Goal: Transaction & Acquisition: Book appointment/travel/reservation

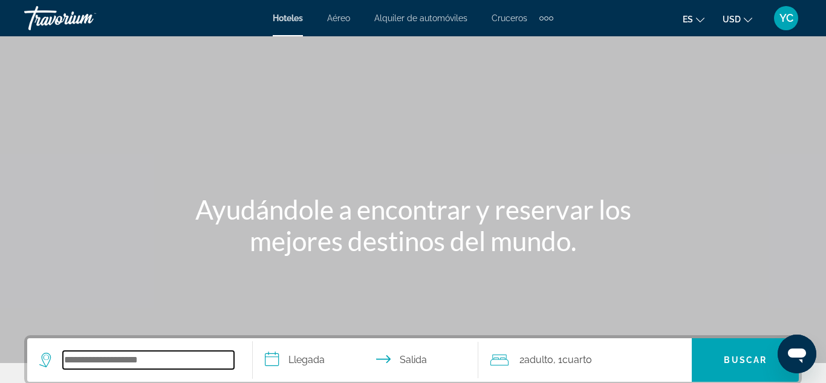
click at [81, 357] on input "Search widget" at bounding box center [148, 360] width 171 height 18
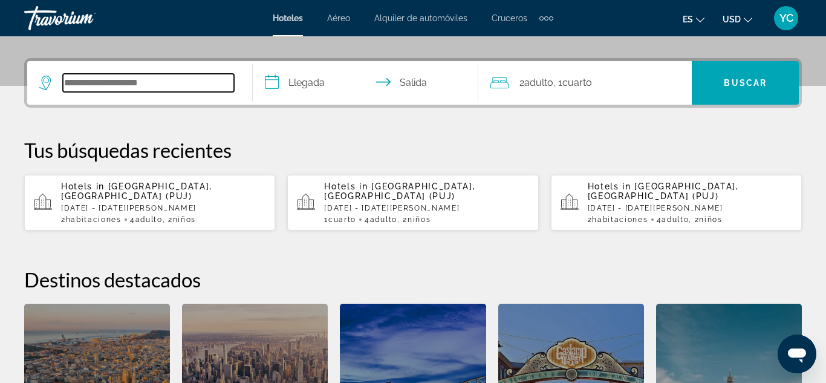
scroll to position [296, 0]
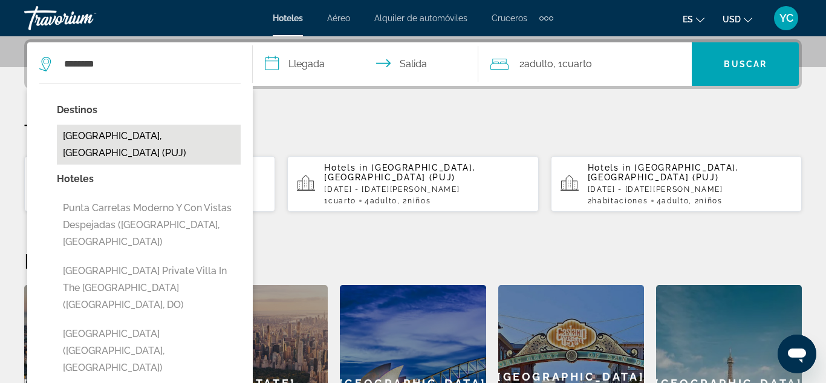
click at [91, 134] on button "[GEOGRAPHIC_DATA], [GEOGRAPHIC_DATA] (PUJ)" at bounding box center [149, 145] width 184 height 40
type input "**********"
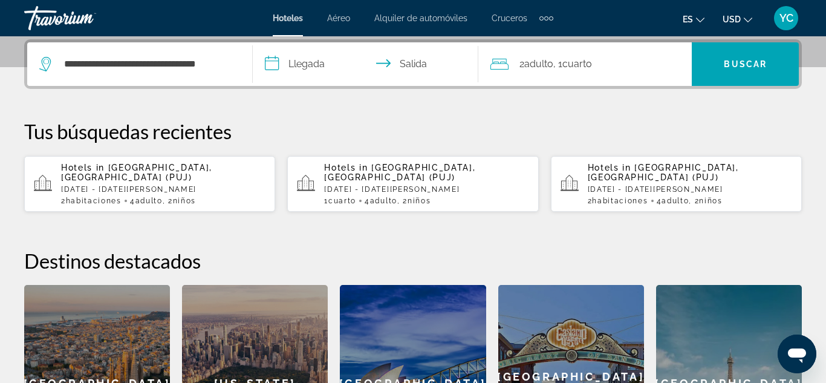
click at [274, 61] on input "**********" at bounding box center [368, 65] width 230 height 47
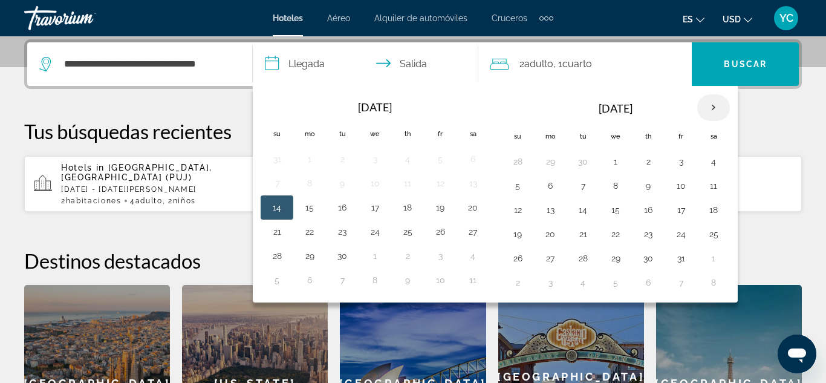
click at [715, 109] on th "Next month" at bounding box center [713, 107] width 33 height 27
click at [576, 258] on button "30" at bounding box center [582, 258] width 19 height 17
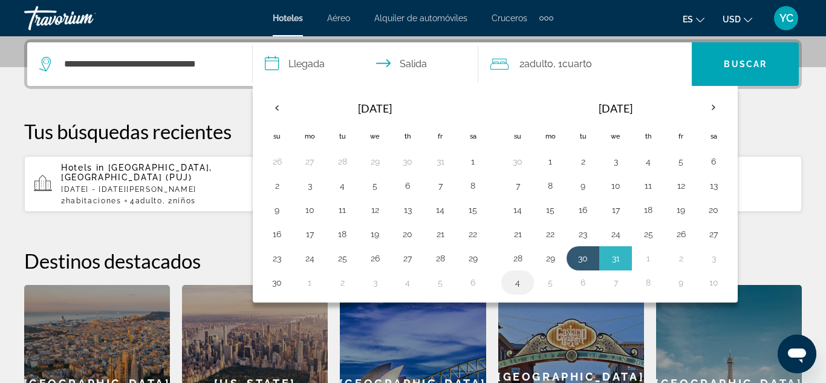
click at [515, 283] on button "4" at bounding box center [517, 282] width 19 height 17
type input "**********"
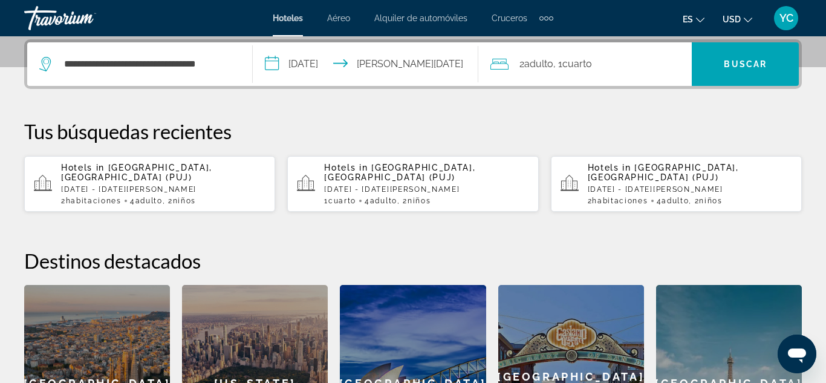
click at [603, 57] on div "2 Adulto Adulto , 1 Cuarto habitaciones" at bounding box center [590, 64] width 201 height 17
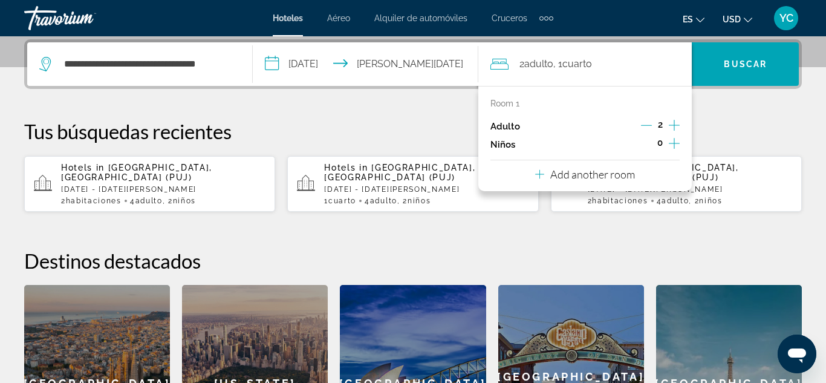
click at [672, 141] on icon "Increment children" at bounding box center [674, 143] width 11 height 15
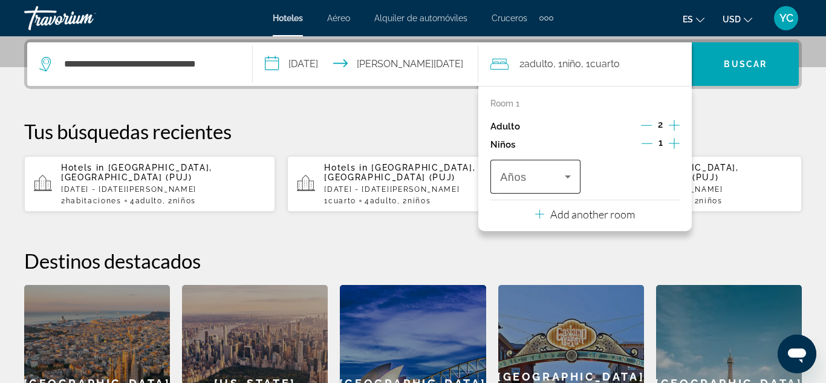
click at [569, 181] on icon "Travelers: 2 adults, 1 child" at bounding box center [568, 176] width 15 height 15
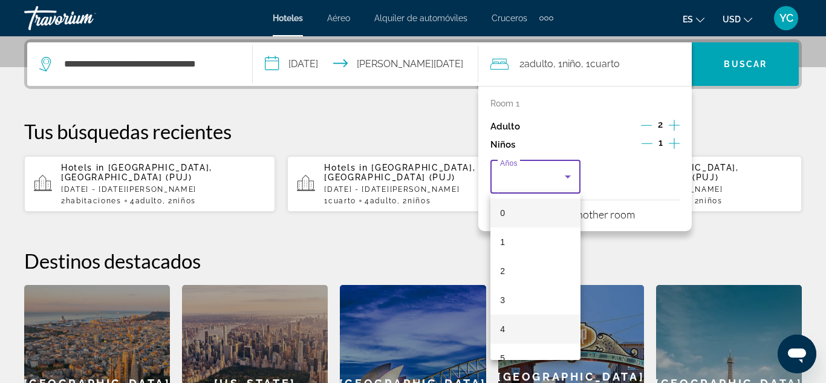
click at [514, 327] on mat-option "4" at bounding box center [535, 328] width 90 height 29
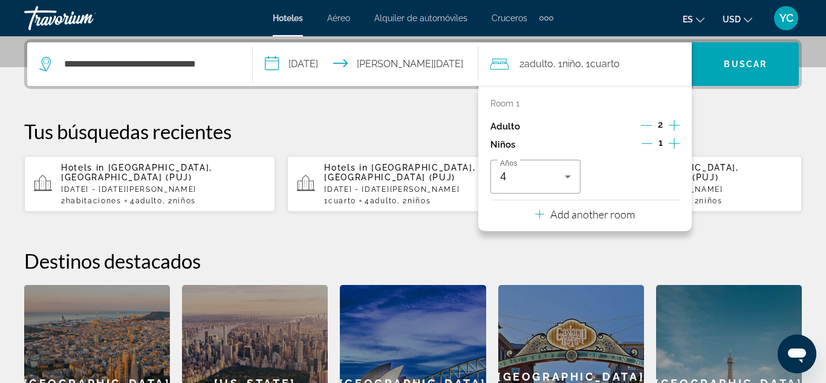
click at [544, 215] on div "Add another room" at bounding box center [585, 214] width 100 height 15
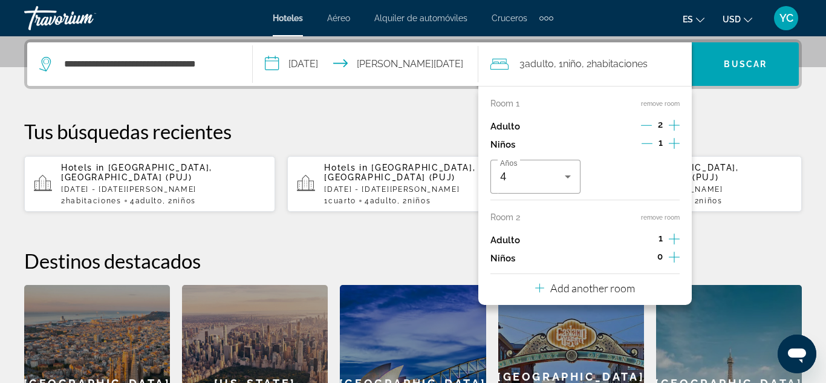
click at [674, 239] on icon "Increment adults" at bounding box center [674, 238] width 11 height 11
click at [675, 256] on icon "Increment children" at bounding box center [674, 257] width 11 height 15
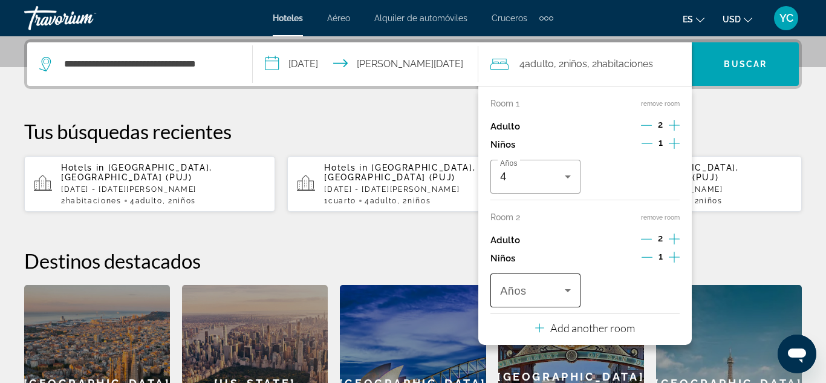
click at [568, 294] on icon "Travelers: 4 adults, 2 children" at bounding box center [568, 290] width 15 height 15
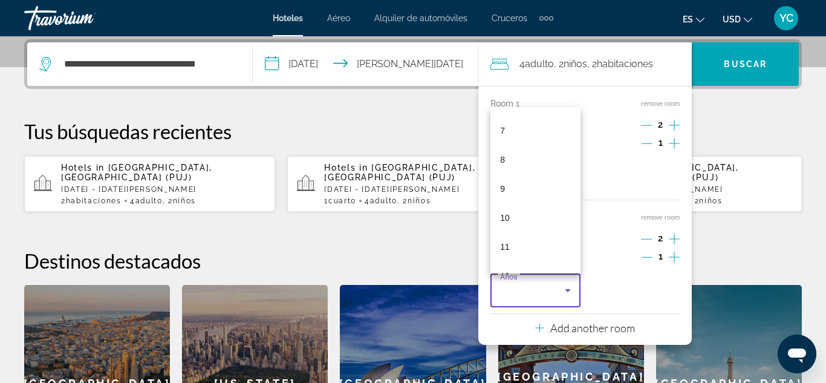
scroll to position [207, 0]
click at [529, 237] on mat-option "11" at bounding box center [535, 238] width 90 height 29
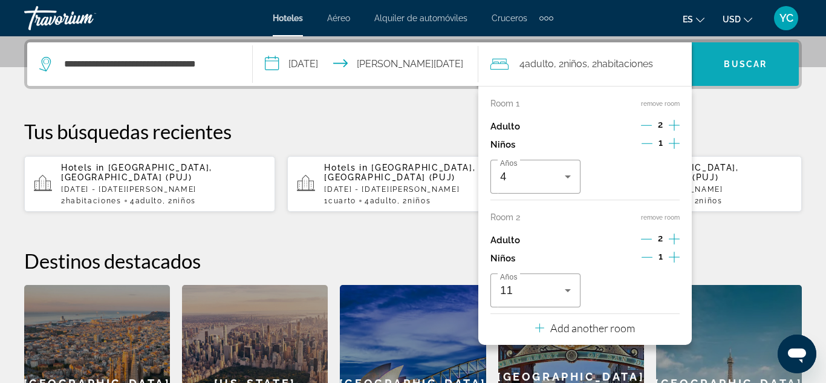
click at [755, 58] on span "Search widget" at bounding box center [745, 64] width 107 height 29
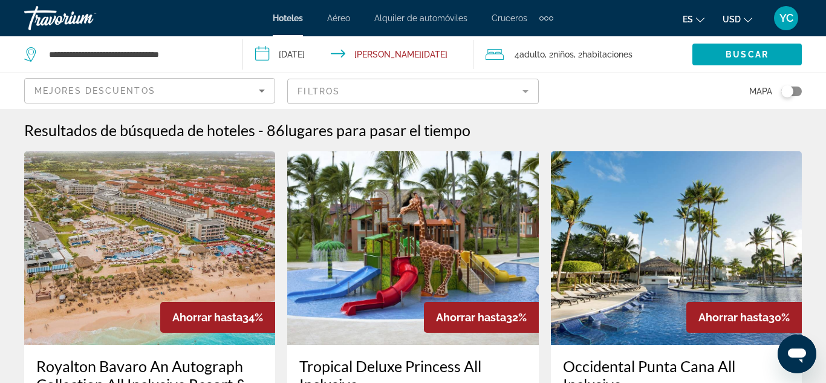
click at [755, 58] on span "Buscar" at bounding box center [747, 55] width 43 height 10
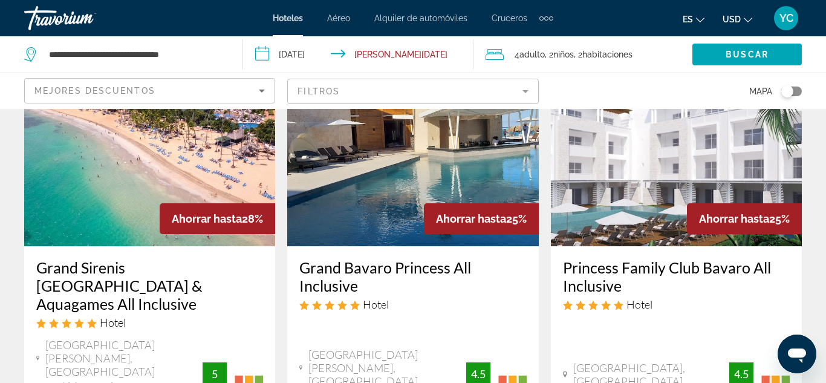
scroll to position [1119, 0]
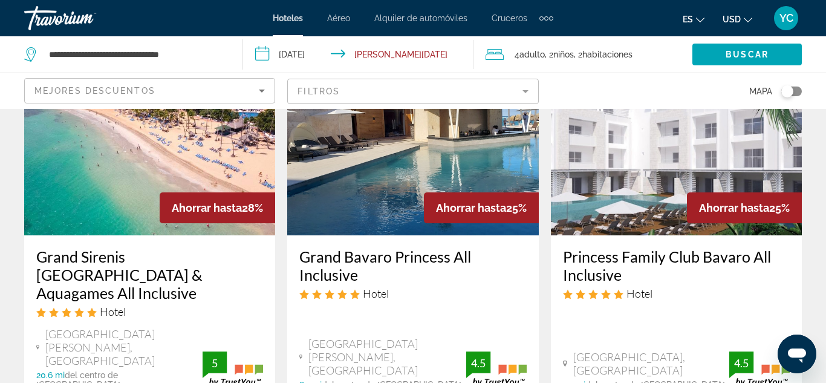
click at [80, 168] on img "Main content" at bounding box center [149, 138] width 251 height 193
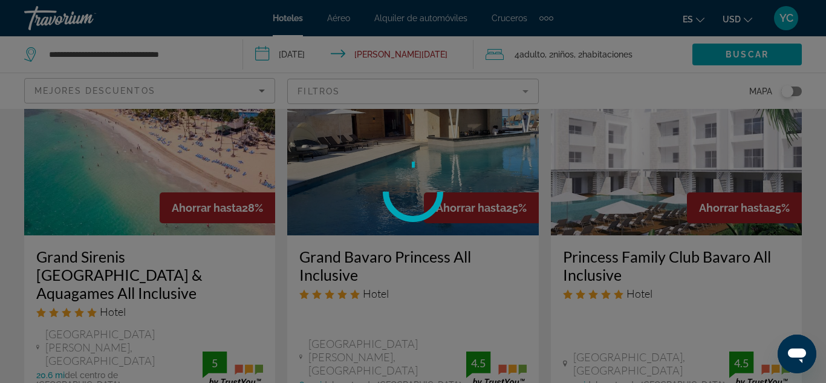
click at [80, 168] on div at bounding box center [413, 191] width 826 height 383
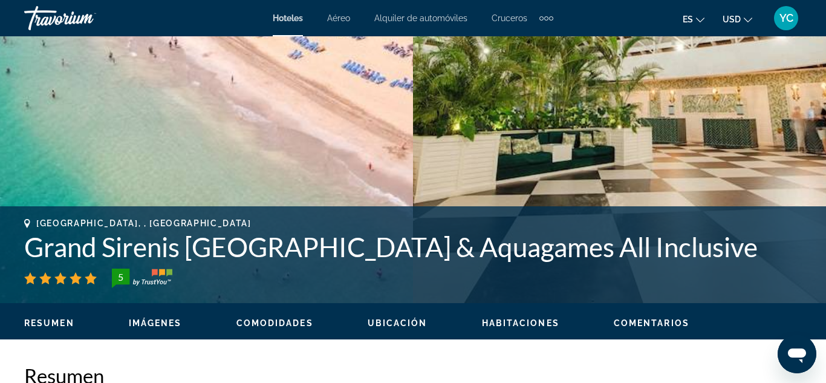
scroll to position [315, 0]
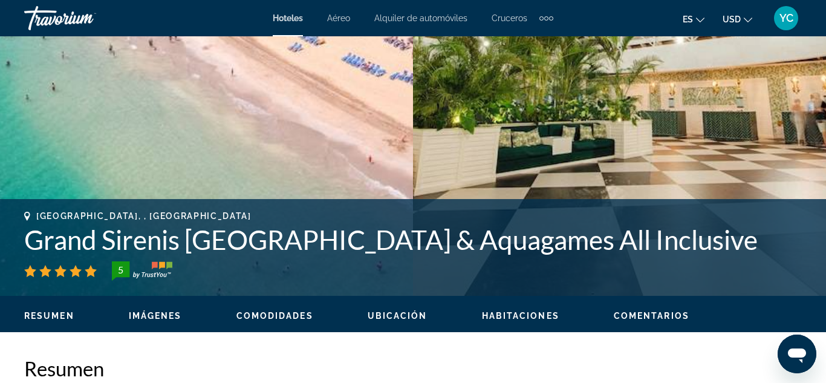
click at [142, 319] on span "Imágenes" at bounding box center [155, 316] width 53 height 10
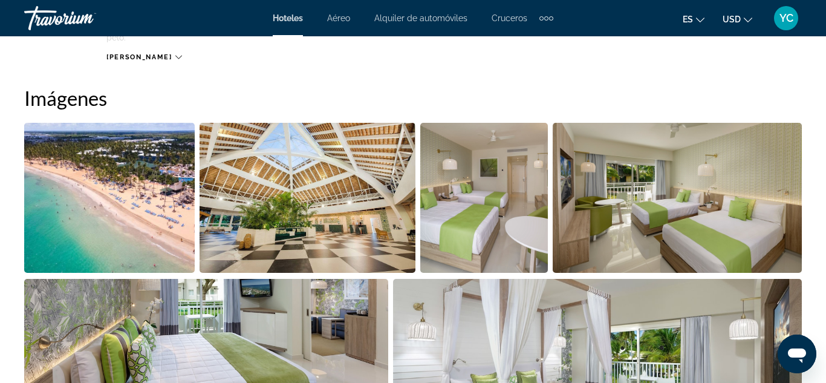
scroll to position [802, 0]
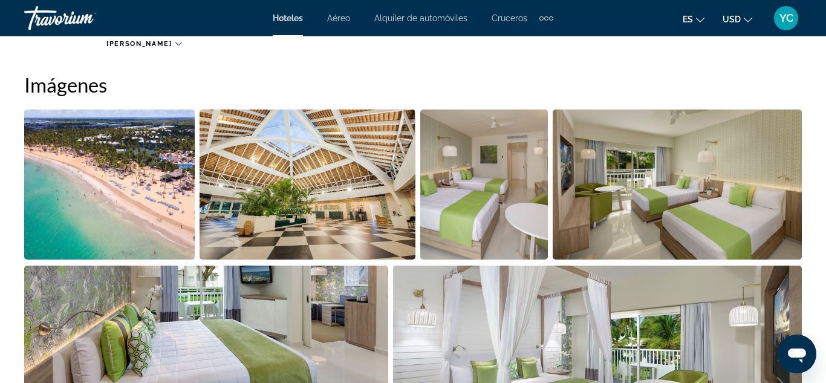
click at [157, 230] on img "Open full-screen image slider" at bounding box center [109, 184] width 171 height 150
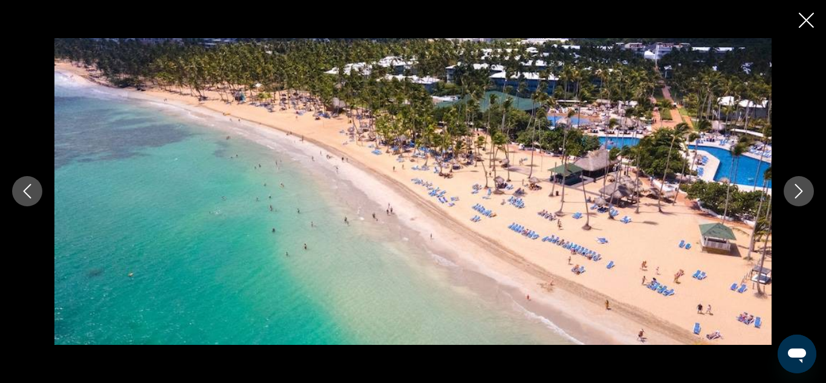
click at [796, 192] on icon "Next image" at bounding box center [798, 191] width 15 height 15
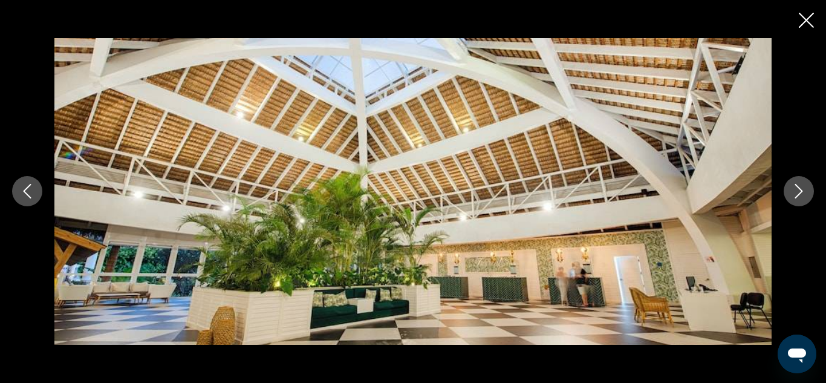
click at [796, 192] on icon "Next image" at bounding box center [798, 191] width 15 height 15
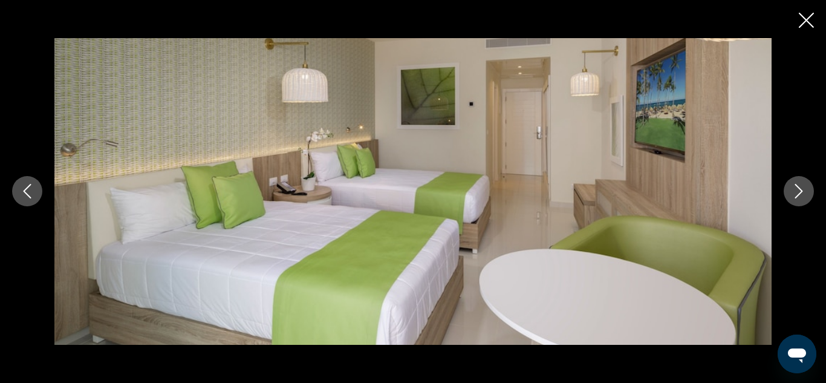
click at [796, 192] on icon "Next image" at bounding box center [798, 191] width 15 height 15
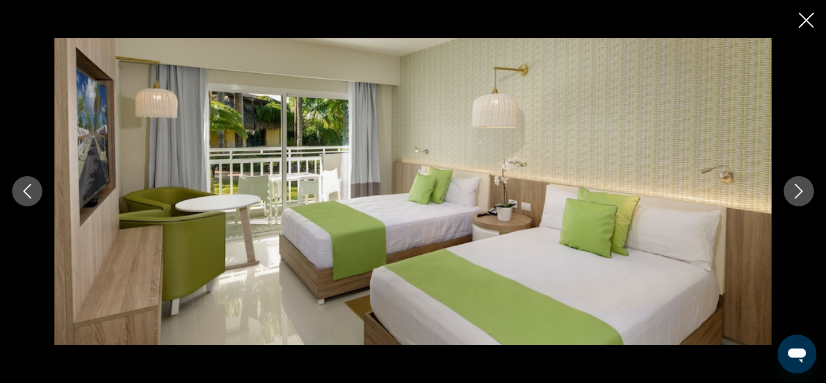
click at [796, 192] on icon "Next image" at bounding box center [798, 191] width 15 height 15
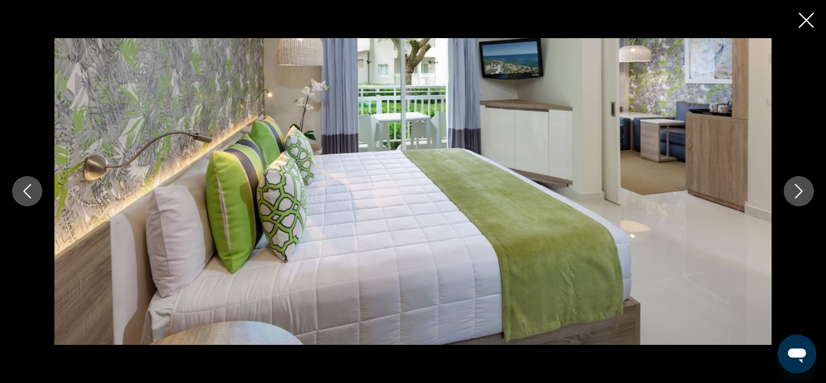
click at [796, 192] on icon "Next image" at bounding box center [798, 191] width 15 height 15
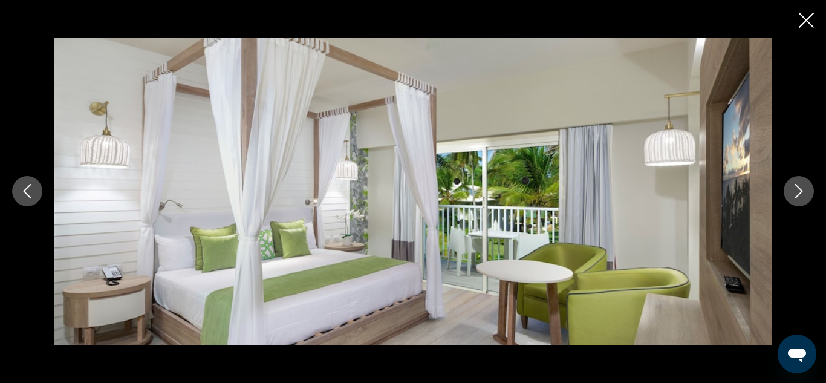
click at [796, 192] on icon "Next image" at bounding box center [798, 191] width 15 height 15
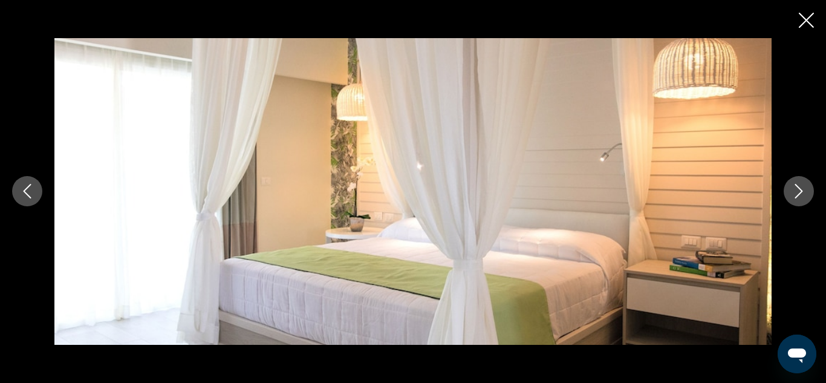
click at [796, 192] on icon "Next image" at bounding box center [798, 191] width 15 height 15
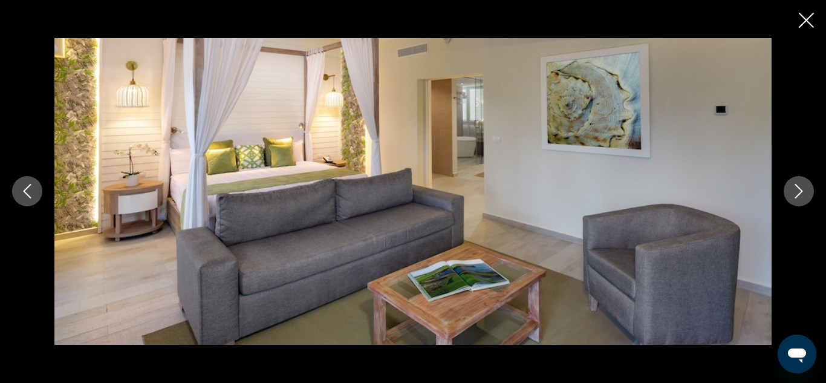
click at [796, 192] on icon "Next image" at bounding box center [798, 191] width 15 height 15
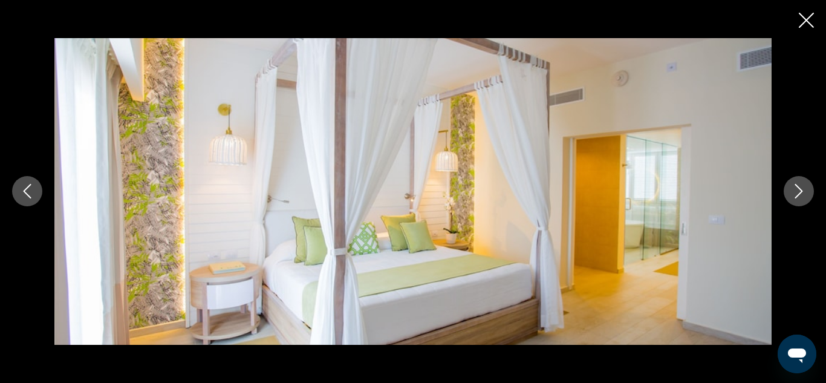
click at [796, 192] on icon "Next image" at bounding box center [798, 191] width 15 height 15
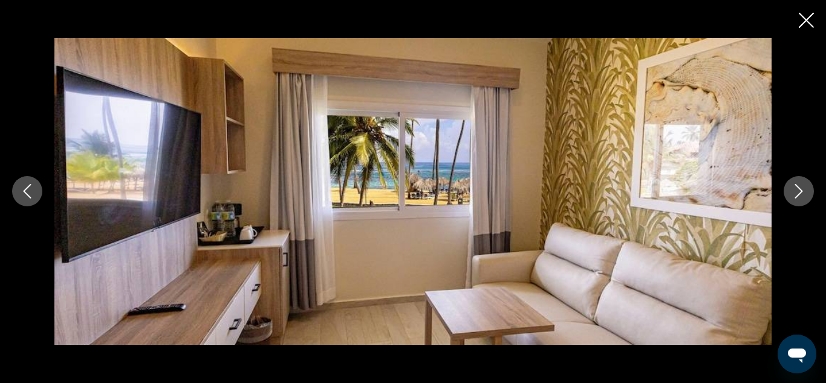
click at [796, 192] on icon "Next image" at bounding box center [798, 191] width 15 height 15
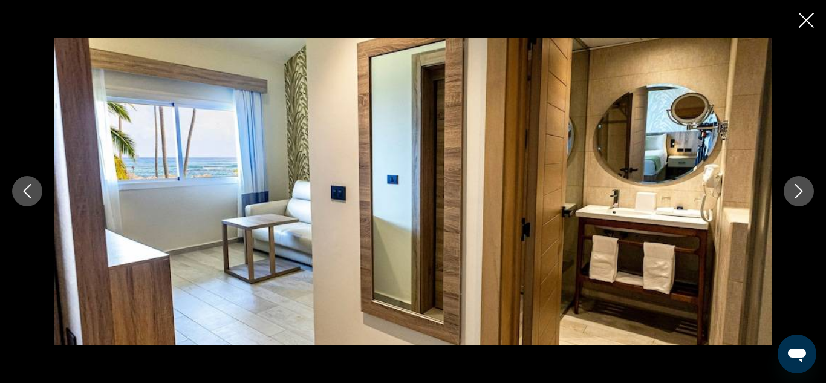
click at [796, 192] on icon "Next image" at bounding box center [798, 191] width 15 height 15
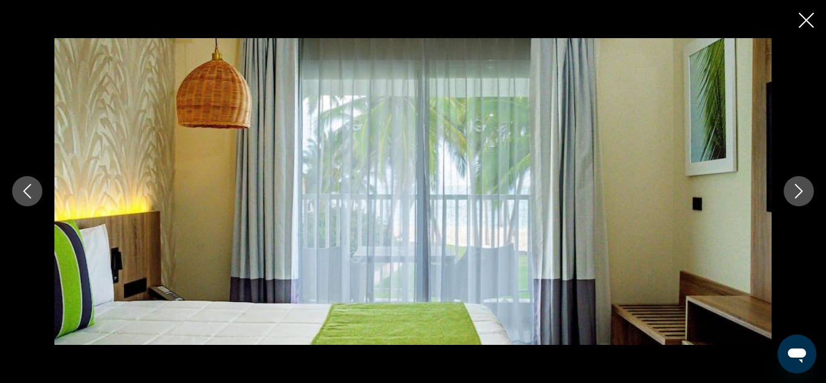
click at [796, 192] on icon "Next image" at bounding box center [798, 191] width 15 height 15
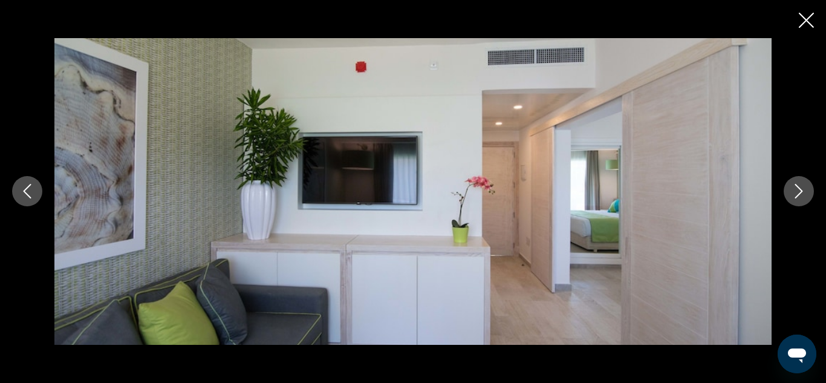
click at [796, 192] on icon "Next image" at bounding box center [798, 191] width 15 height 15
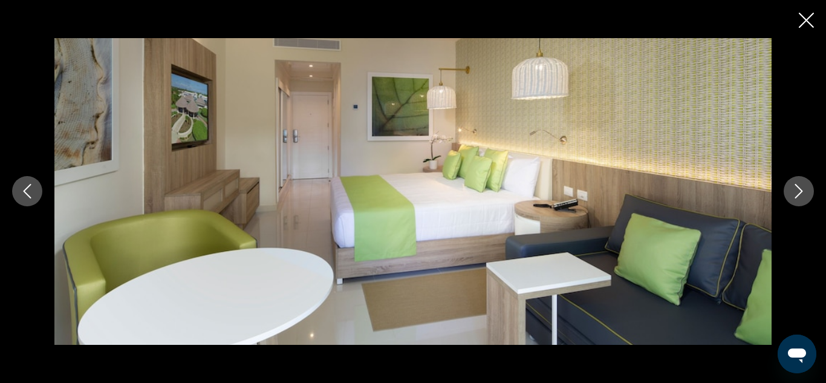
click at [803, 192] on icon "Next image" at bounding box center [798, 191] width 15 height 15
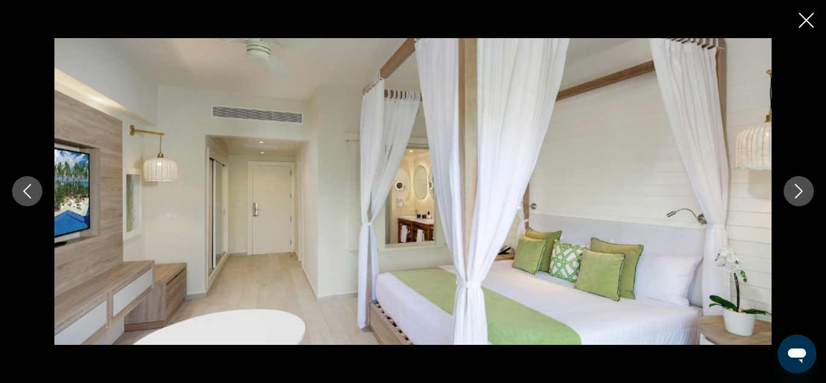
click at [803, 192] on icon "Next image" at bounding box center [798, 191] width 15 height 15
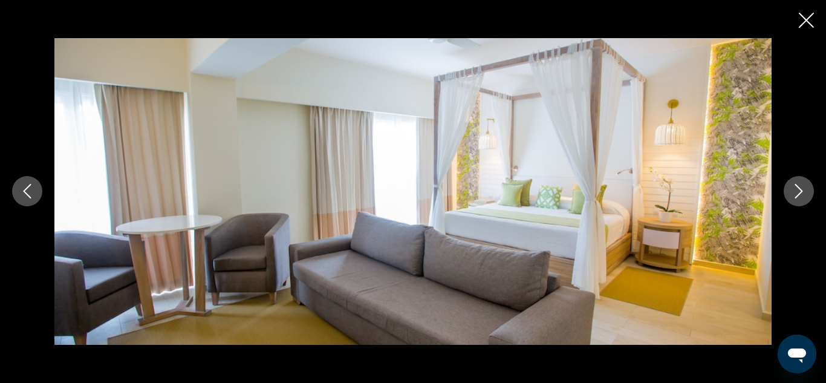
click at [803, 192] on icon "Next image" at bounding box center [798, 191] width 15 height 15
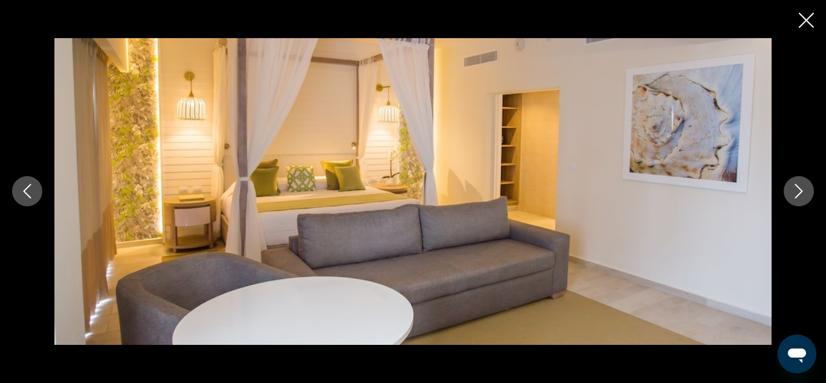
click at [803, 192] on icon "Next image" at bounding box center [798, 191] width 15 height 15
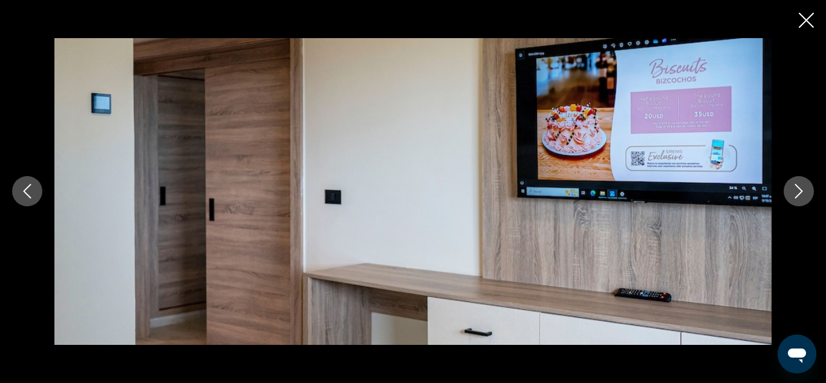
click at [803, 192] on icon "Next image" at bounding box center [798, 191] width 15 height 15
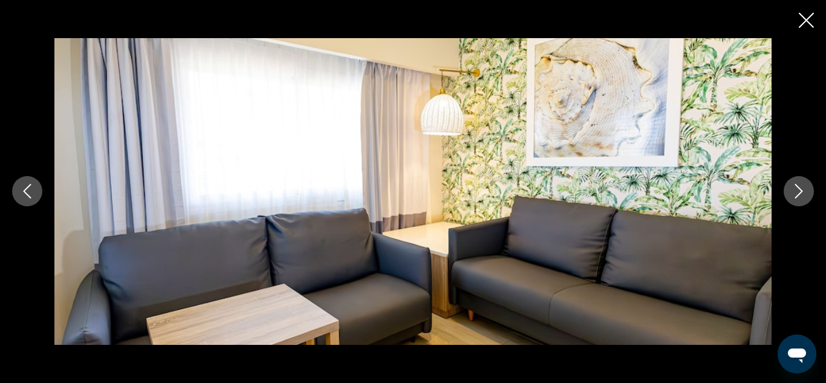
click at [803, 192] on icon "Next image" at bounding box center [798, 191] width 15 height 15
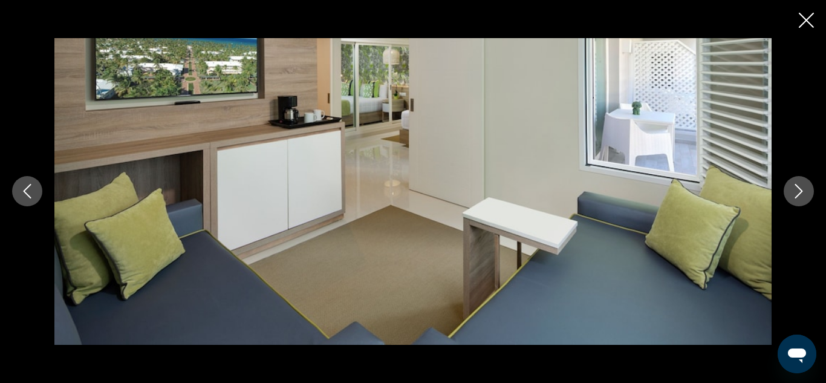
click at [803, 192] on icon "Next image" at bounding box center [798, 191] width 15 height 15
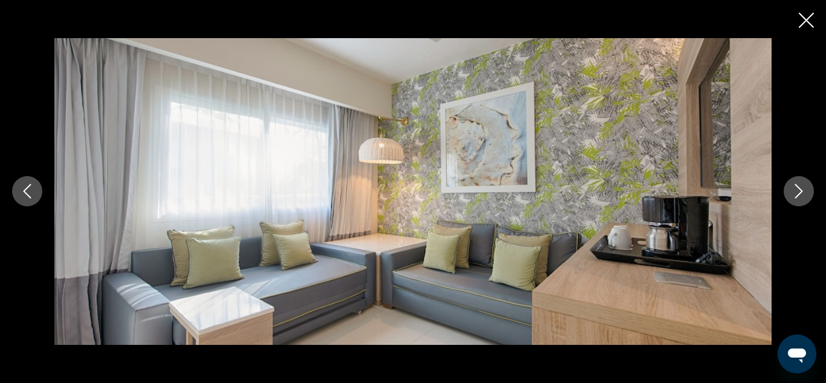
click at [803, 192] on icon "Next image" at bounding box center [798, 191] width 15 height 15
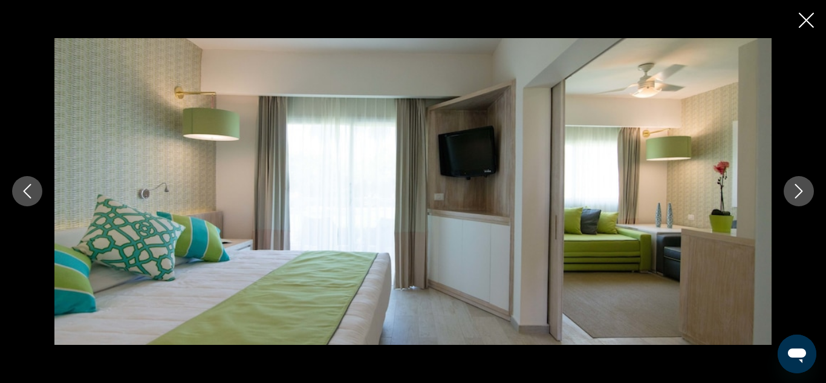
click at [803, 192] on icon "Next image" at bounding box center [798, 191] width 15 height 15
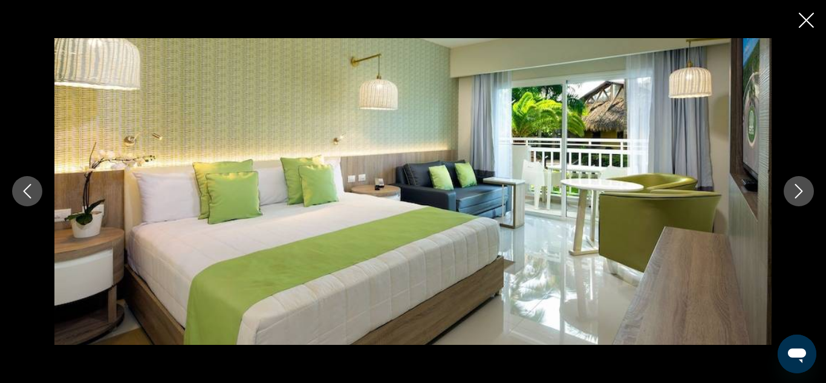
click at [803, 192] on icon "Next image" at bounding box center [798, 191] width 15 height 15
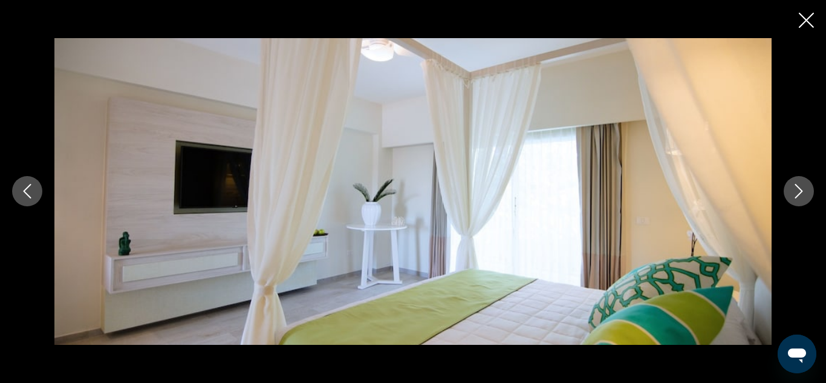
click at [803, 192] on icon "Next image" at bounding box center [798, 191] width 15 height 15
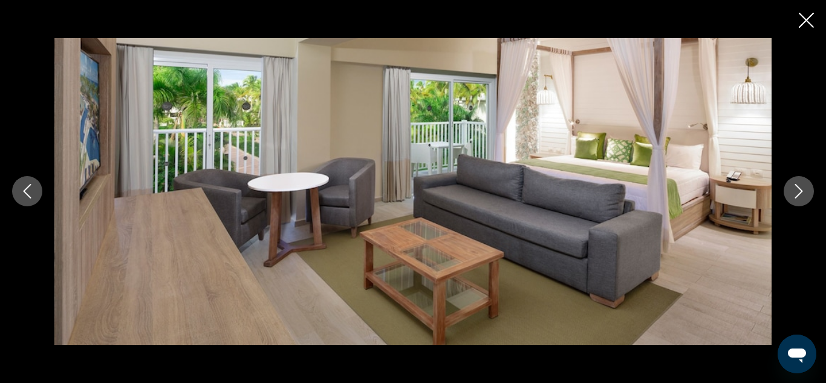
click at [803, 192] on icon "Next image" at bounding box center [798, 191] width 15 height 15
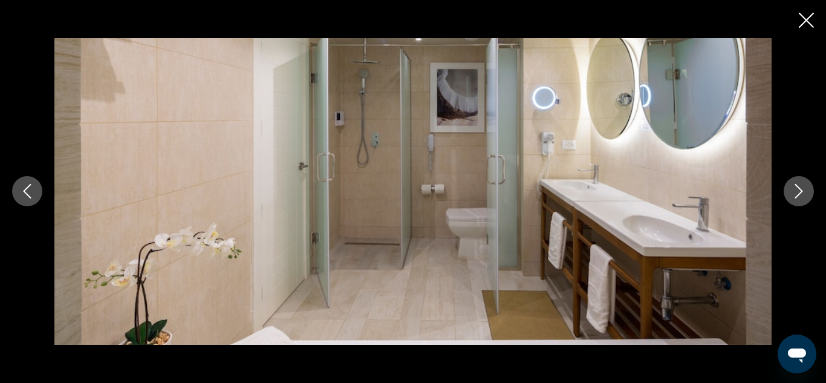
click at [803, 192] on icon "Next image" at bounding box center [798, 191] width 15 height 15
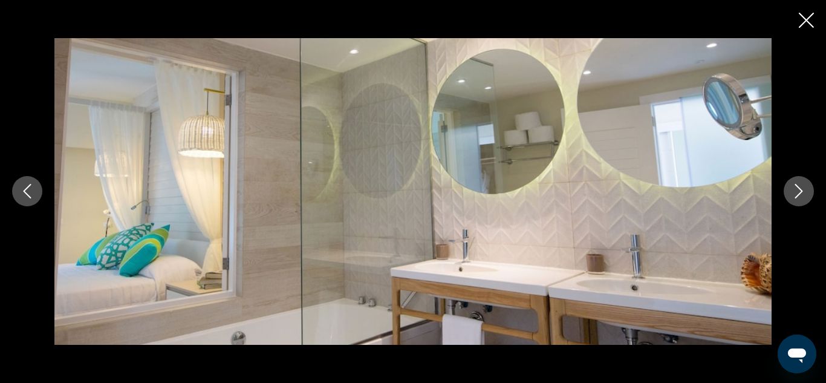
click at [803, 192] on icon "Next image" at bounding box center [798, 191] width 15 height 15
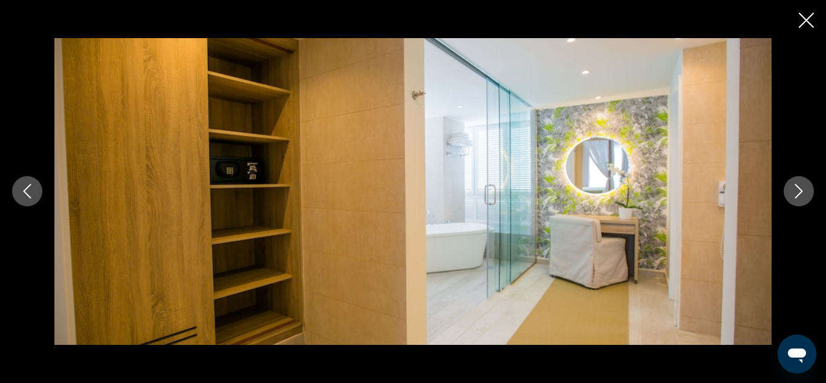
click at [803, 192] on icon "Next image" at bounding box center [798, 191] width 15 height 15
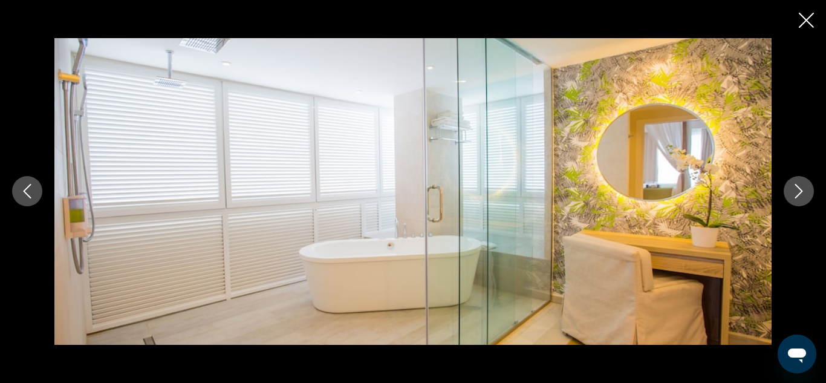
click at [803, 192] on icon "Next image" at bounding box center [798, 191] width 15 height 15
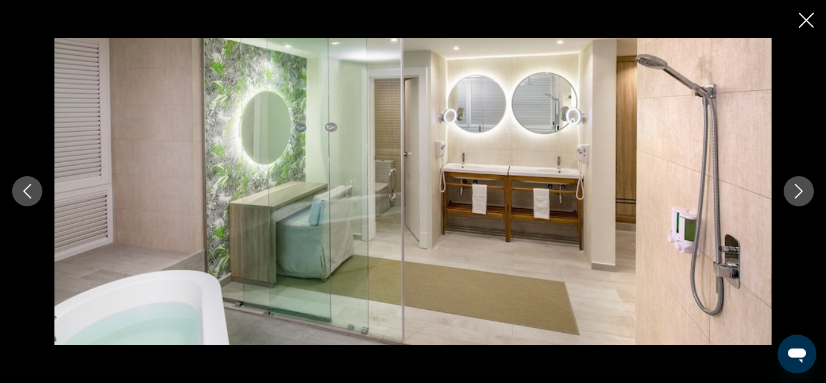
click at [803, 192] on icon "Next image" at bounding box center [798, 191] width 15 height 15
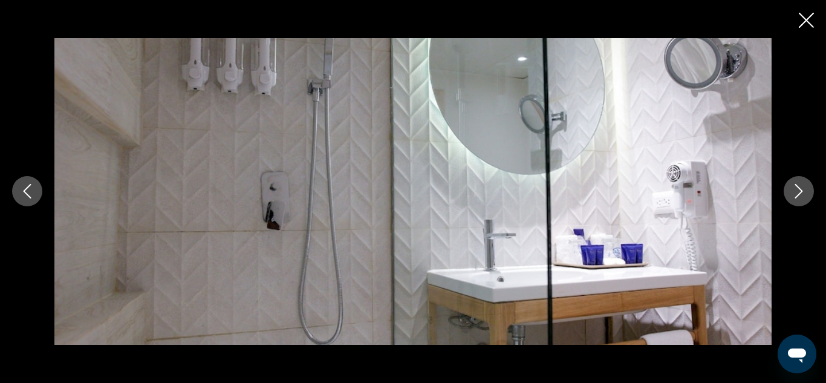
click at [803, 192] on icon "Next image" at bounding box center [798, 191] width 15 height 15
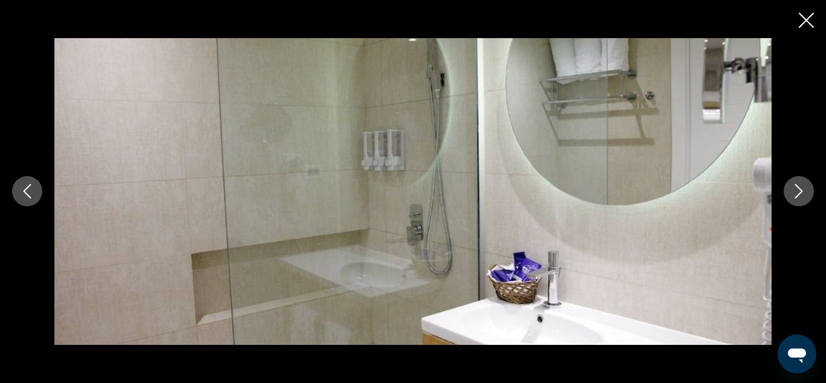
click at [803, 192] on icon "Next image" at bounding box center [798, 191] width 15 height 15
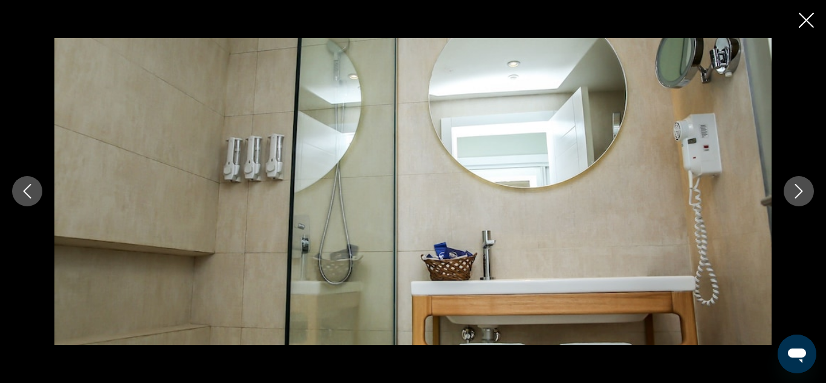
click at [803, 192] on icon "Next image" at bounding box center [798, 191] width 15 height 15
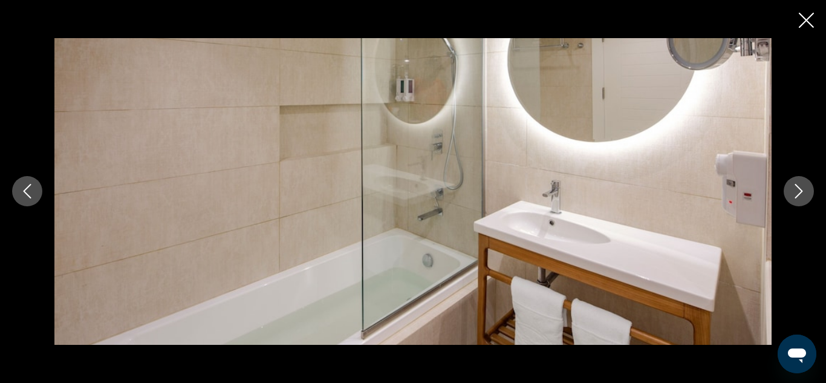
click at [803, 192] on icon "Next image" at bounding box center [798, 191] width 15 height 15
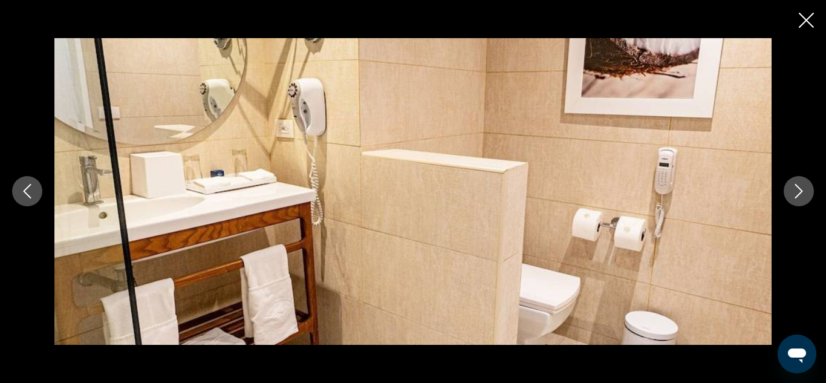
click at [803, 192] on icon "Next image" at bounding box center [798, 191] width 15 height 15
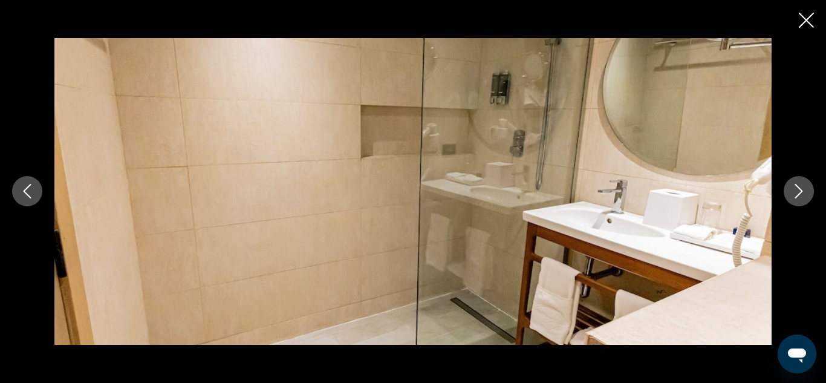
click at [803, 192] on icon "Next image" at bounding box center [798, 191] width 15 height 15
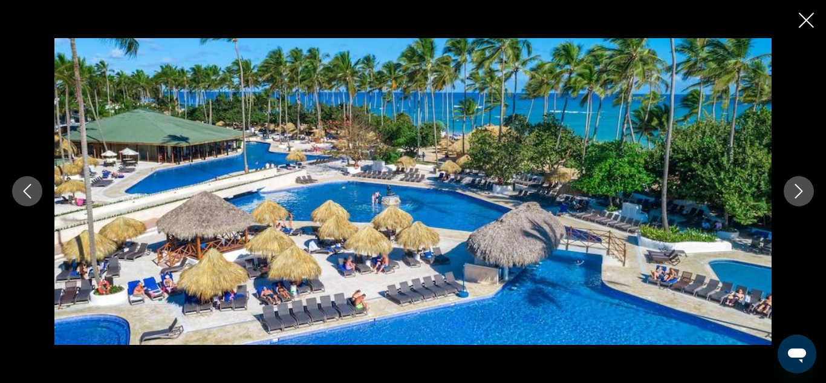
click at [803, 192] on icon "Next image" at bounding box center [798, 191] width 15 height 15
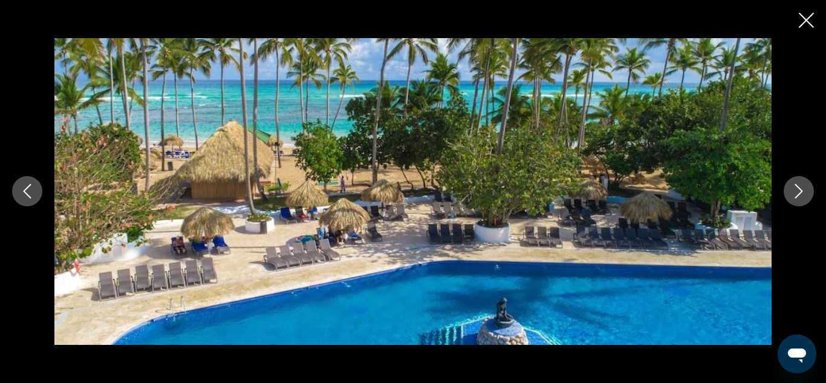
click at [803, 192] on icon "Next image" at bounding box center [798, 191] width 15 height 15
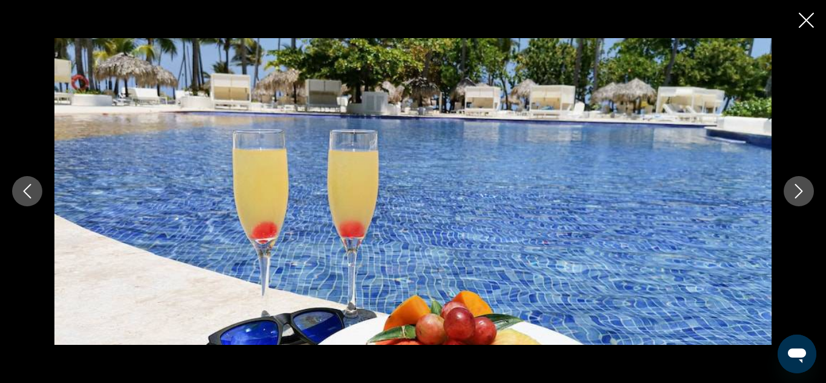
click at [803, 192] on icon "Next image" at bounding box center [798, 191] width 15 height 15
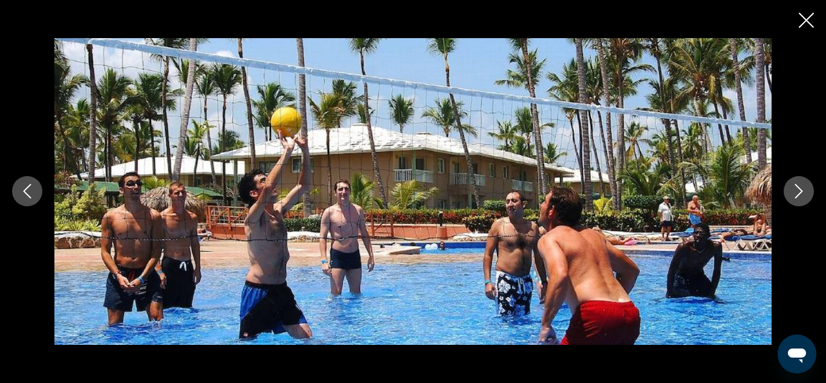
click at [803, 192] on icon "Next image" at bounding box center [798, 191] width 15 height 15
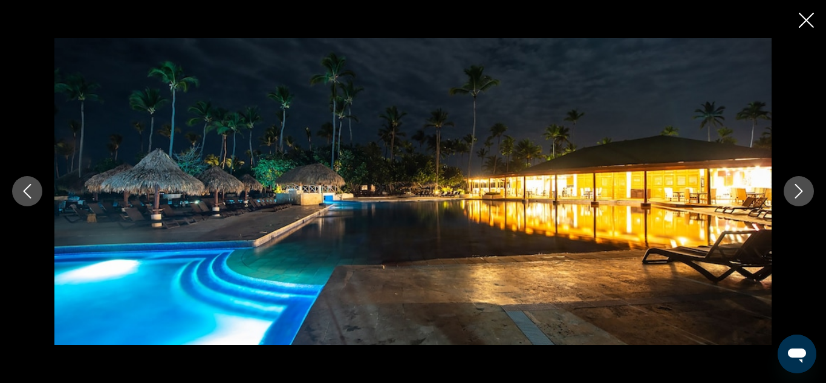
click at [803, 192] on icon "Next image" at bounding box center [798, 191] width 15 height 15
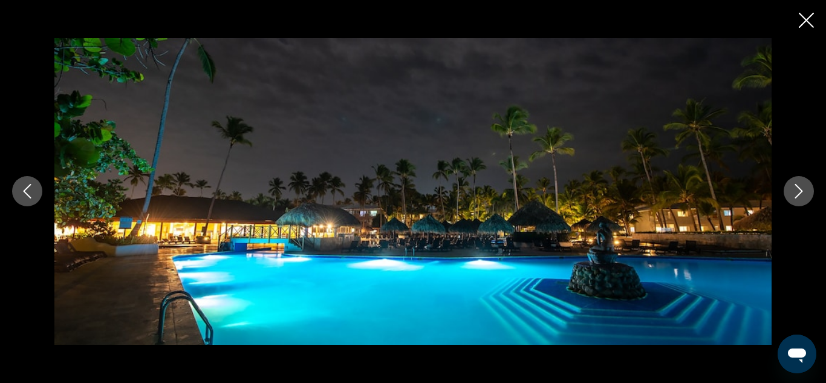
click at [803, 192] on icon "Next image" at bounding box center [798, 191] width 15 height 15
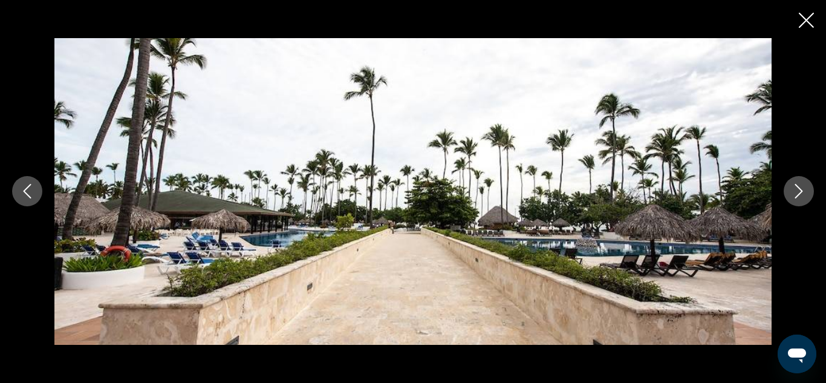
click at [803, 192] on icon "Next image" at bounding box center [798, 191] width 15 height 15
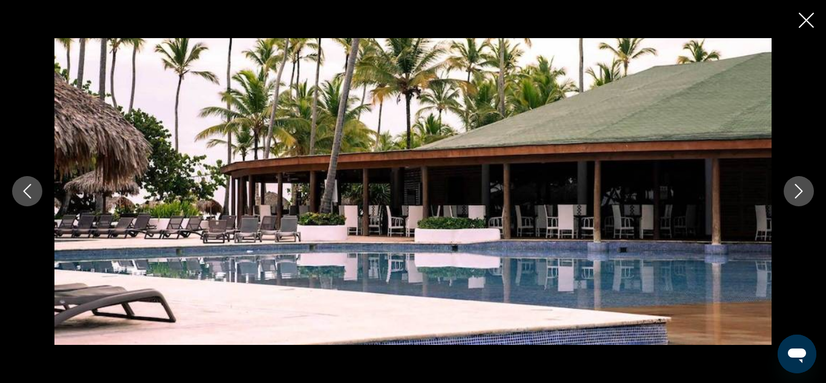
click at [803, 192] on icon "Next image" at bounding box center [798, 191] width 15 height 15
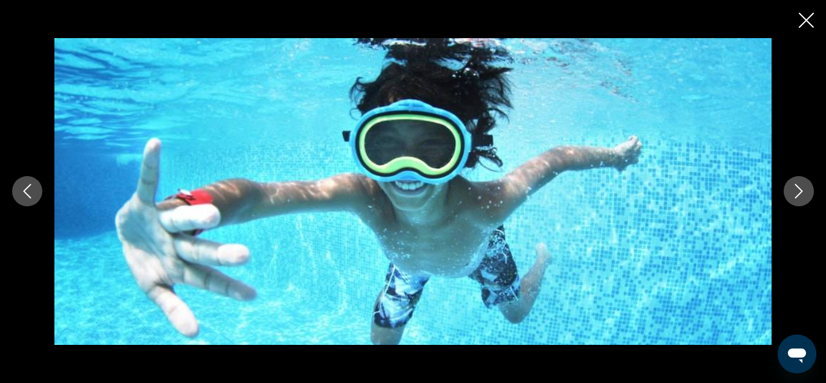
click at [803, 192] on icon "Next image" at bounding box center [798, 191] width 15 height 15
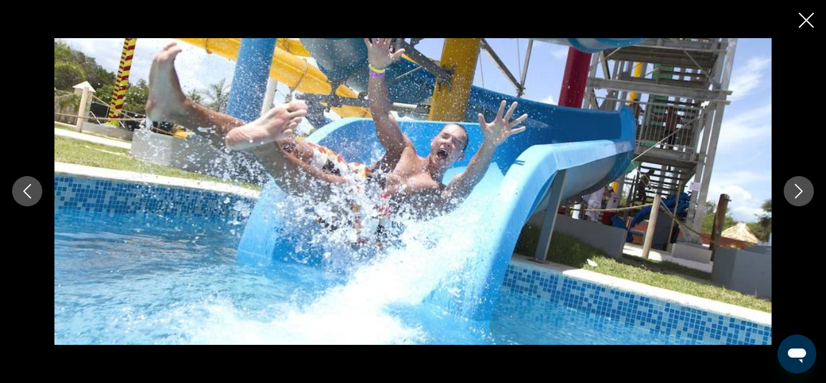
click at [803, 192] on icon "Next image" at bounding box center [798, 191] width 15 height 15
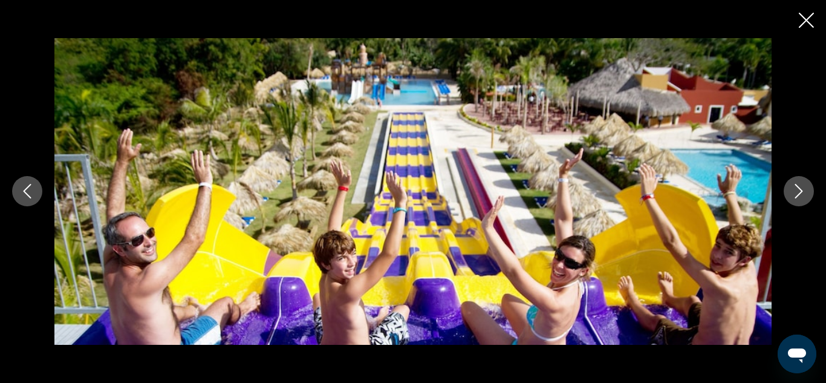
click at [803, 192] on icon "Next image" at bounding box center [798, 191] width 15 height 15
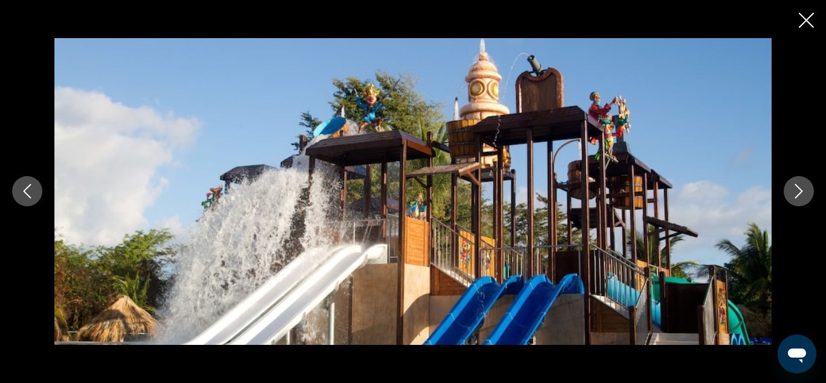
click at [803, 192] on icon "Next image" at bounding box center [798, 191] width 15 height 15
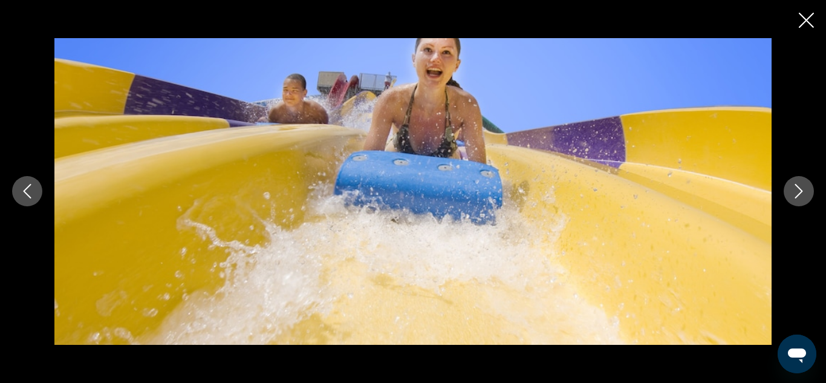
click at [803, 192] on icon "Next image" at bounding box center [798, 191] width 15 height 15
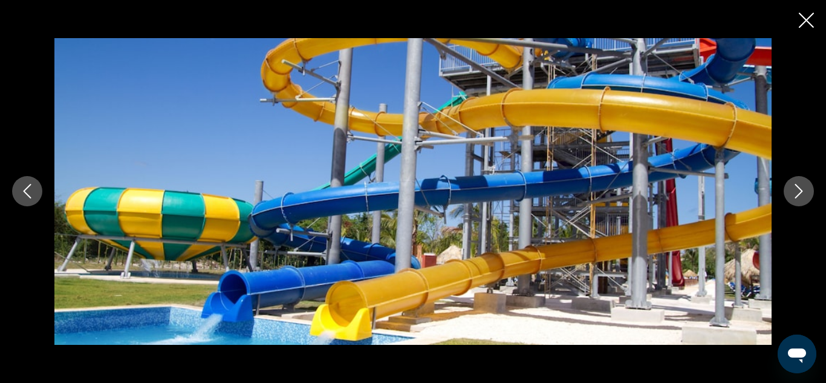
click at [803, 192] on icon "Next image" at bounding box center [798, 191] width 15 height 15
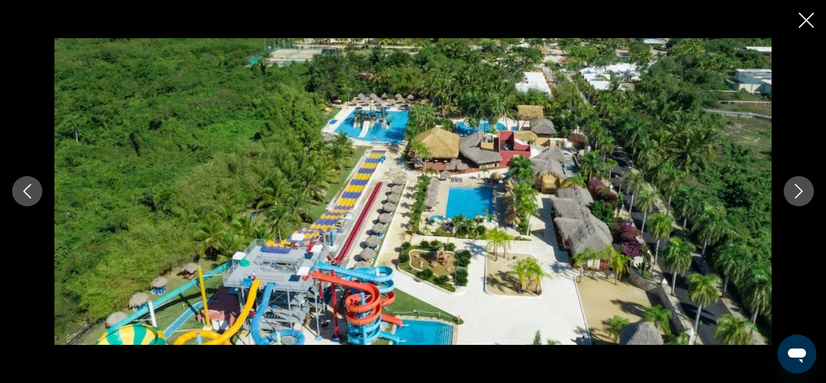
click at [803, 192] on icon "Next image" at bounding box center [798, 191] width 15 height 15
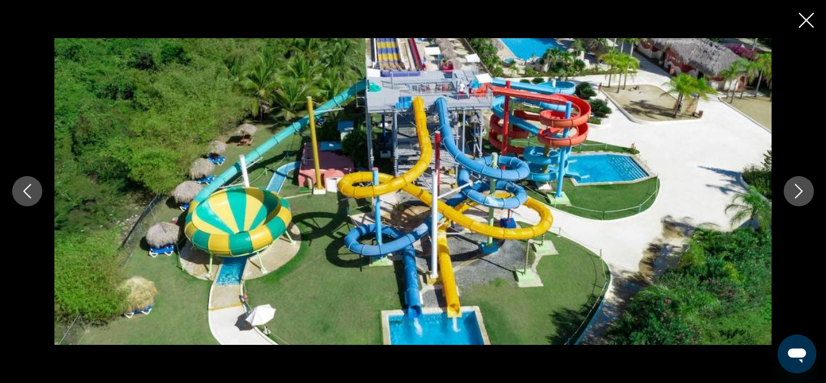
click at [803, 192] on icon "Next image" at bounding box center [798, 191] width 15 height 15
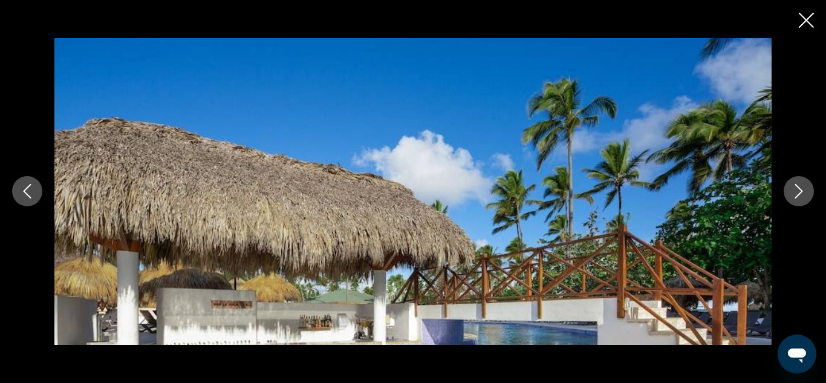
click at [803, 192] on icon "Next image" at bounding box center [798, 191] width 15 height 15
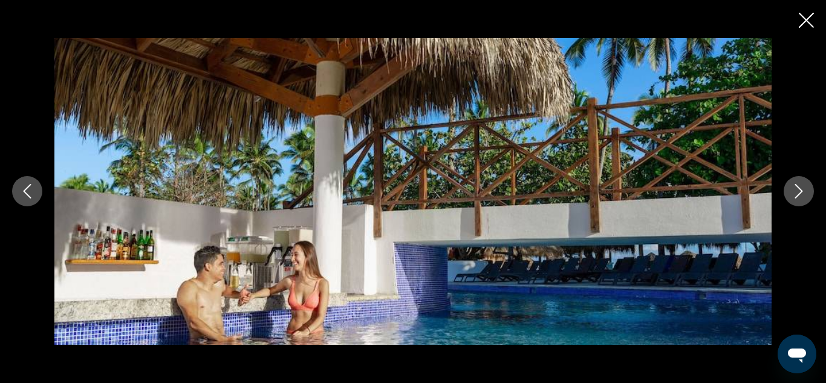
click at [803, 192] on icon "Next image" at bounding box center [798, 191] width 15 height 15
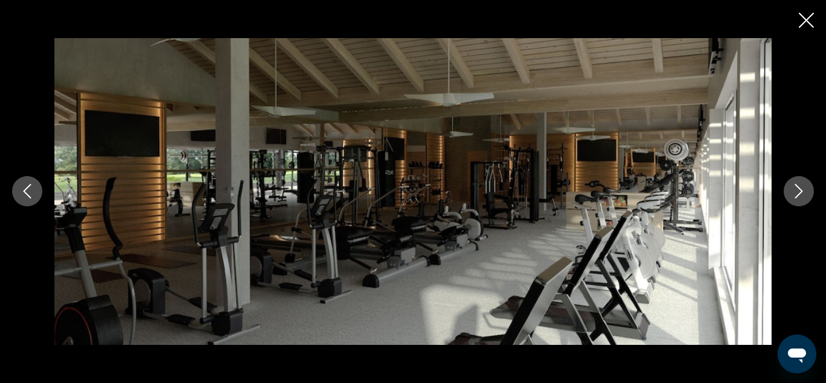
click at [803, 192] on icon "Next image" at bounding box center [798, 191] width 15 height 15
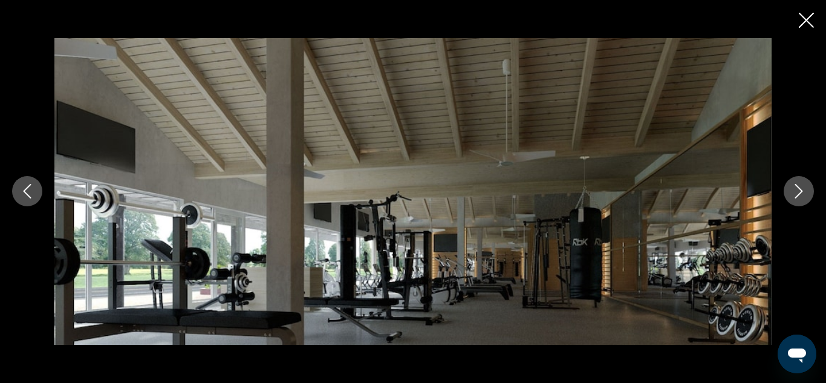
click at [803, 192] on icon "Next image" at bounding box center [798, 191] width 15 height 15
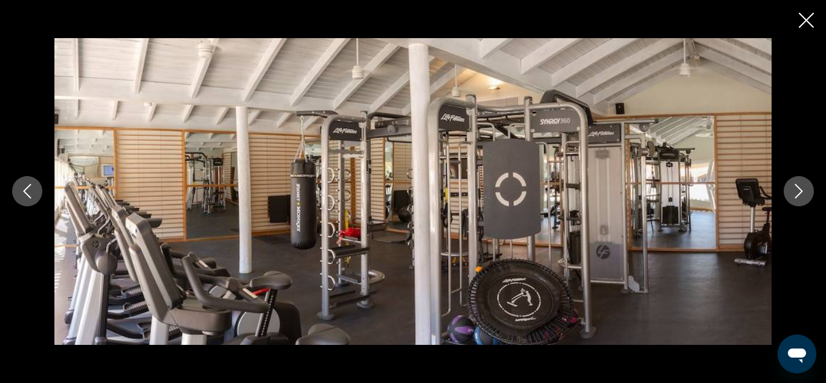
click at [803, 192] on icon "Next image" at bounding box center [798, 191] width 15 height 15
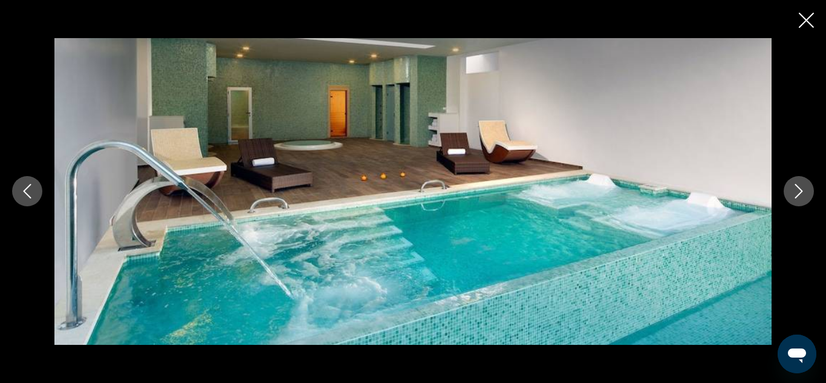
click at [803, 192] on icon "Next image" at bounding box center [798, 191] width 15 height 15
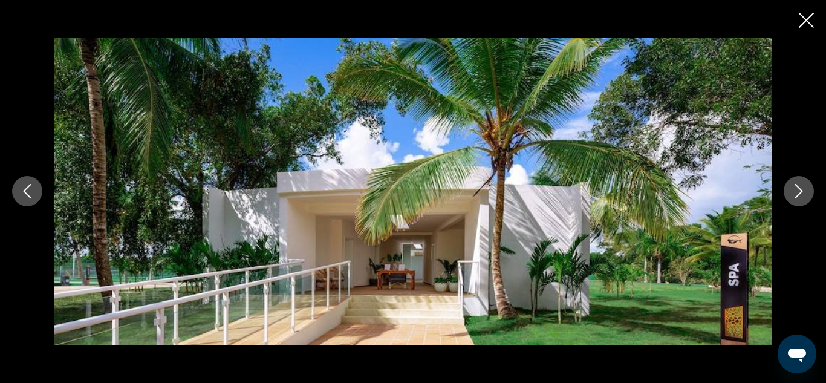
click at [803, 192] on icon "Next image" at bounding box center [798, 191] width 15 height 15
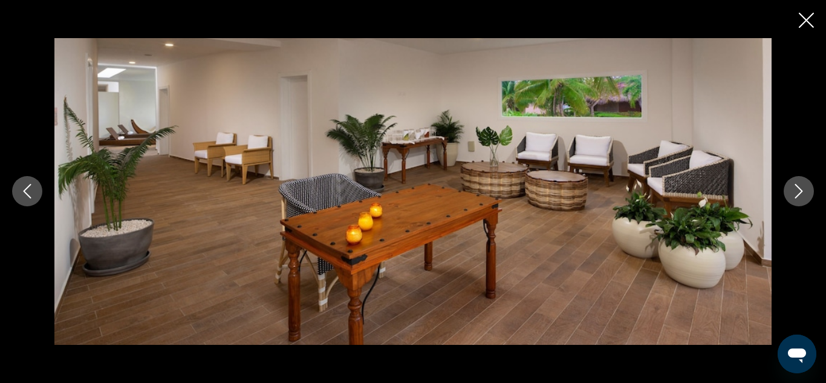
click at [25, 188] on icon "Previous image" at bounding box center [27, 191] width 15 height 15
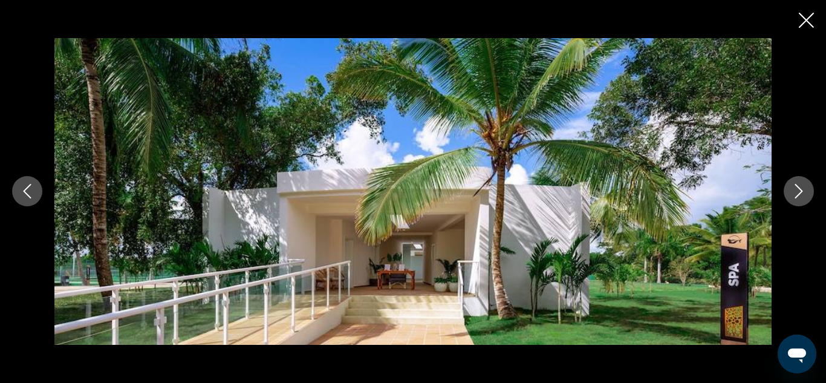
click at [796, 185] on icon "Next image" at bounding box center [799, 191] width 8 height 15
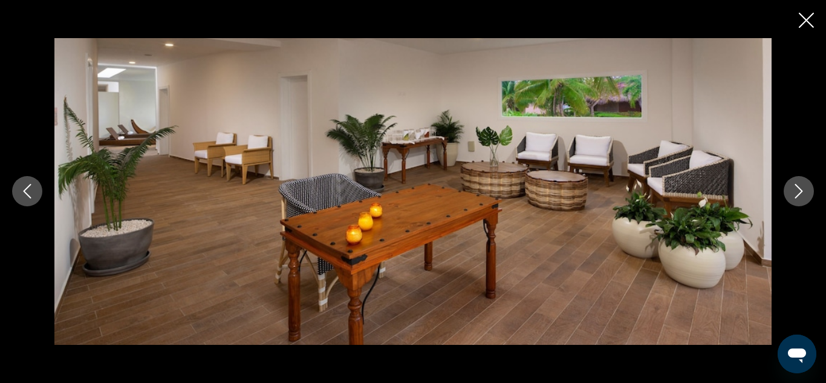
click at [796, 185] on icon "Next image" at bounding box center [799, 191] width 8 height 15
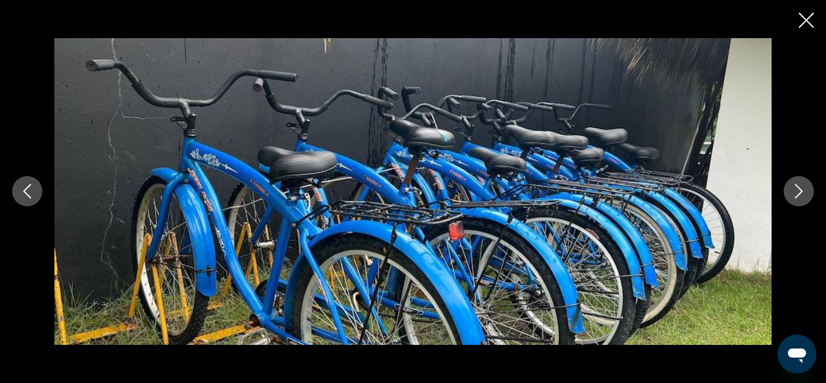
click at [796, 185] on icon "Next image" at bounding box center [799, 191] width 8 height 15
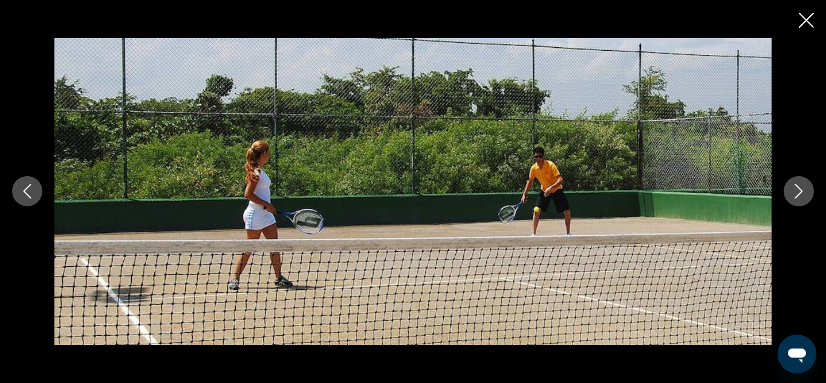
click at [796, 185] on icon "Next image" at bounding box center [799, 191] width 8 height 15
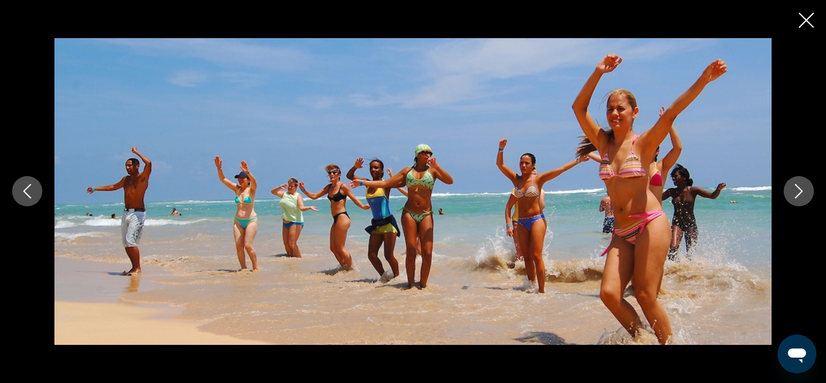
click at [796, 185] on icon "Next image" at bounding box center [799, 191] width 8 height 15
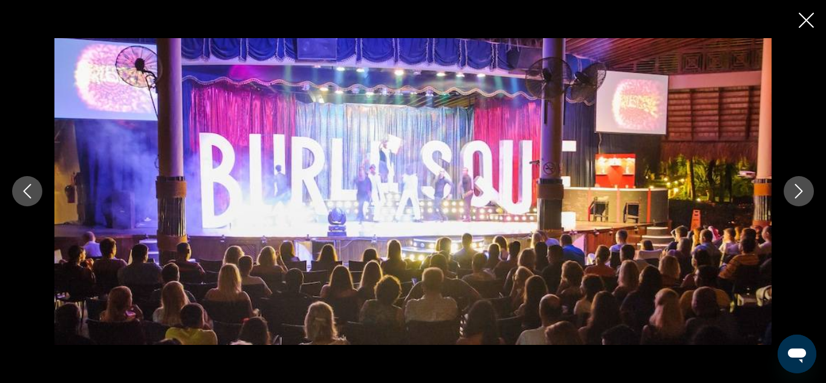
click at [796, 185] on icon "Next image" at bounding box center [799, 191] width 8 height 15
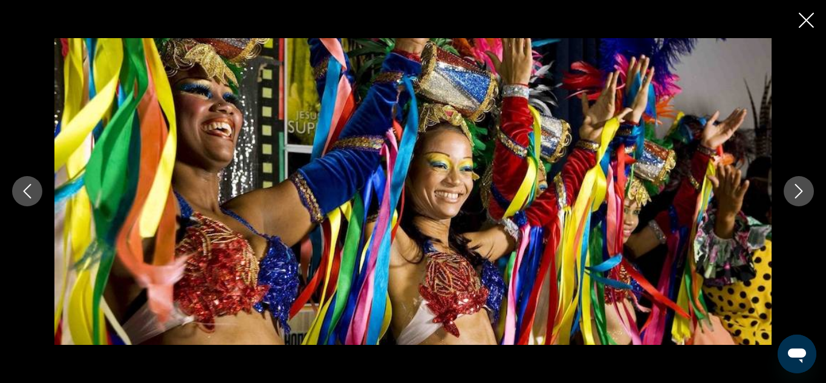
click at [796, 185] on icon "Next image" at bounding box center [799, 191] width 8 height 15
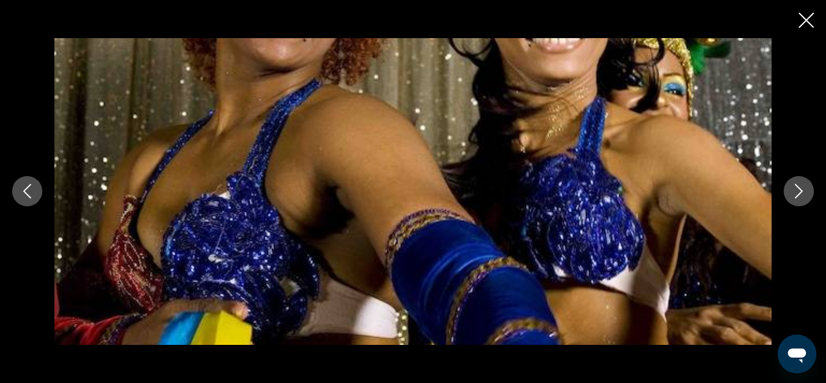
click at [796, 185] on icon "Next image" at bounding box center [799, 191] width 8 height 15
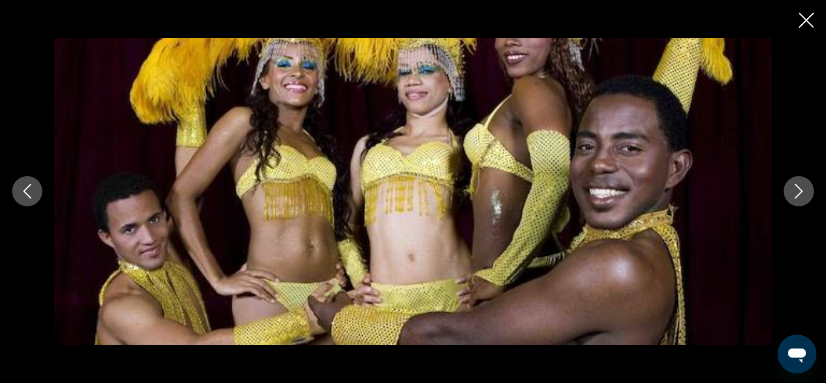
click at [796, 185] on icon "Next image" at bounding box center [799, 191] width 8 height 15
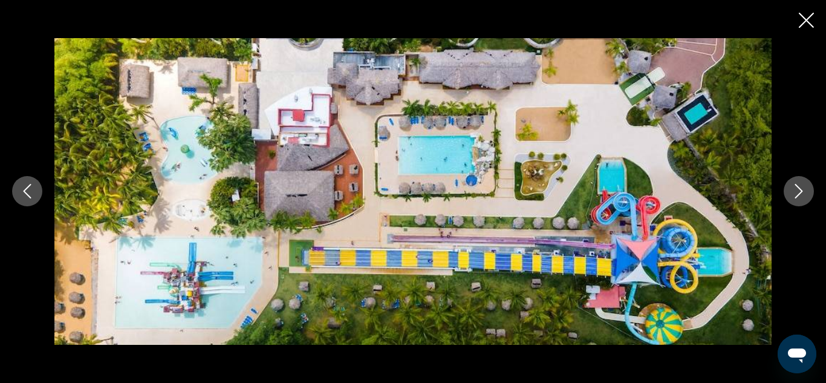
click at [796, 185] on icon "Next image" at bounding box center [799, 191] width 8 height 15
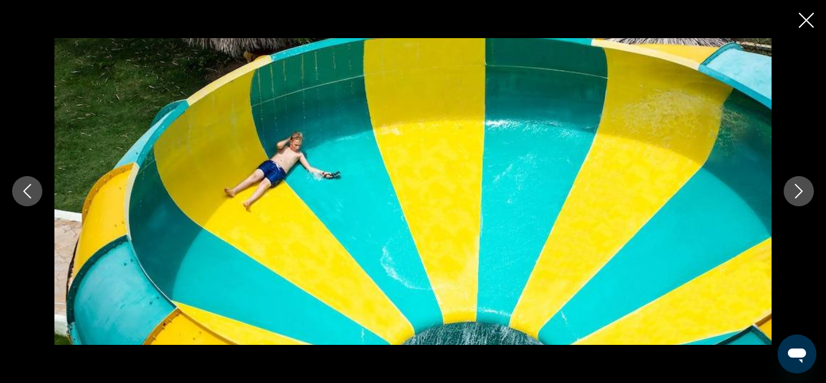
click at [796, 185] on icon "Next image" at bounding box center [799, 191] width 8 height 15
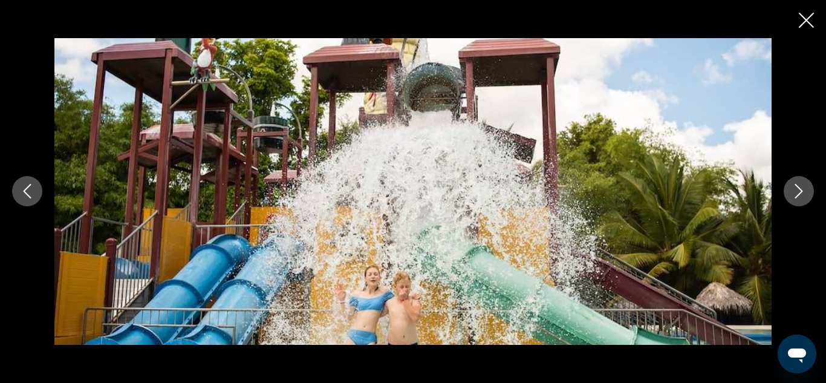
click at [796, 185] on icon "Next image" at bounding box center [799, 191] width 8 height 15
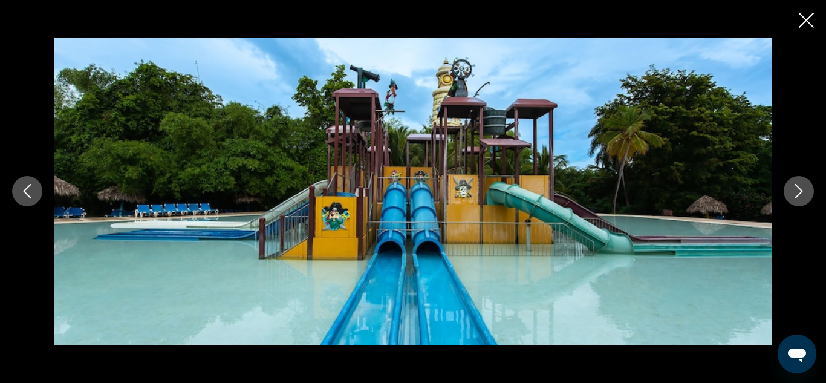
click at [796, 185] on icon "Next image" at bounding box center [799, 191] width 8 height 15
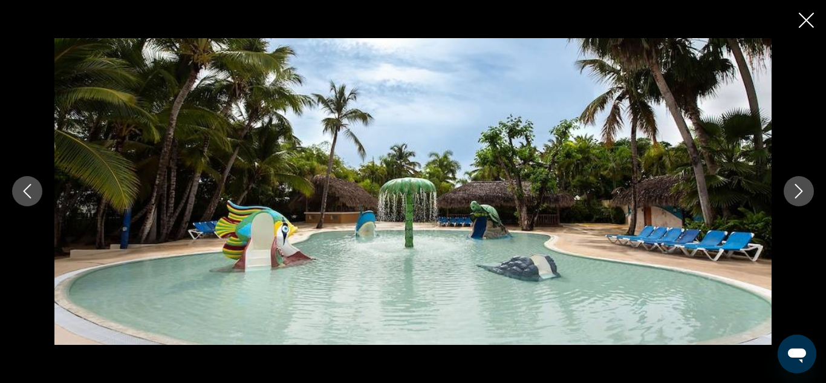
click at [796, 185] on icon "Next image" at bounding box center [799, 191] width 8 height 15
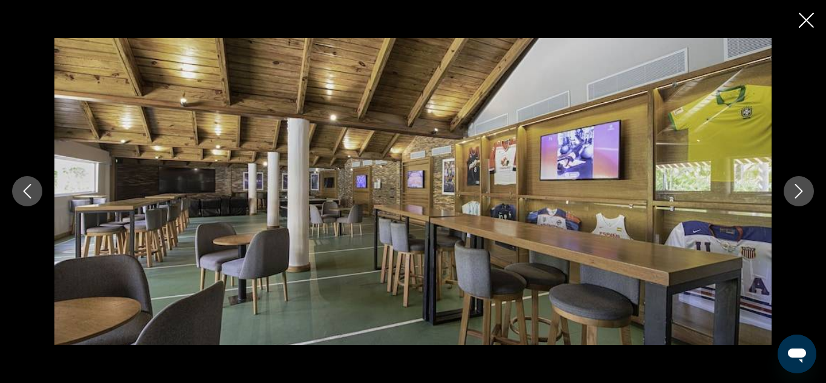
click at [796, 185] on icon "Next image" at bounding box center [799, 191] width 8 height 15
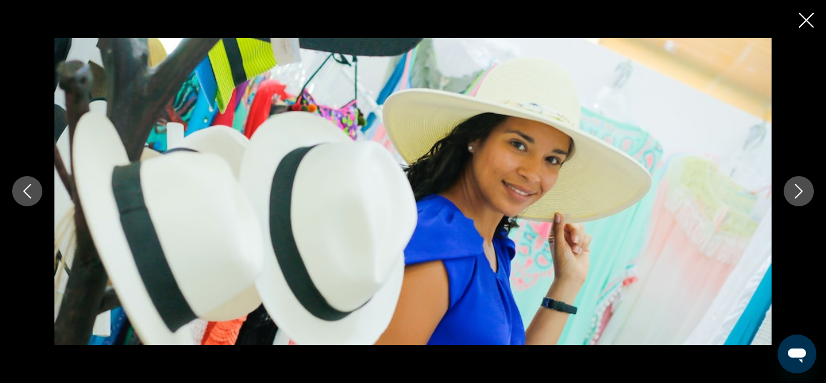
click at [796, 185] on icon "Next image" at bounding box center [799, 191] width 8 height 15
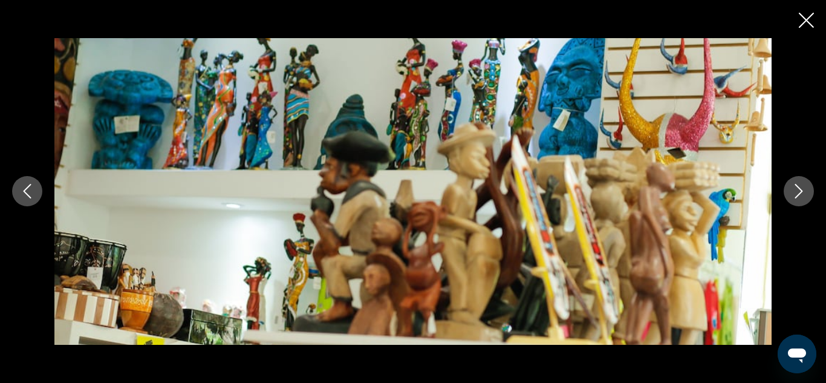
click at [796, 185] on icon "Next image" at bounding box center [799, 191] width 8 height 15
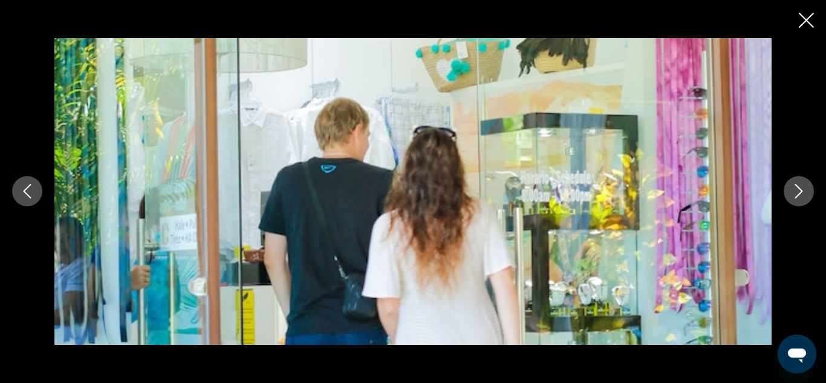
click at [796, 185] on icon "Next image" at bounding box center [799, 191] width 8 height 15
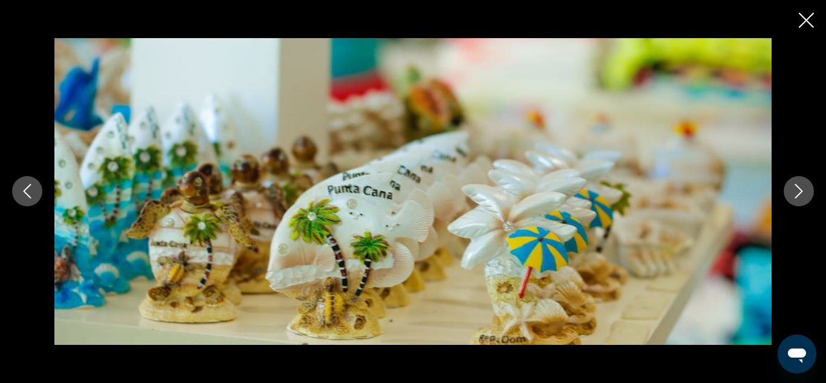
click at [796, 185] on icon "Next image" at bounding box center [799, 191] width 8 height 15
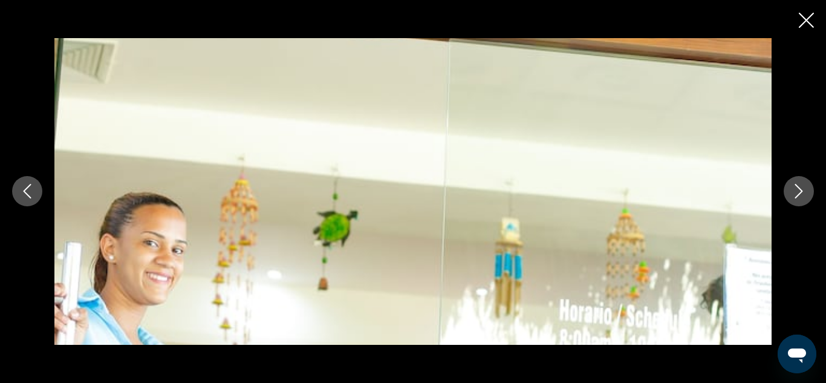
click at [796, 185] on icon "Next image" at bounding box center [799, 191] width 8 height 15
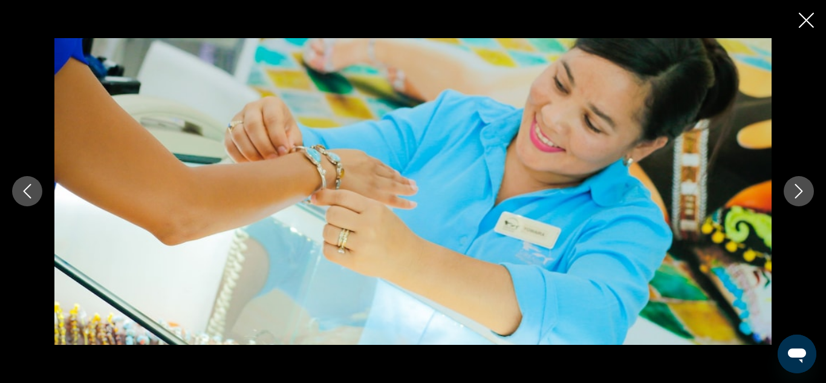
click at [796, 185] on icon "Next image" at bounding box center [799, 191] width 8 height 15
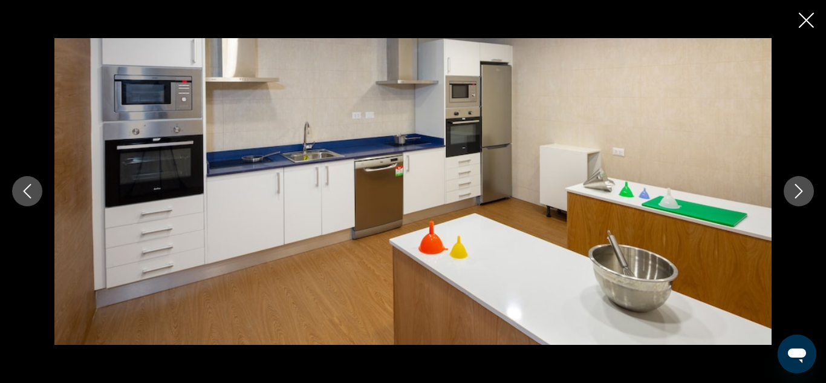
click at [796, 185] on icon "Next image" at bounding box center [799, 191] width 8 height 15
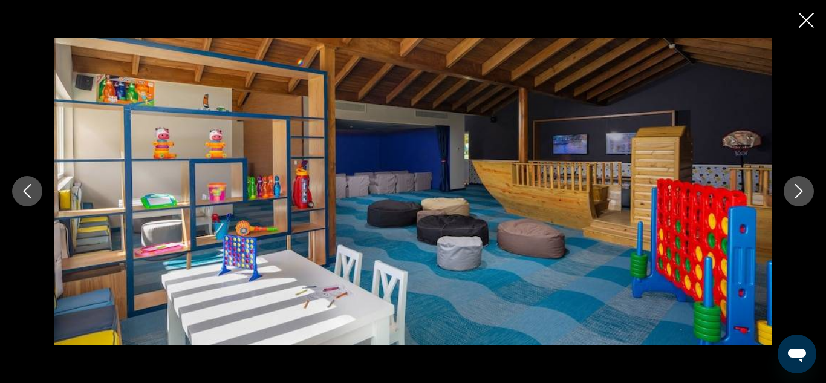
click at [796, 185] on icon "Next image" at bounding box center [799, 191] width 8 height 15
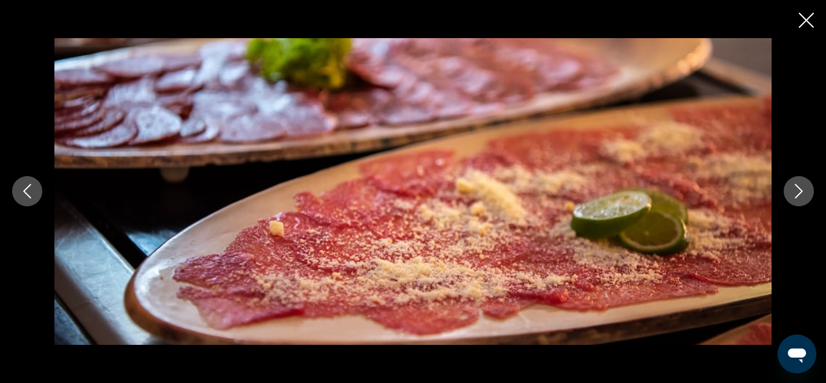
click at [796, 185] on icon "Next image" at bounding box center [799, 191] width 8 height 15
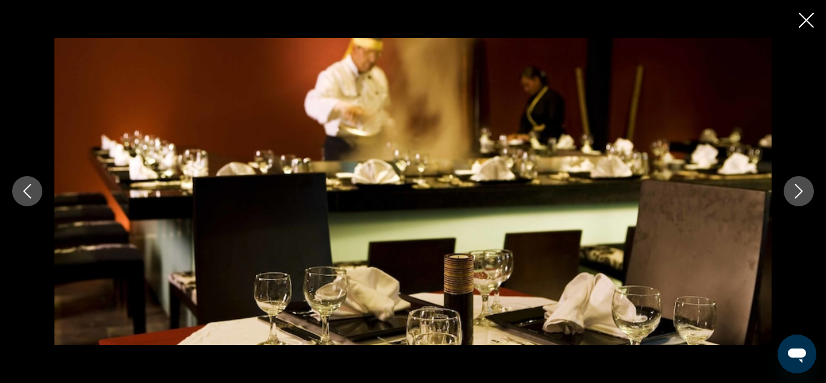
click at [796, 185] on icon "Next image" at bounding box center [799, 191] width 8 height 15
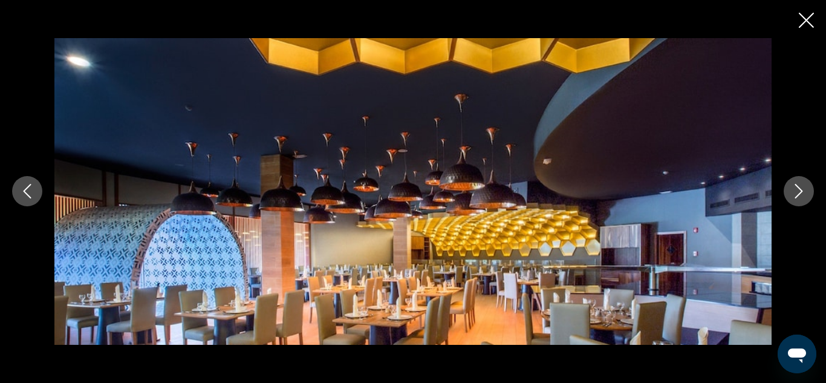
click at [796, 185] on icon "Next image" at bounding box center [799, 191] width 8 height 15
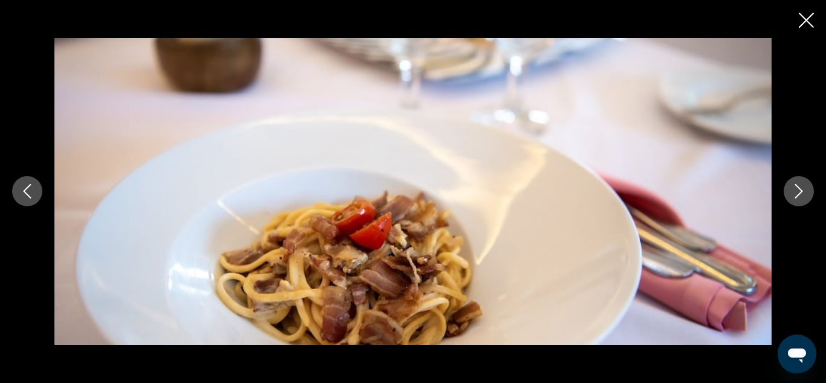
click at [796, 185] on icon "Next image" at bounding box center [799, 191] width 8 height 15
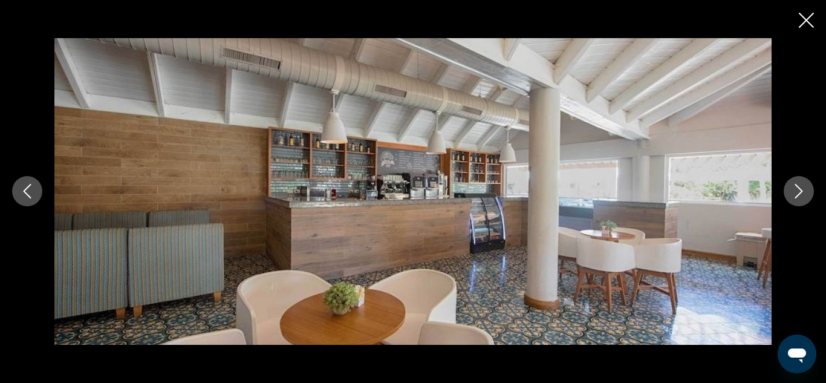
click at [796, 185] on icon "Next image" at bounding box center [799, 191] width 8 height 15
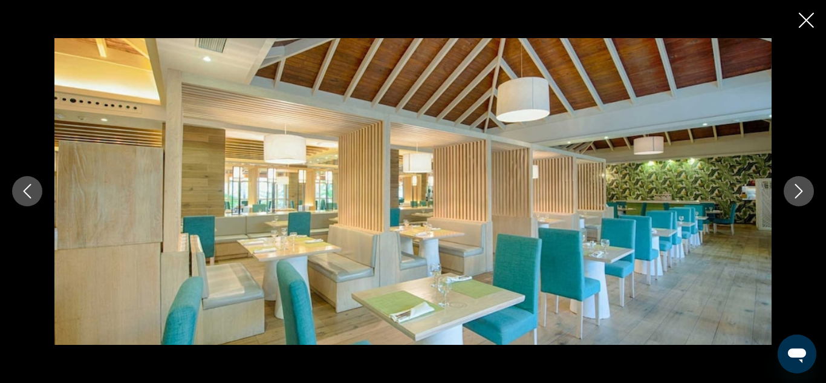
click at [796, 185] on icon "Next image" at bounding box center [799, 191] width 8 height 15
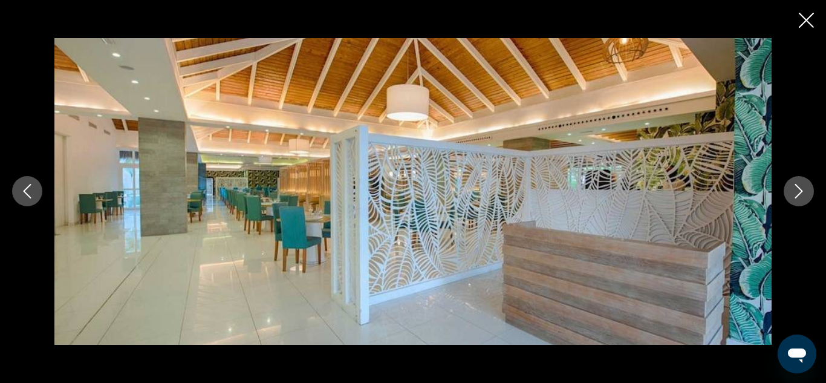
click at [796, 185] on icon "Next image" at bounding box center [799, 191] width 8 height 15
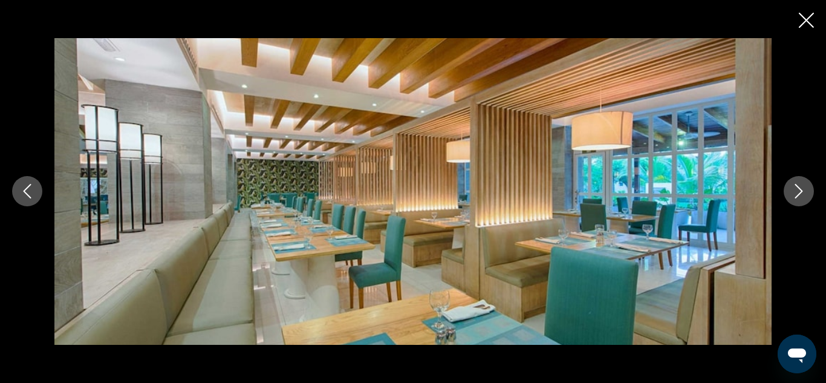
click at [796, 185] on icon "Next image" at bounding box center [799, 191] width 8 height 15
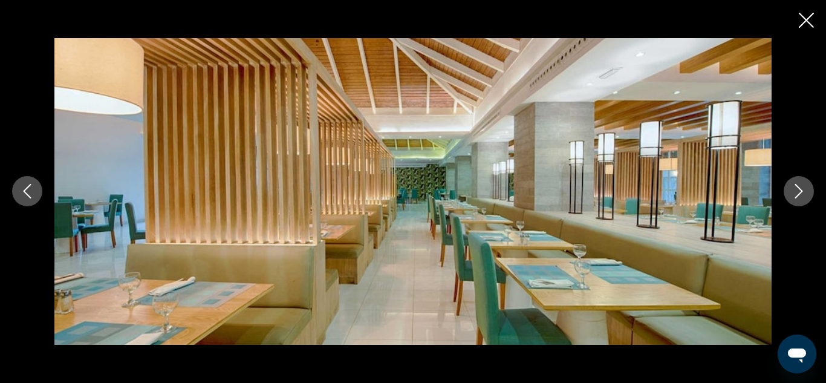
click at [796, 185] on icon "Next image" at bounding box center [799, 191] width 8 height 15
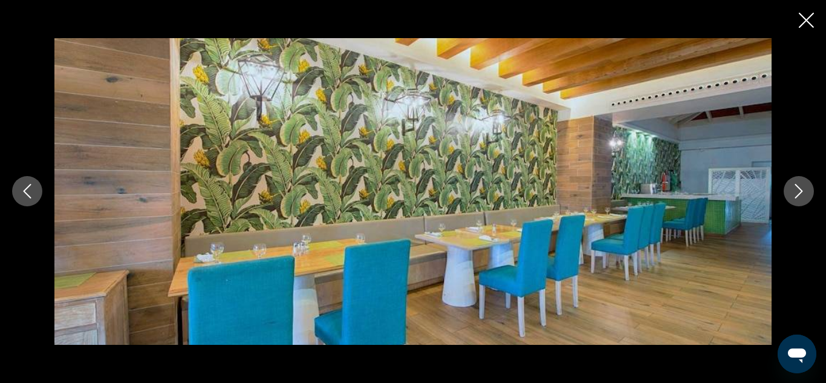
click at [796, 185] on icon "Next image" at bounding box center [799, 191] width 8 height 15
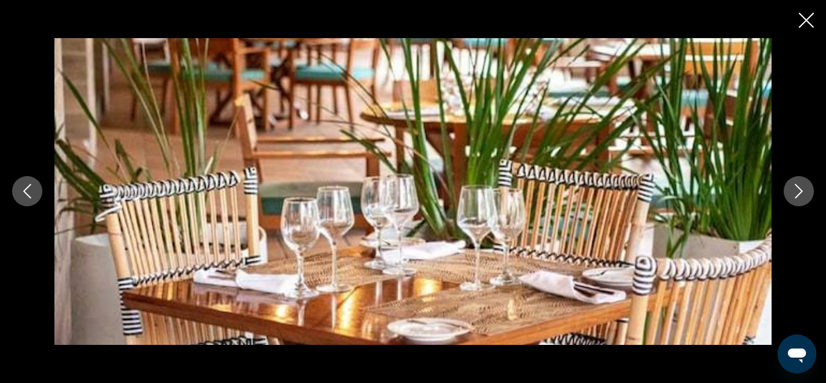
click at [796, 185] on icon "Next image" at bounding box center [799, 191] width 8 height 15
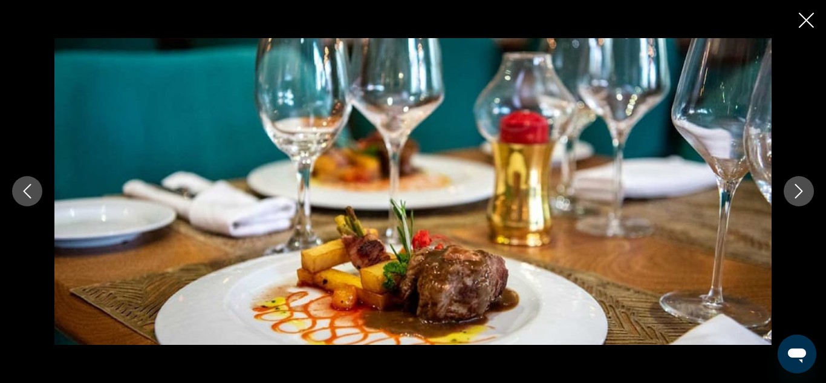
click at [796, 185] on icon "Next image" at bounding box center [799, 191] width 8 height 15
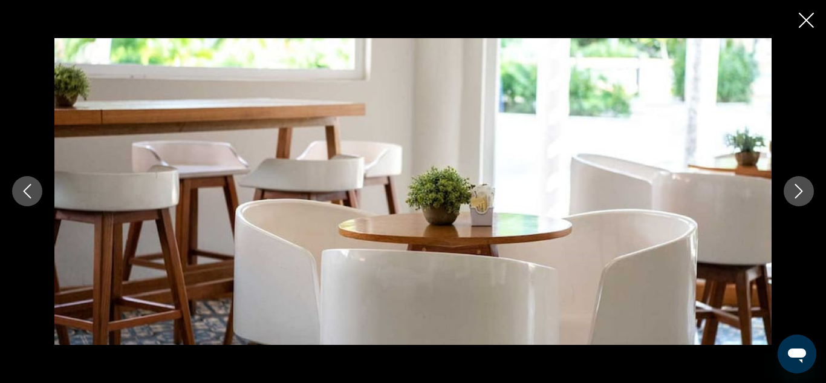
click at [796, 185] on icon "Next image" at bounding box center [799, 191] width 8 height 15
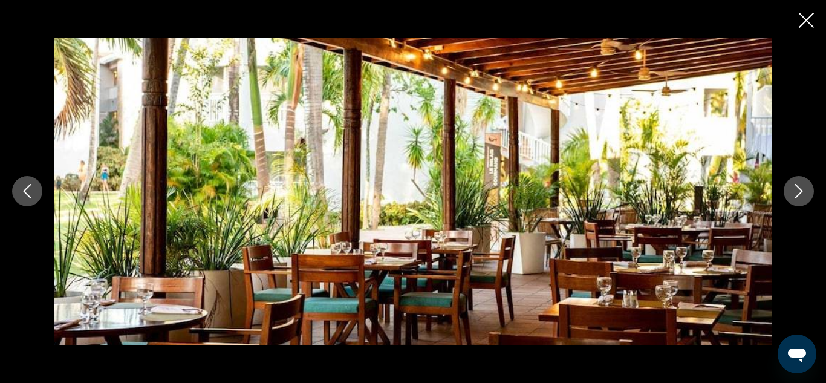
click at [796, 185] on icon "Next image" at bounding box center [799, 191] width 8 height 15
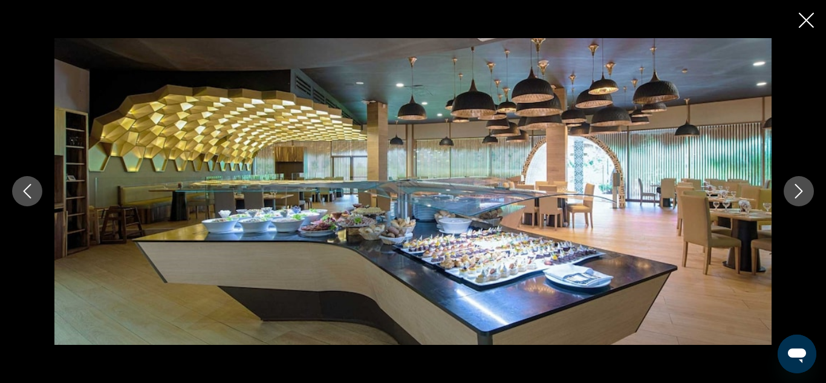
click at [796, 185] on icon "Next image" at bounding box center [799, 191] width 8 height 15
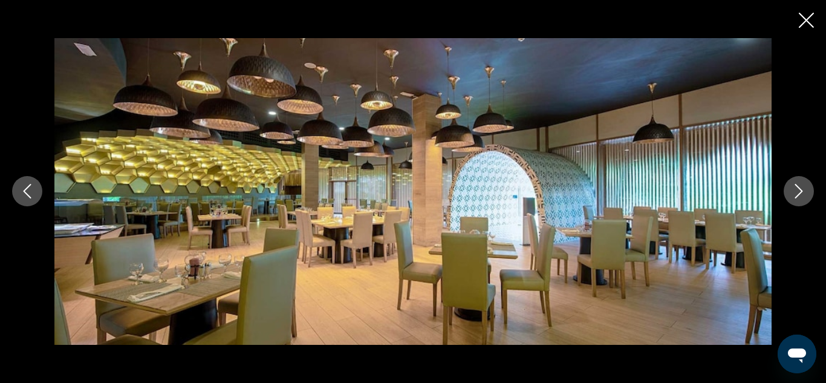
click at [795, 184] on icon "Next image" at bounding box center [799, 191] width 8 height 15
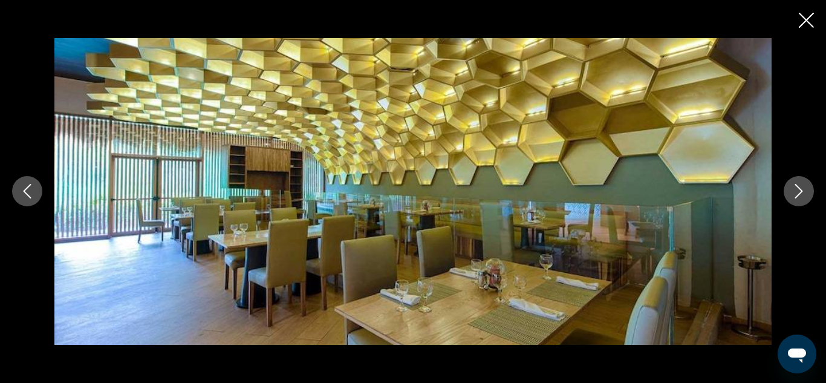
click at [795, 184] on icon "Next image" at bounding box center [799, 191] width 8 height 15
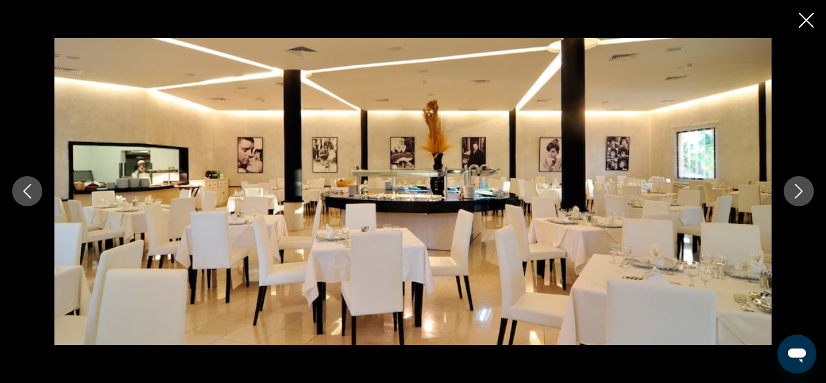
click at [795, 184] on icon "Next image" at bounding box center [799, 191] width 8 height 15
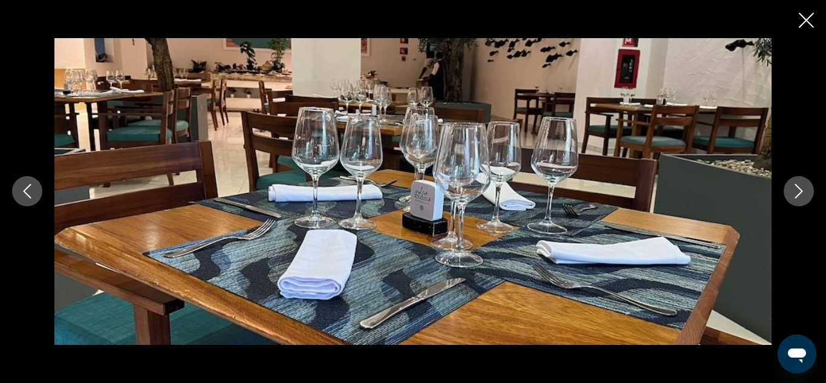
click at [795, 184] on icon "Next image" at bounding box center [799, 191] width 8 height 15
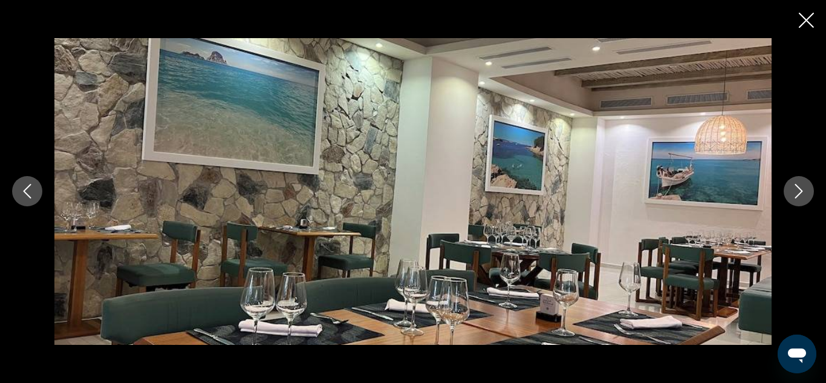
click at [795, 184] on icon "Next image" at bounding box center [799, 191] width 8 height 15
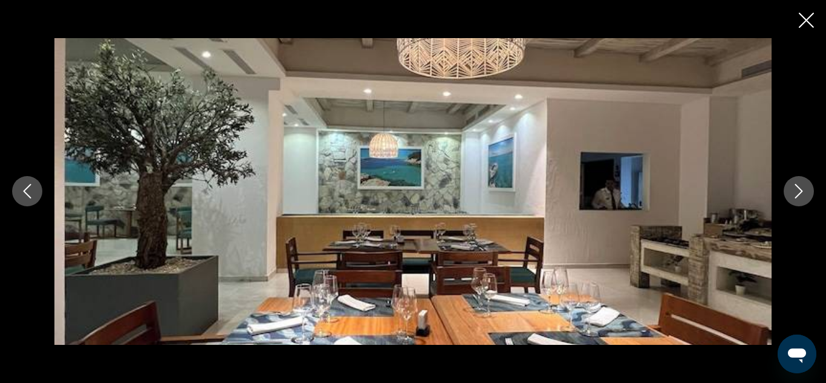
click at [795, 184] on icon "Next image" at bounding box center [799, 191] width 8 height 15
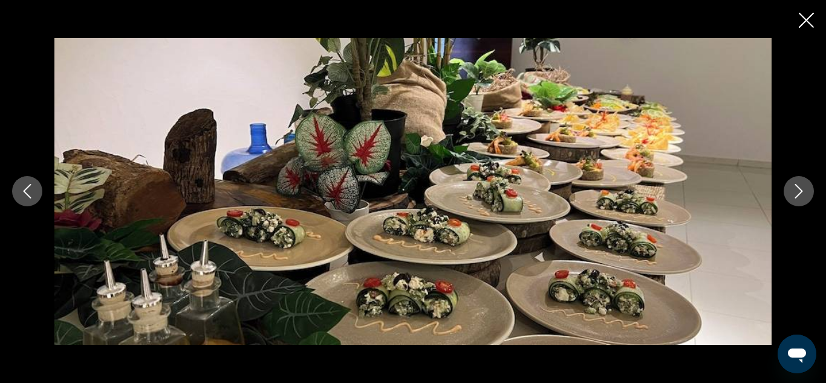
click at [795, 184] on icon "Next image" at bounding box center [799, 191] width 8 height 15
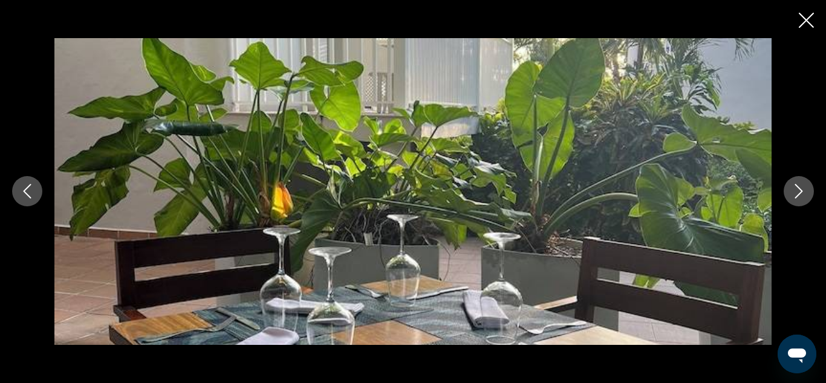
click at [795, 184] on icon "Next image" at bounding box center [799, 191] width 8 height 15
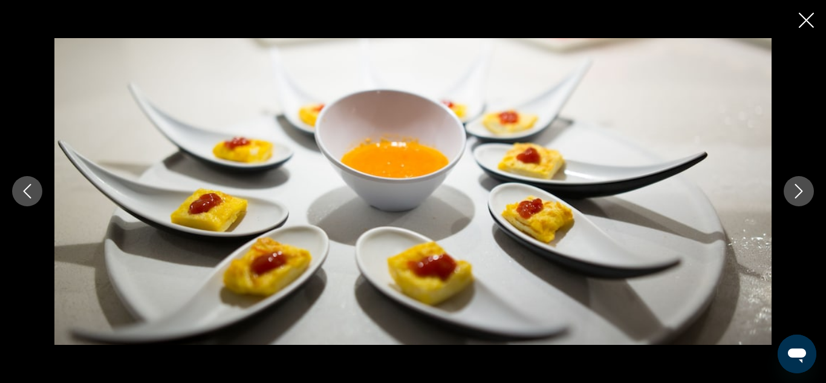
click at [795, 184] on icon "Next image" at bounding box center [799, 191] width 8 height 15
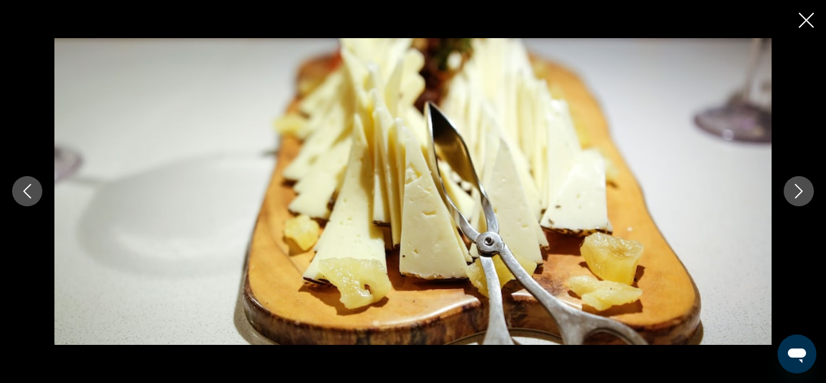
click at [795, 184] on icon "Next image" at bounding box center [799, 191] width 8 height 15
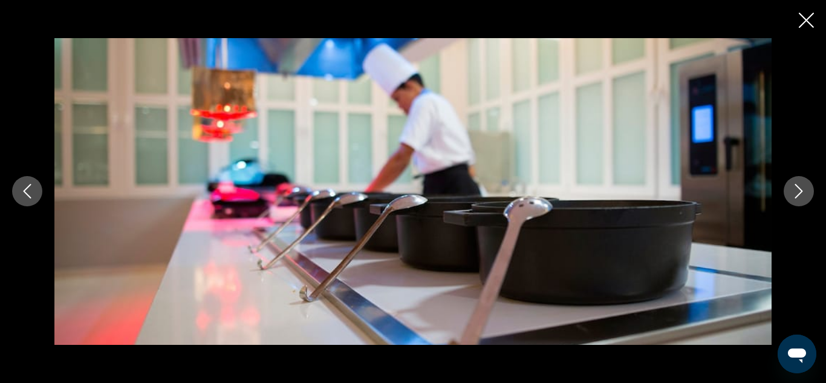
click at [801, 25] on icon "Close slideshow" at bounding box center [806, 20] width 15 height 15
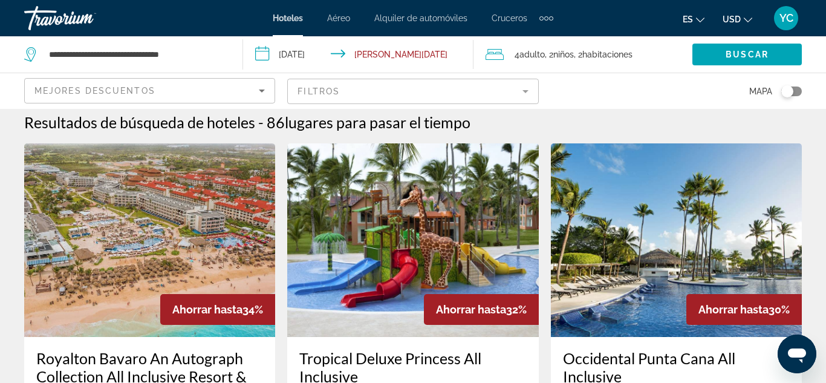
scroll to position [4, 0]
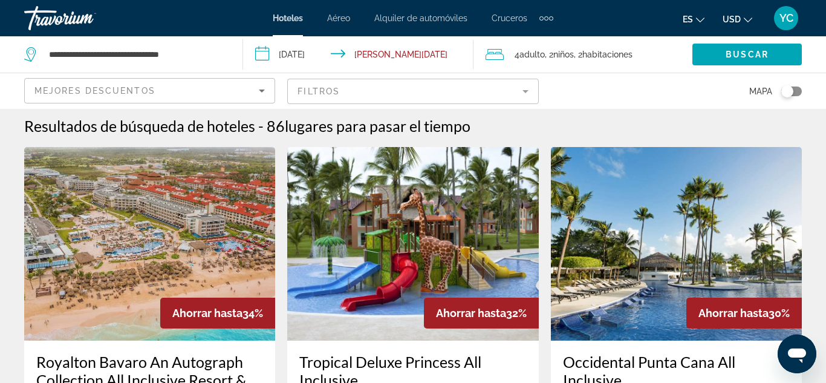
click at [496, 210] on img "Main content" at bounding box center [412, 243] width 251 height 193
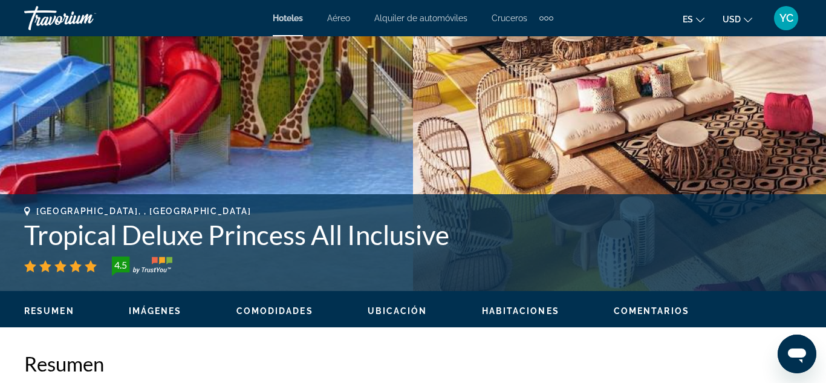
scroll to position [332, 0]
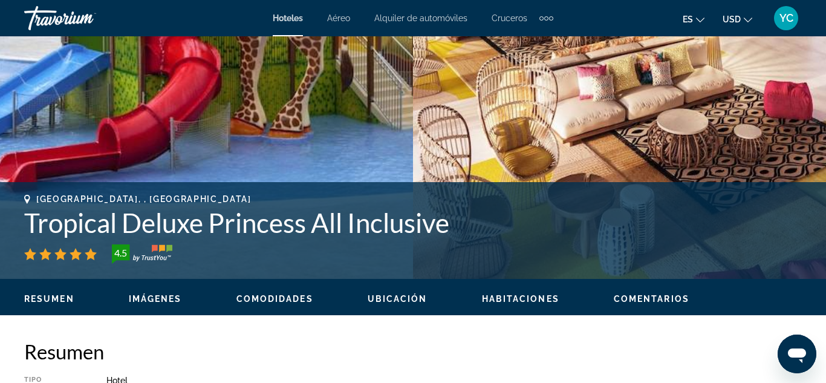
click at [167, 296] on span "Imágenes" at bounding box center [155, 299] width 53 height 10
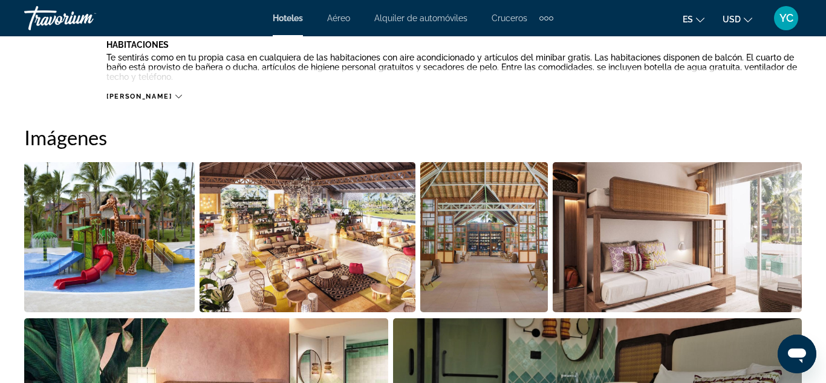
scroll to position [802, 0]
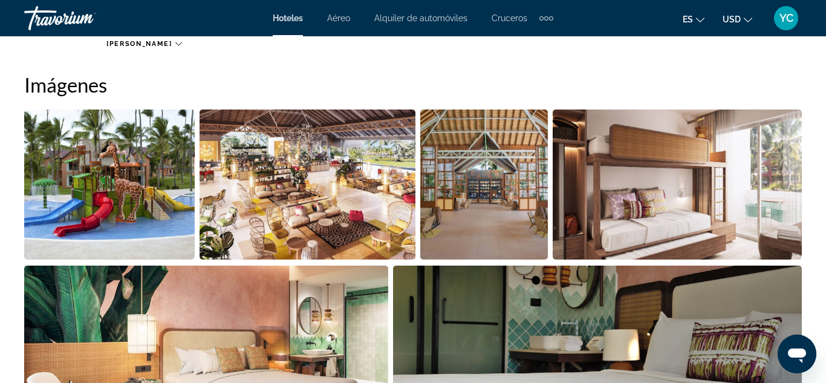
click at [108, 219] on img "Open full-screen image slider" at bounding box center [109, 184] width 171 height 150
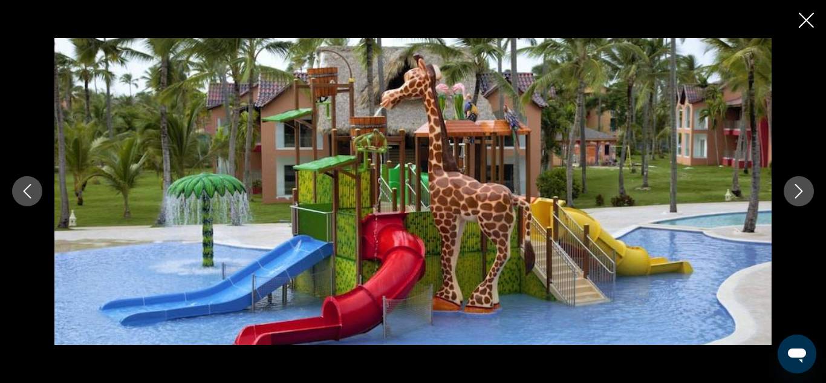
click at [796, 190] on icon "Next image" at bounding box center [798, 191] width 15 height 15
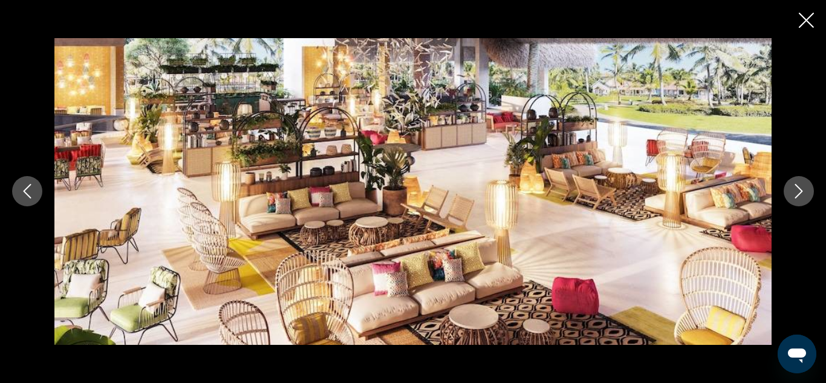
click at [796, 190] on icon "Next image" at bounding box center [798, 191] width 15 height 15
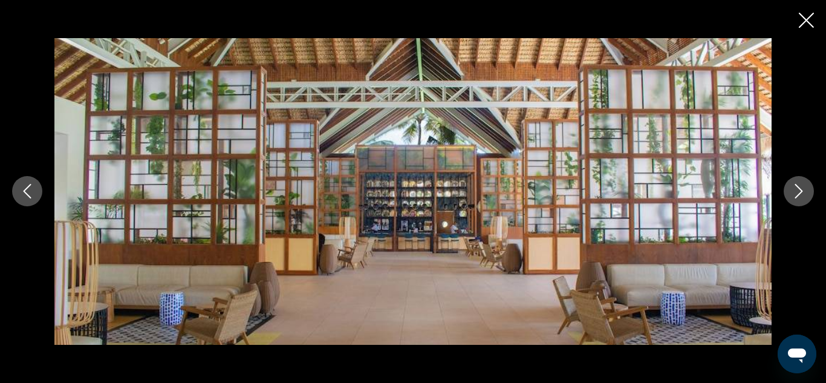
click at [796, 190] on icon "Next image" at bounding box center [798, 191] width 15 height 15
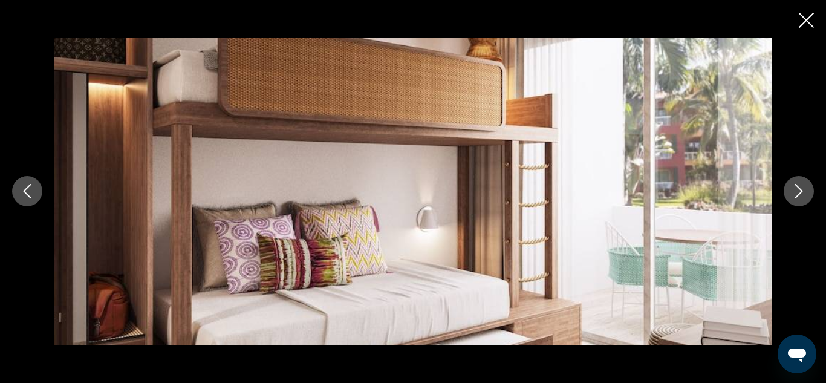
click at [796, 190] on icon "Next image" at bounding box center [798, 191] width 15 height 15
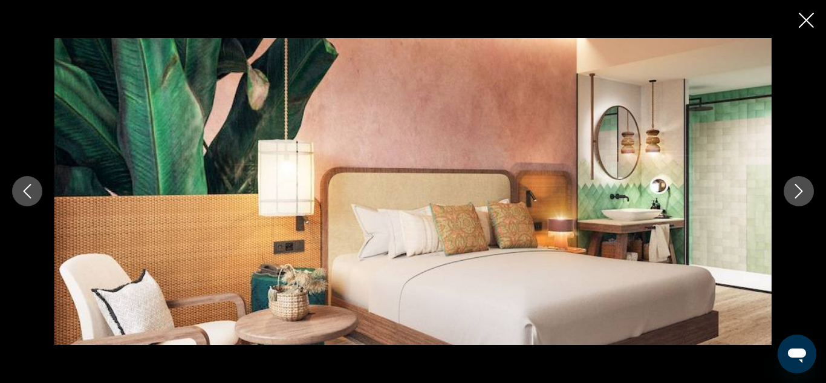
click at [796, 190] on icon "Next image" at bounding box center [798, 191] width 15 height 15
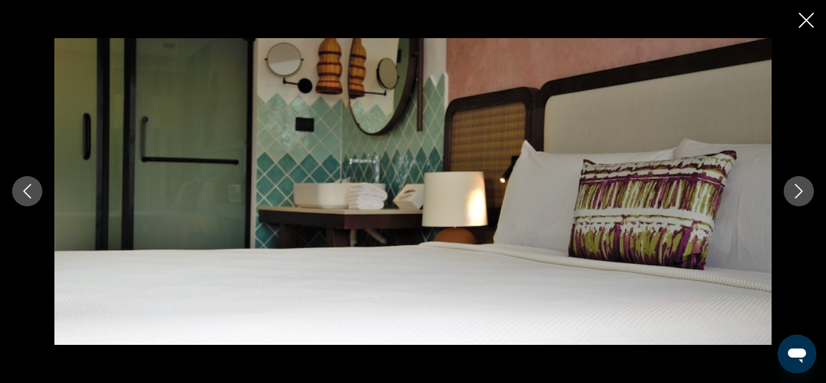
click at [796, 190] on icon "Next image" at bounding box center [798, 191] width 15 height 15
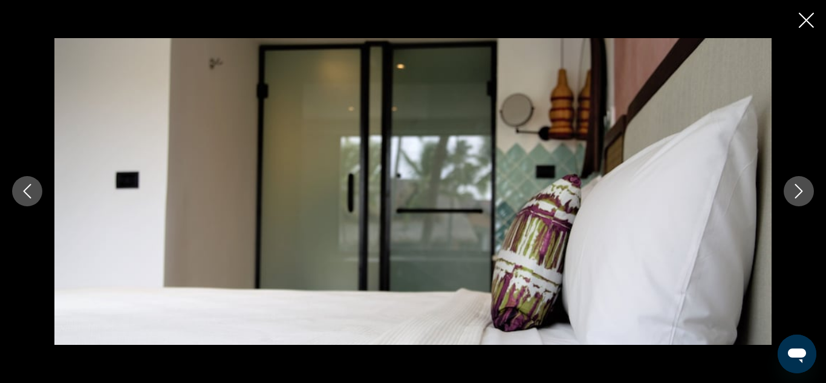
click at [796, 190] on icon "Next image" at bounding box center [798, 191] width 15 height 15
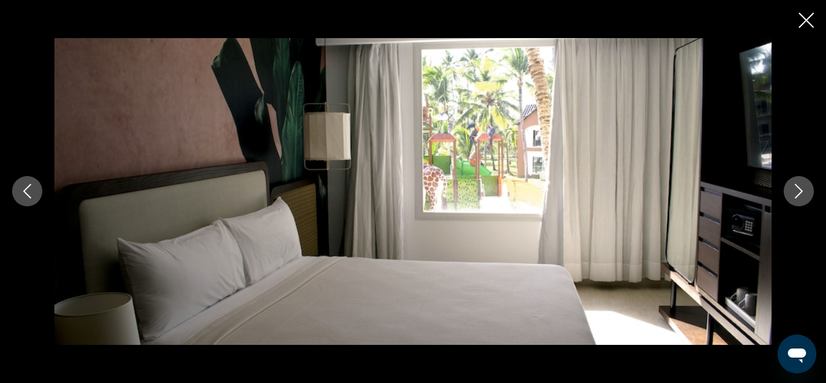
click at [796, 190] on icon "Next image" at bounding box center [798, 191] width 15 height 15
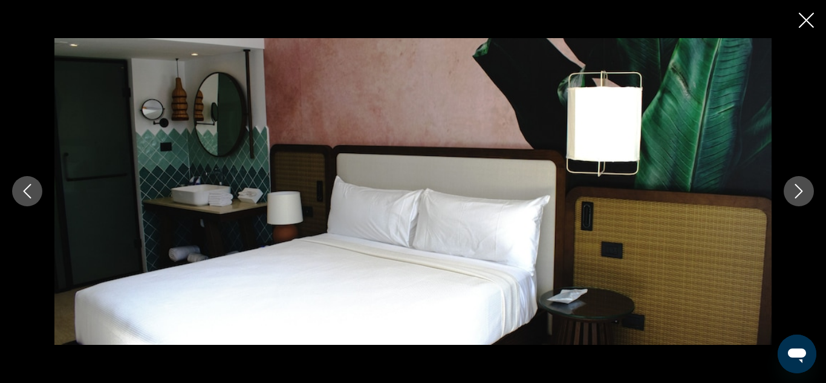
click at [796, 190] on icon "Next image" at bounding box center [798, 191] width 15 height 15
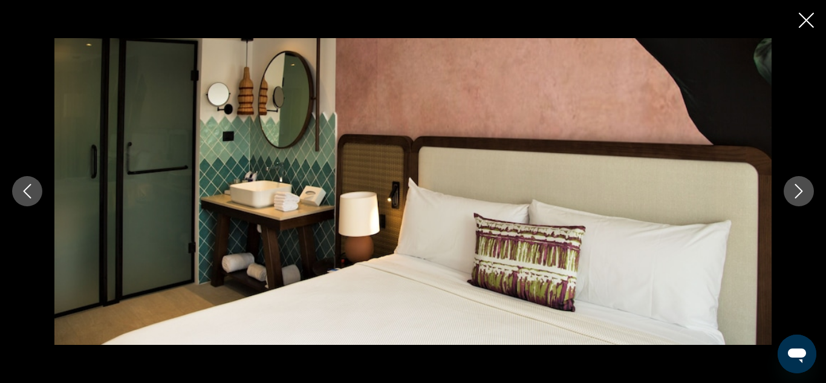
click at [796, 190] on icon "Next image" at bounding box center [798, 191] width 15 height 15
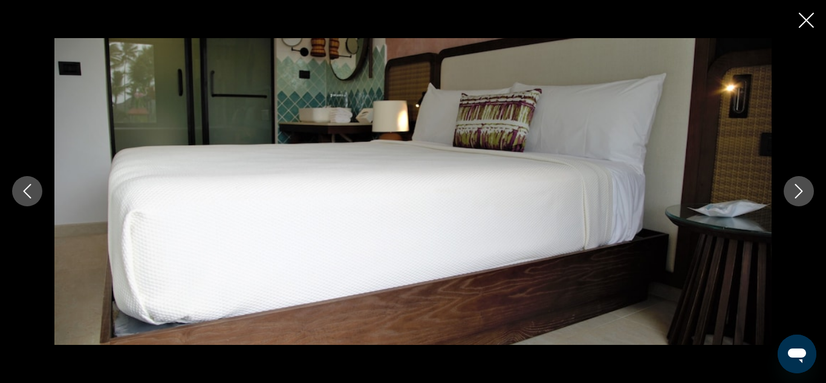
click at [796, 190] on icon "Next image" at bounding box center [798, 191] width 15 height 15
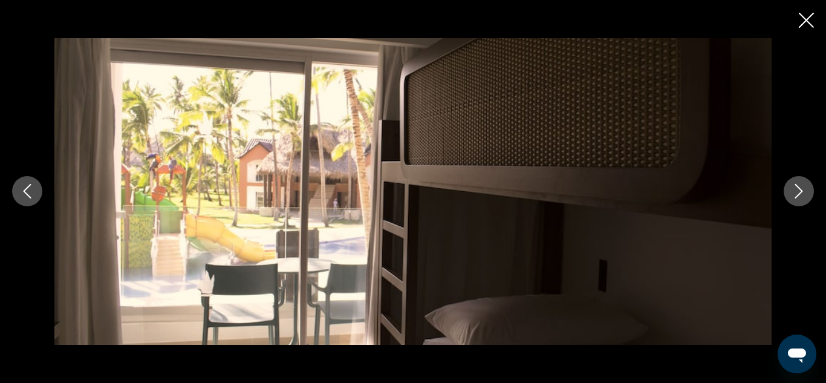
click at [796, 190] on icon "Next image" at bounding box center [798, 191] width 15 height 15
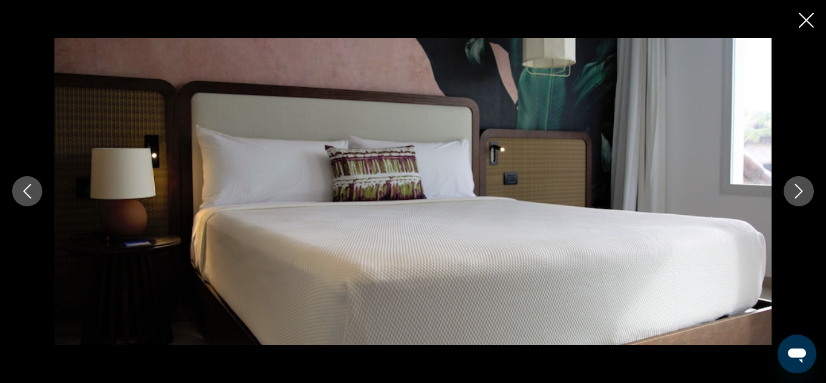
click at [796, 190] on icon "Next image" at bounding box center [798, 191] width 15 height 15
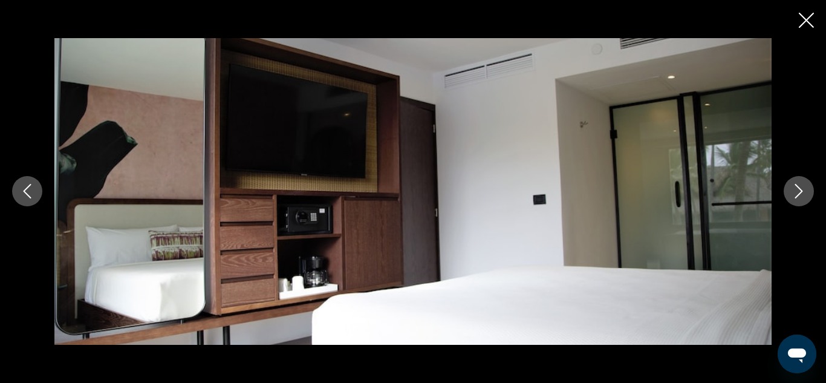
click at [796, 190] on icon "Next image" at bounding box center [798, 191] width 15 height 15
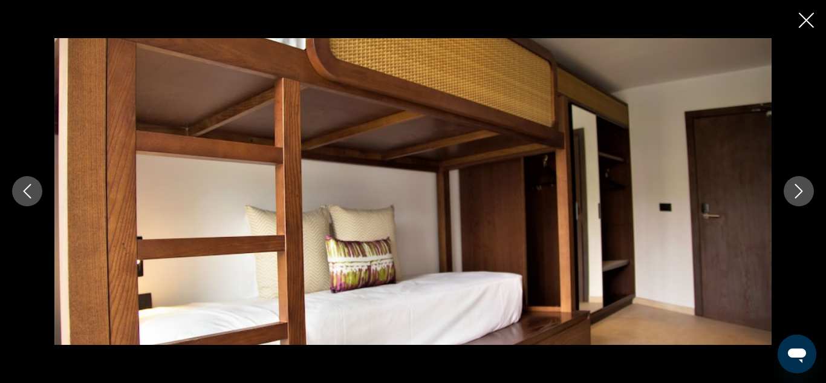
click at [796, 190] on icon "Next image" at bounding box center [798, 191] width 15 height 15
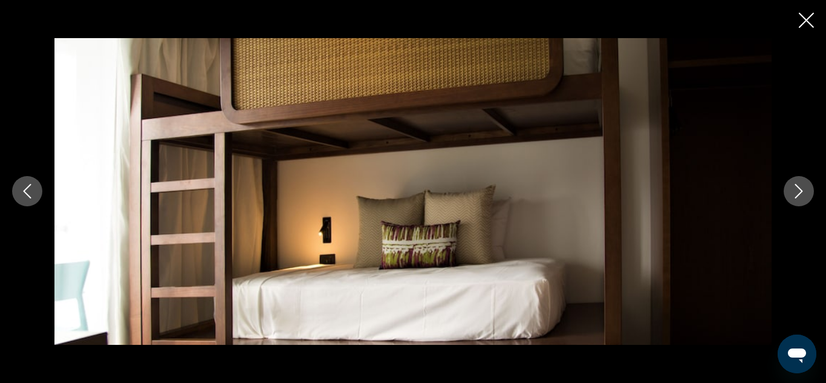
click at [796, 190] on icon "Next image" at bounding box center [798, 191] width 15 height 15
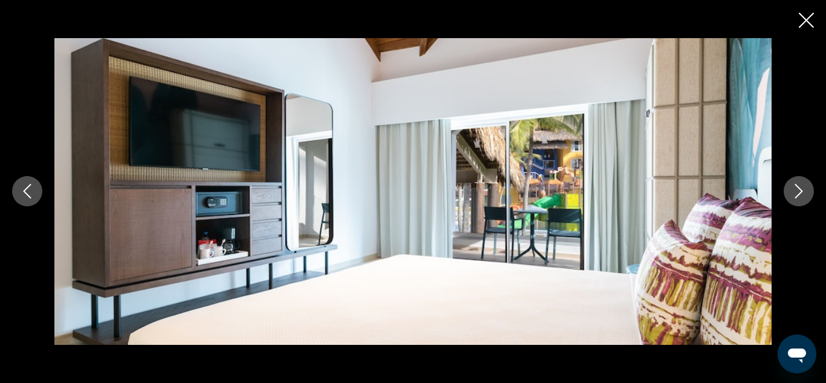
click at [796, 190] on icon "Next image" at bounding box center [798, 191] width 15 height 15
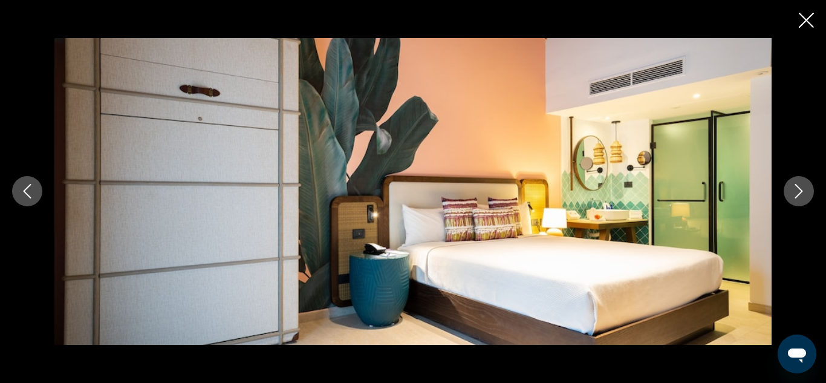
click at [796, 190] on icon "Next image" at bounding box center [798, 191] width 15 height 15
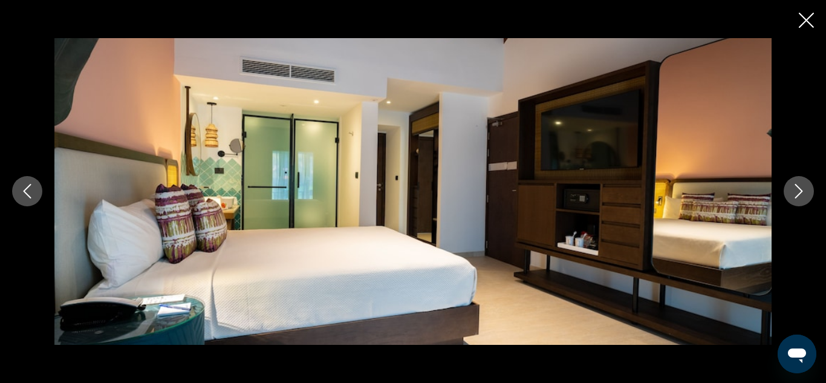
click at [796, 190] on icon "Next image" at bounding box center [798, 191] width 15 height 15
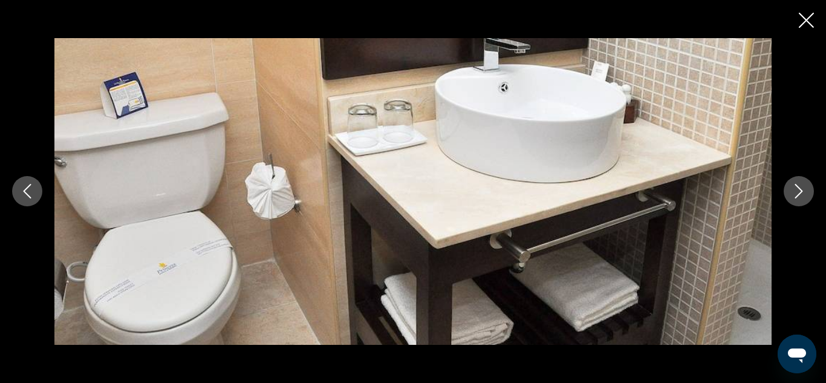
click at [796, 190] on icon "Next image" at bounding box center [798, 191] width 15 height 15
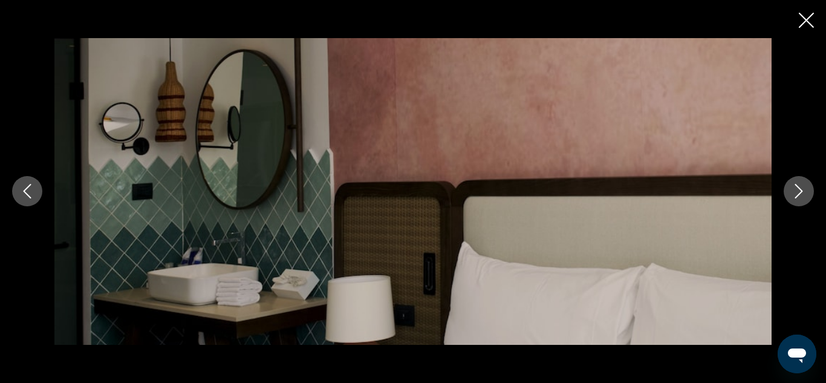
click at [796, 190] on icon "Next image" at bounding box center [798, 191] width 15 height 15
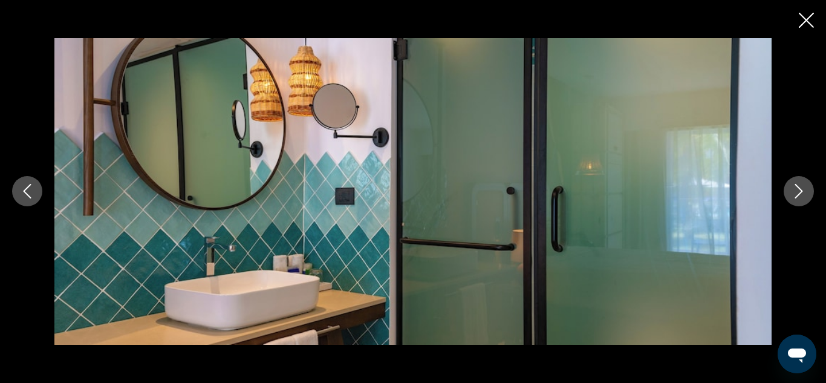
click at [796, 190] on icon "Next image" at bounding box center [798, 191] width 15 height 15
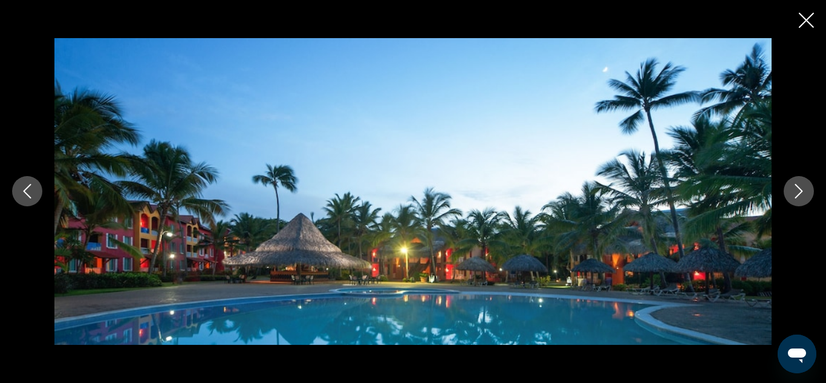
click at [796, 190] on icon "Next image" at bounding box center [798, 191] width 15 height 15
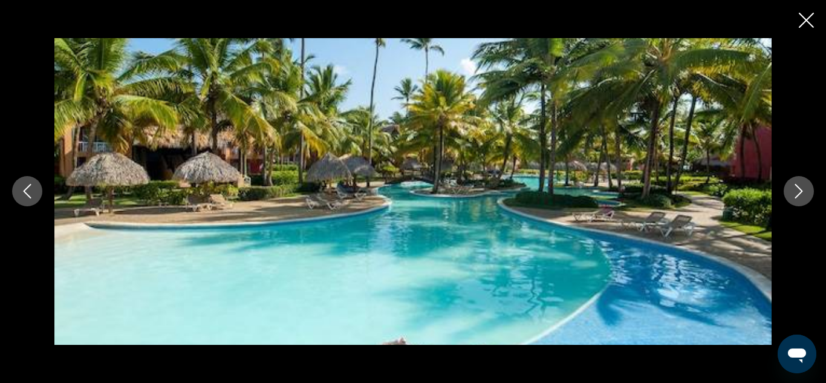
click at [796, 190] on icon "Next image" at bounding box center [798, 191] width 15 height 15
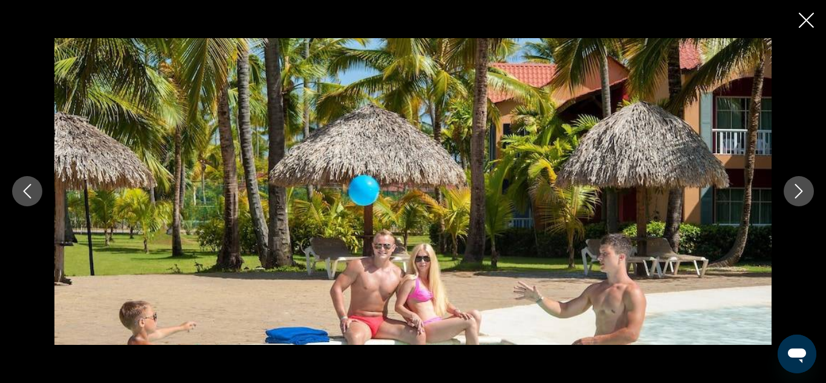
click at [796, 190] on icon "Next image" at bounding box center [798, 191] width 15 height 15
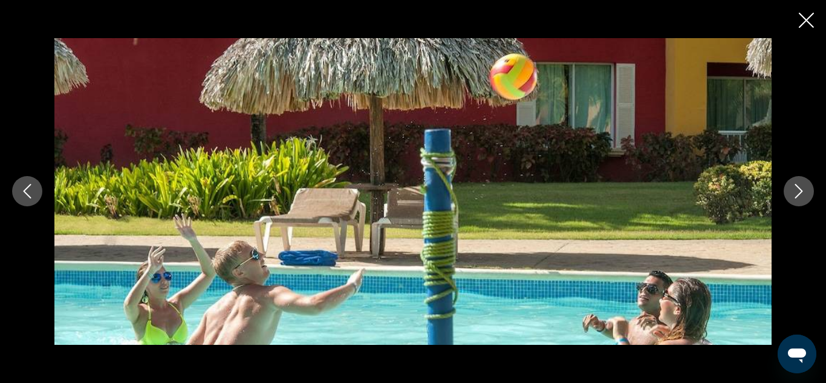
click at [796, 190] on icon "Next image" at bounding box center [798, 191] width 15 height 15
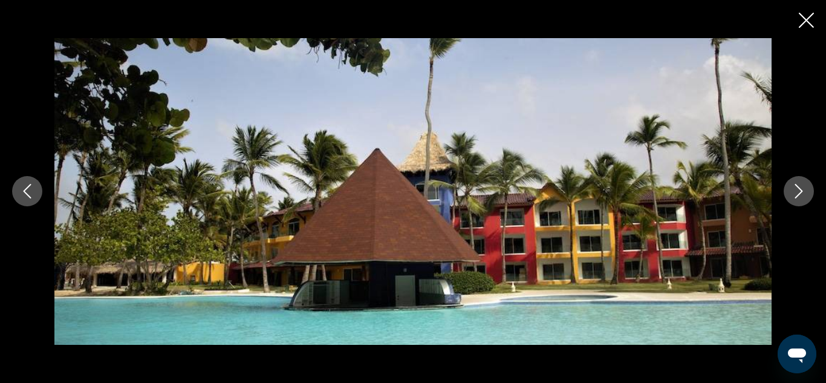
click at [796, 190] on icon "Next image" at bounding box center [798, 191] width 15 height 15
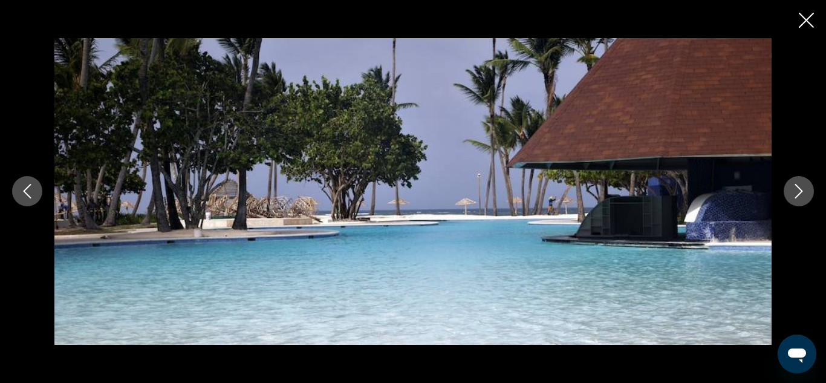
click at [796, 190] on icon "Next image" at bounding box center [798, 191] width 15 height 15
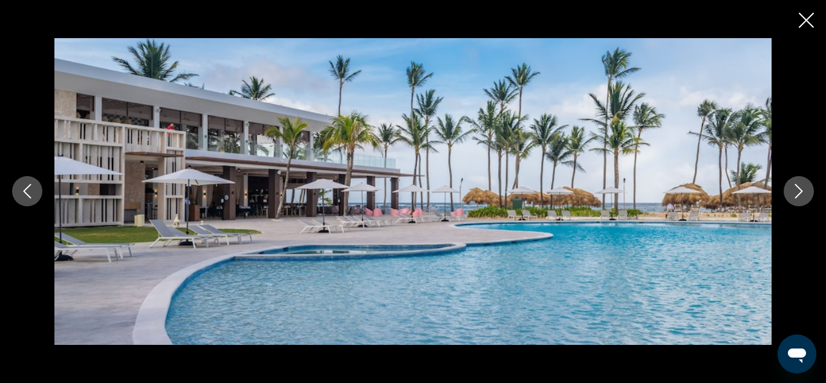
click at [796, 190] on icon "Next image" at bounding box center [798, 191] width 15 height 15
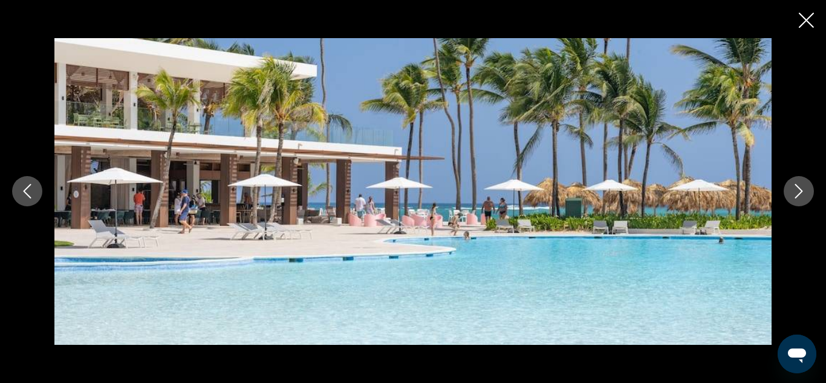
click at [796, 190] on icon "Next image" at bounding box center [798, 191] width 15 height 15
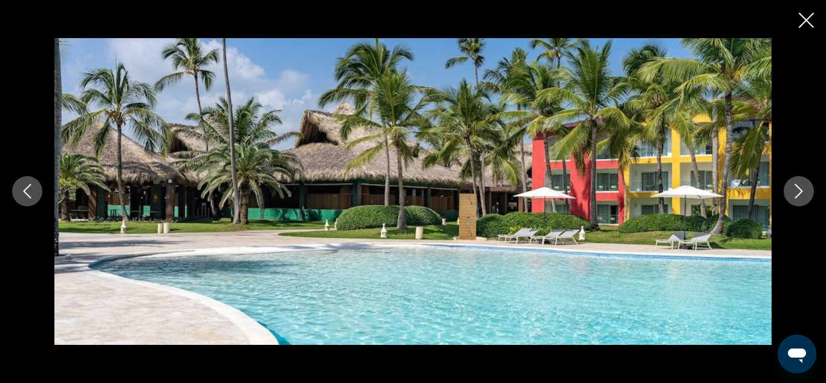
click at [796, 190] on icon "Next image" at bounding box center [798, 191] width 15 height 15
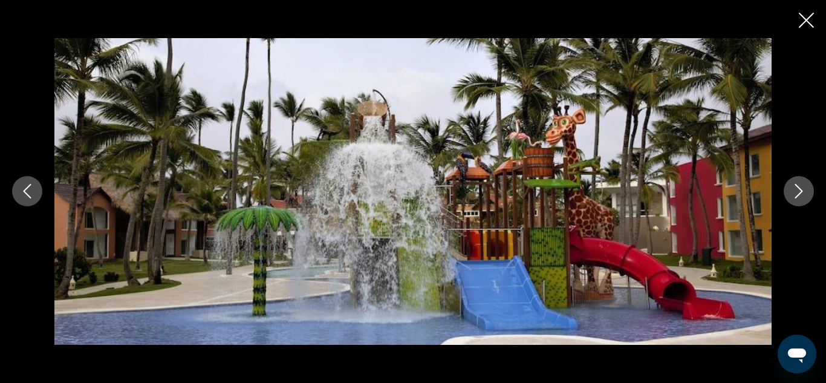
click at [796, 190] on icon "Next image" at bounding box center [798, 191] width 15 height 15
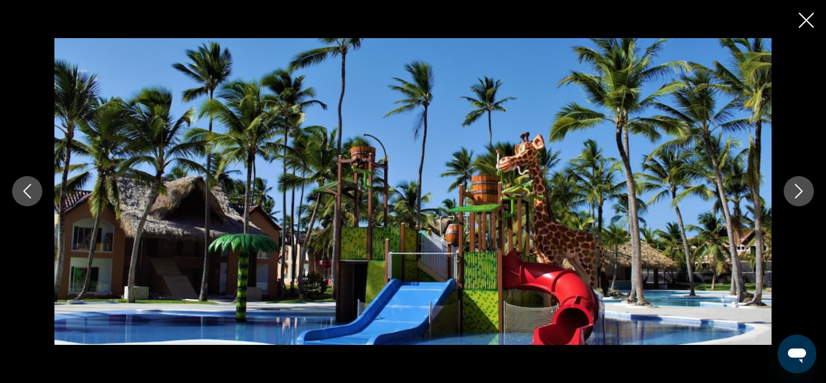
click at [796, 190] on icon "Next image" at bounding box center [798, 191] width 15 height 15
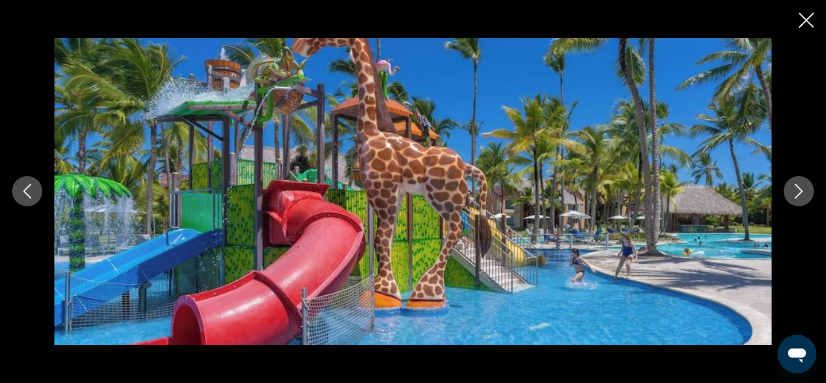
click at [796, 190] on icon "Next image" at bounding box center [798, 191] width 15 height 15
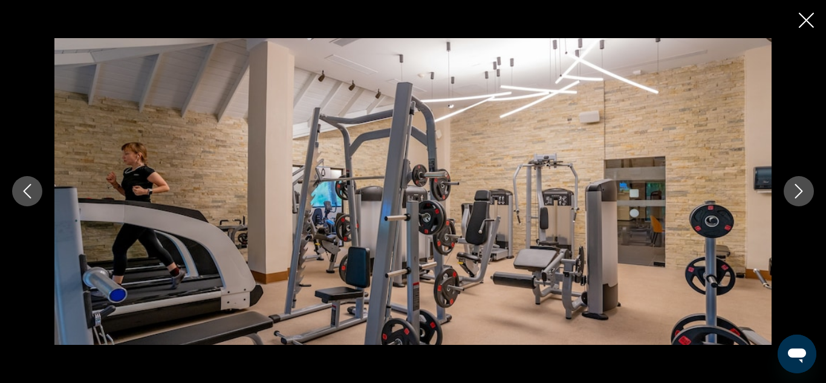
click at [796, 190] on icon "Next image" at bounding box center [798, 191] width 15 height 15
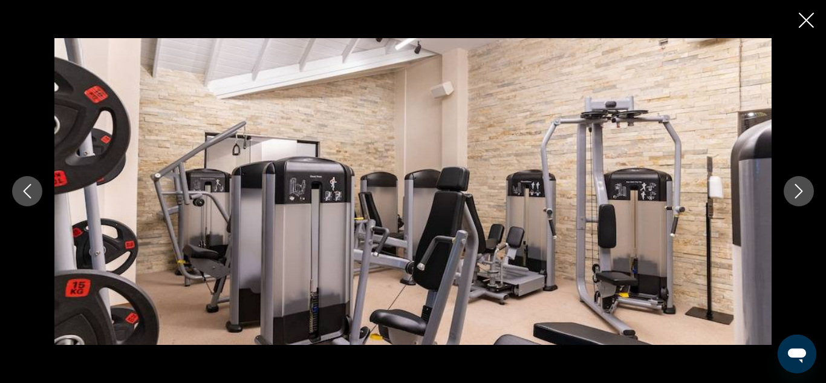
click at [796, 190] on icon "Next image" at bounding box center [798, 191] width 15 height 15
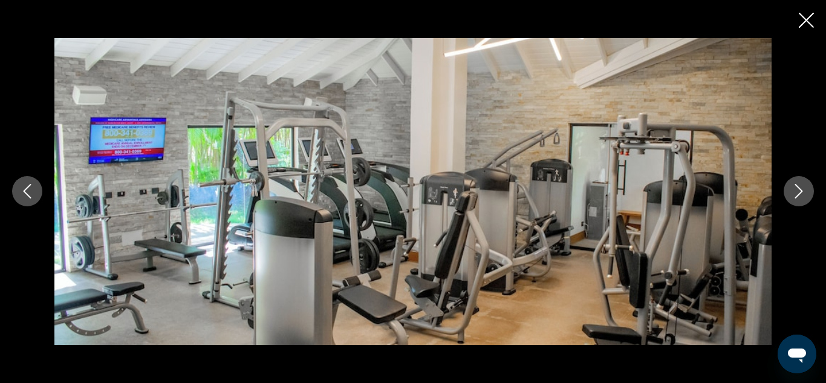
click at [796, 190] on icon "Next image" at bounding box center [798, 191] width 15 height 15
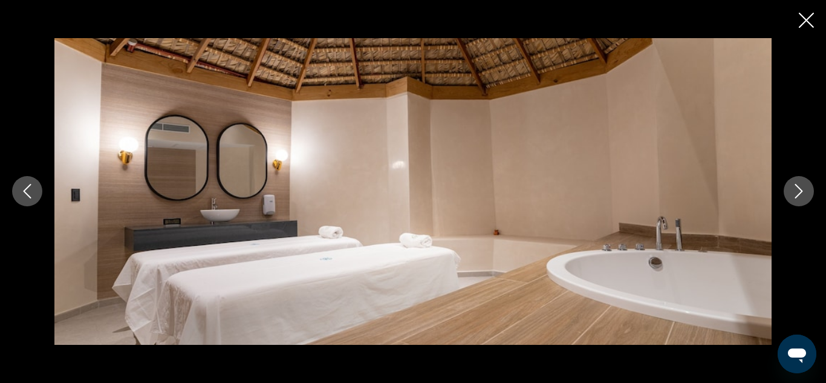
click at [796, 190] on icon "Next image" at bounding box center [798, 191] width 15 height 15
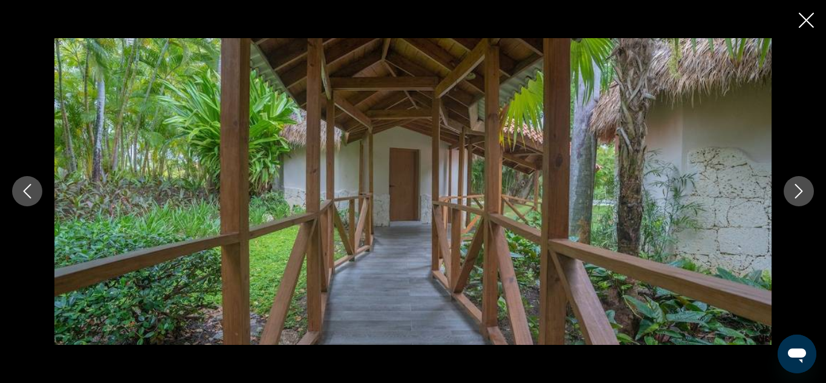
click at [796, 190] on icon "Next image" at bounding box center [798, 191] width 15 height 15
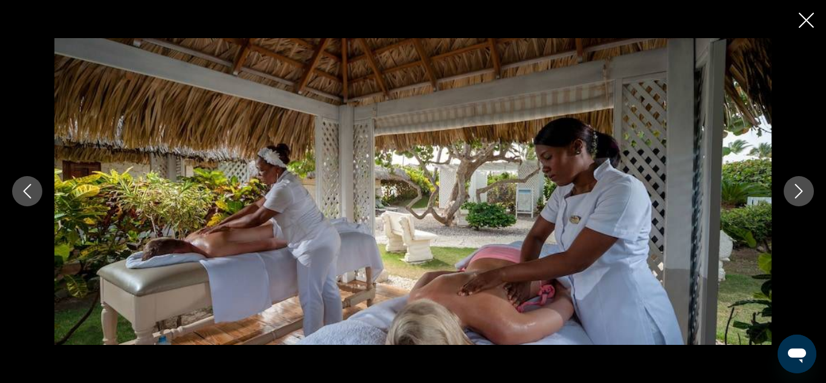
click at [796, 190] on icon "Next image" at bounding box center [798, 191] width 15 height 15
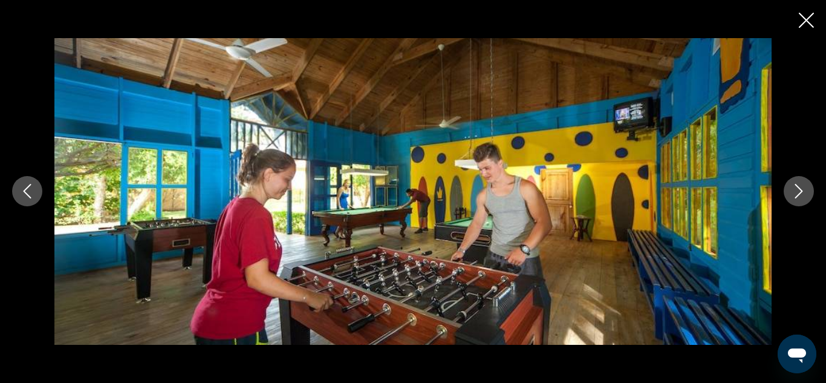
click at [796, 190] on icon "Next image" at bounding box center [798, 191] width 15 height 15
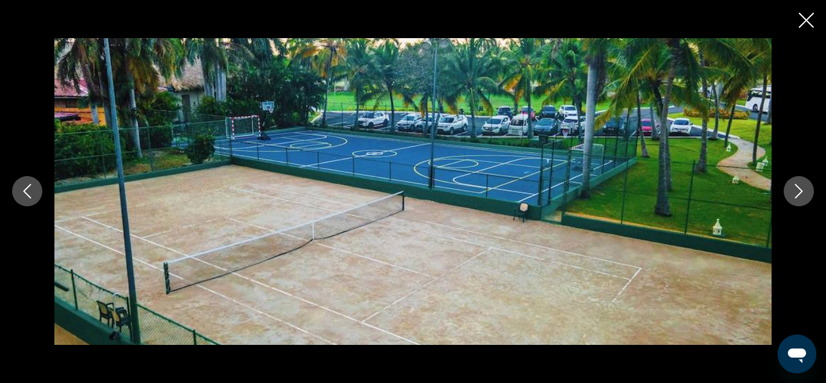
click at [796, 190] on icon "Next image" at bounding box center [798, 191] width 15 height 15
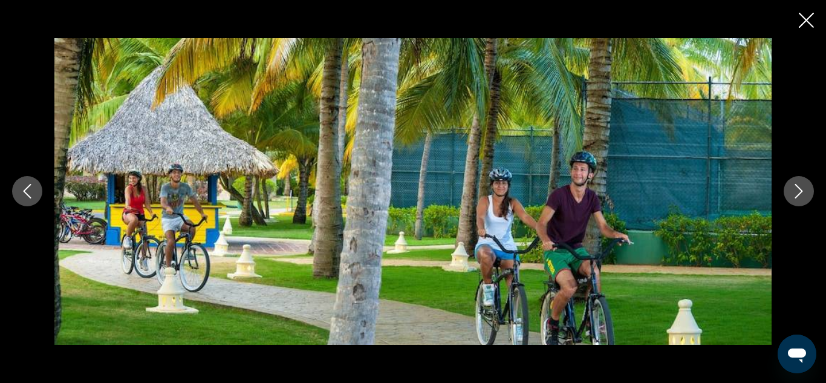
click at [796, 190] on icon "Next image" at bounding box center [798, 191] width 15 height 15
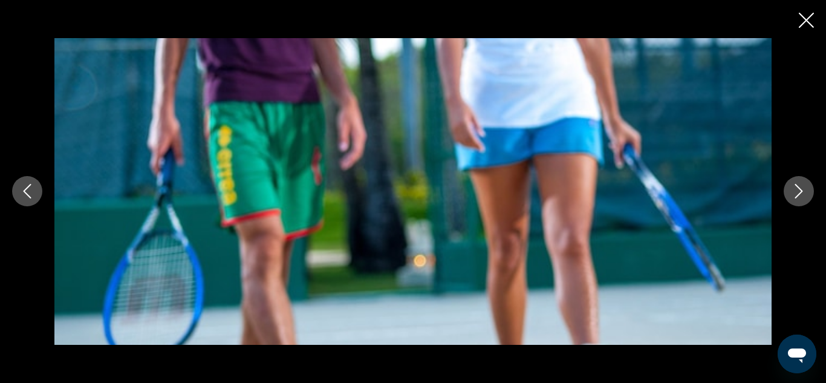
click at [796, 190] on icon "Next image" at bounding box center [798, 191] width 15 height 15
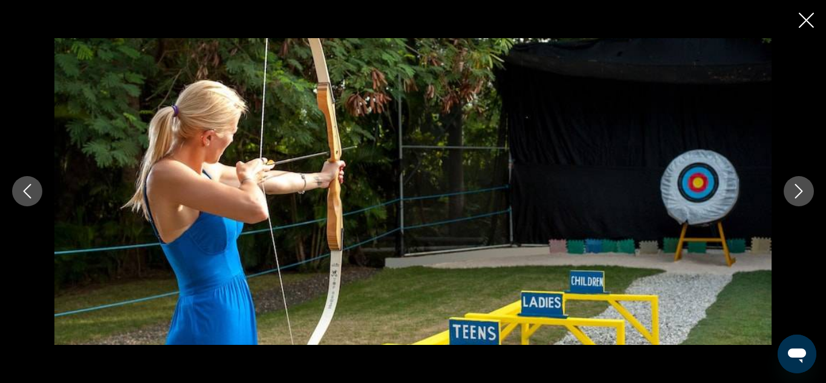
click at [796, 190] on icon "Next image" at bounding box center [798, 191] width 15 height 15
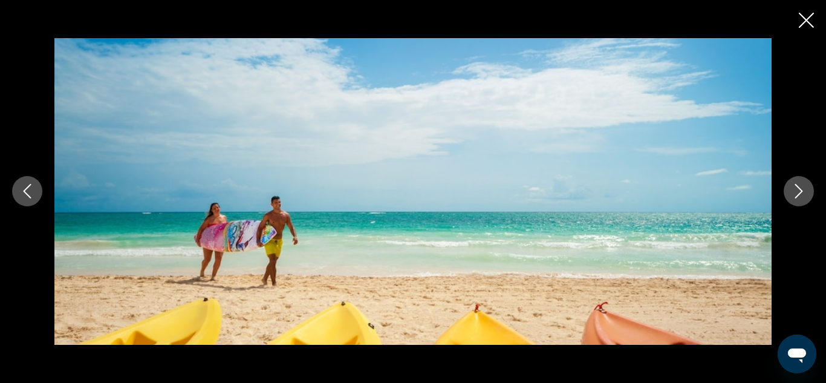
click at [796, 190] on icon "Next image" at bounding box center [798, 191] width 15 height 15
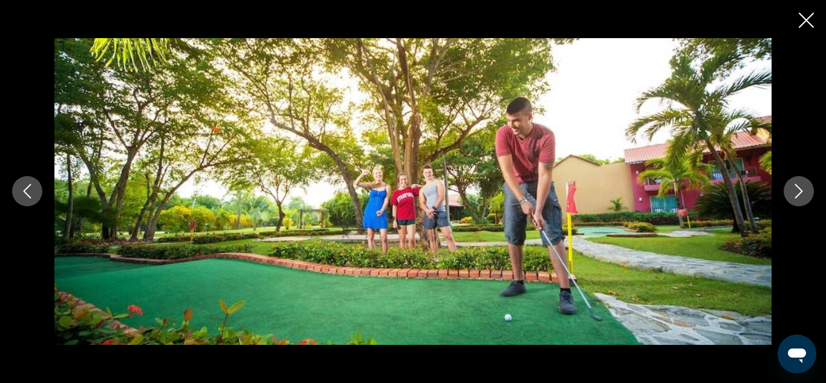
click at [796, 190] on icon "Next image" at bounding box center [798, 191] width 15 height 15
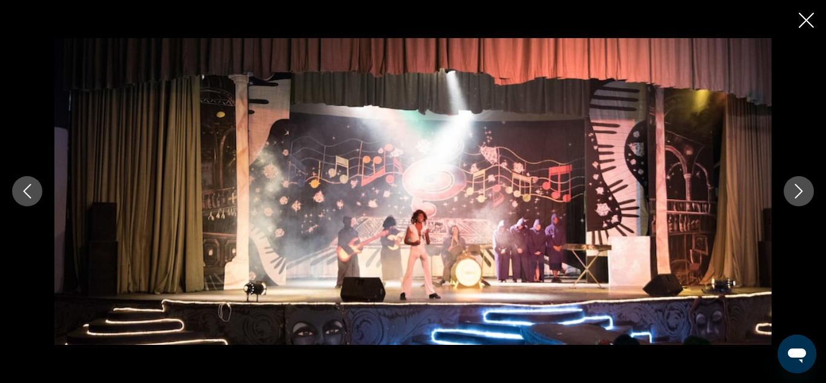
click at [796, 190] on icon "Next image" at bounding box center [798, 191] width 15 height 15
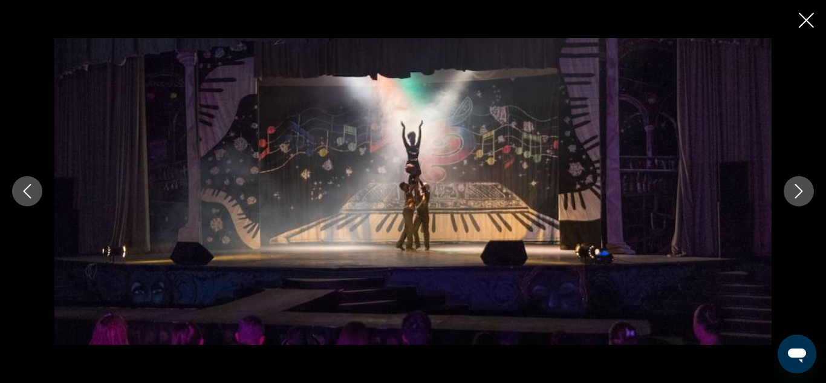
click at [796, 190] on icon "Next image" at bounding box center [798, 191] width 15 height 15
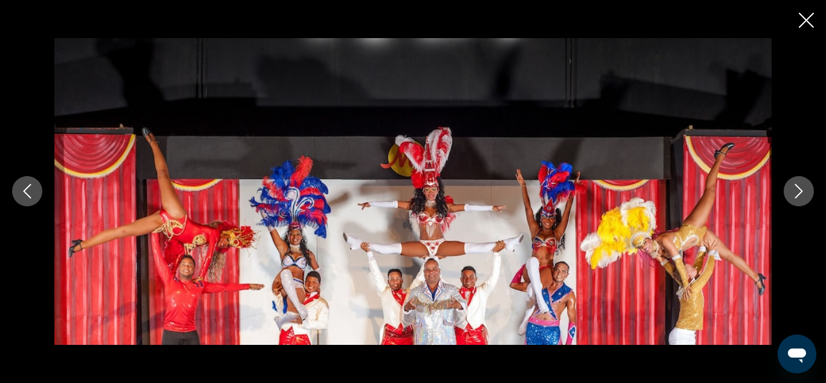
click at [796, 190] on icon "Next image" at bounding box center [798, 191] width 15 height 15
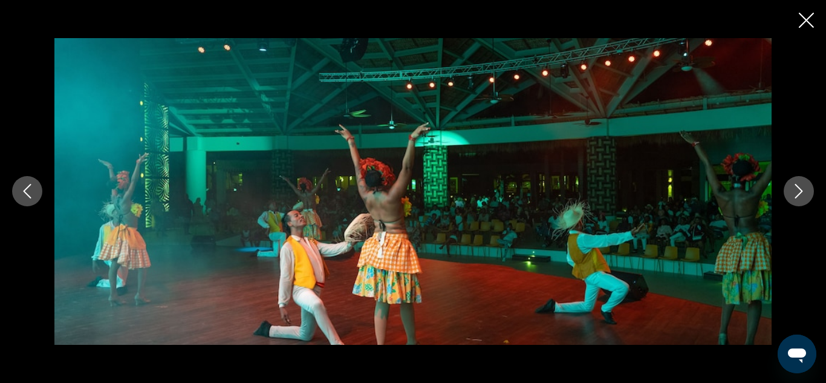
click at [796, 190] on icon "Next image" at bounding box center [798, 191] width 15 height 15
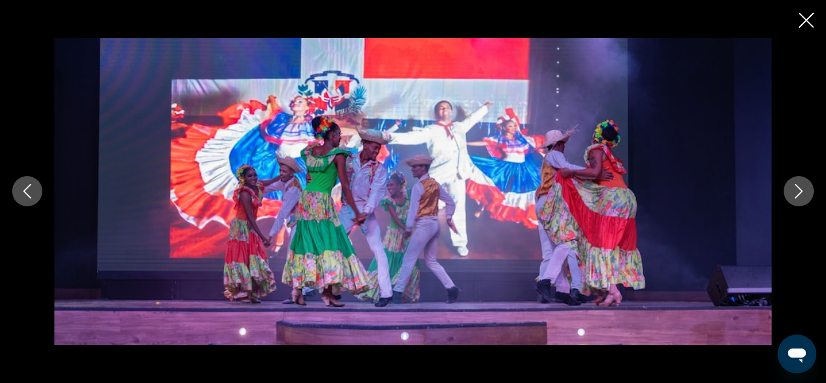
click at [796, 190] on icon "Next image" at bounding box center [798, 191] width 15 height 15
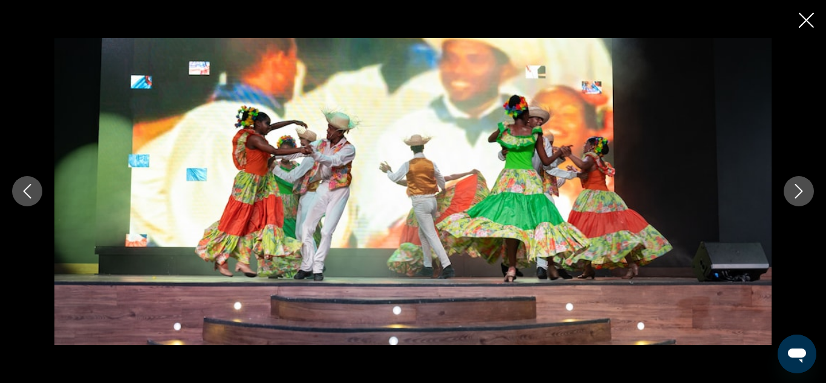
click at [796, 190] on icon "Next image" at bounding box center [798, 191] width 15 height 15
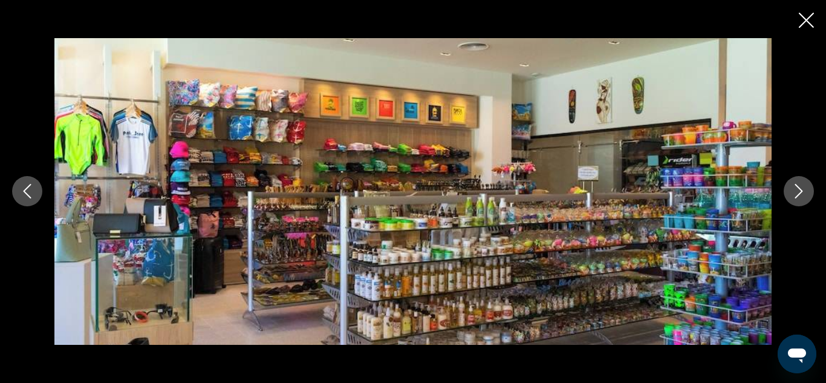
click at [796, 190] on icon "Next image" at bounding box center [798, 191] width 15 height 15
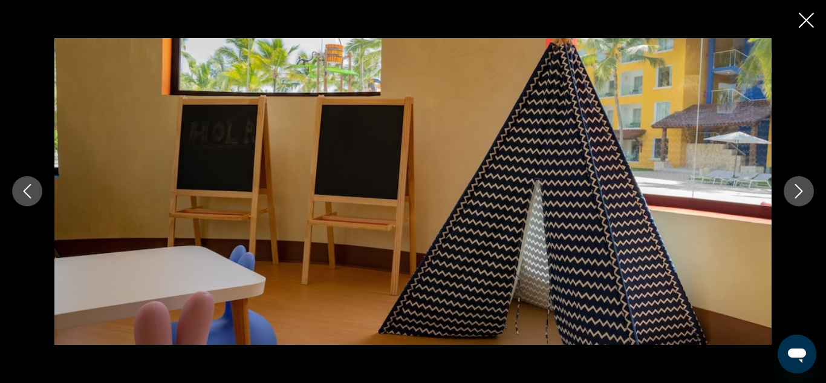
click at [796, 190] on icon "Next image" at bounding box center [798, 191] width 15 height 15
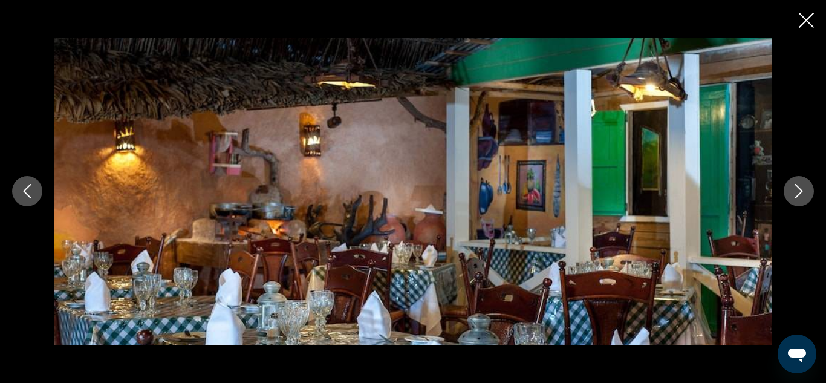
click at [796, 190] on icon "Next image" at bounding box center [798, 191] width 15 height 15
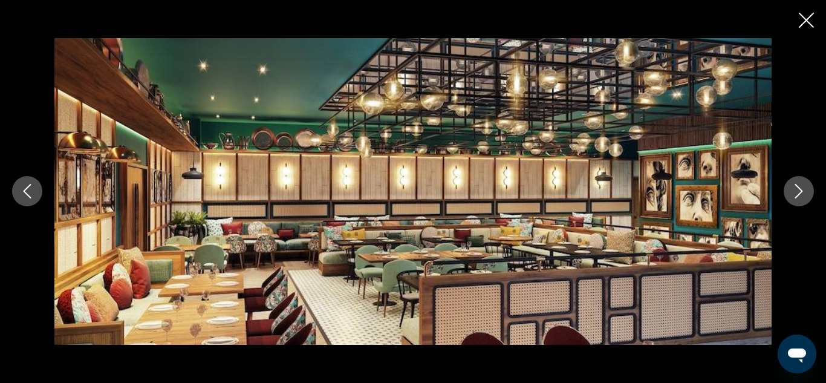
click at [796, 190] on icon "Next image" at bounding box center [798, 191] width 15 height 15
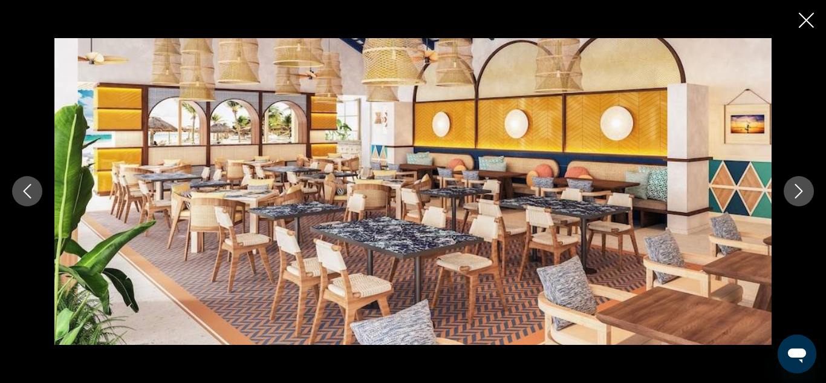
click at [796, 190] on icon "Next image" at bounding box center [798, 191] width 15 height 15
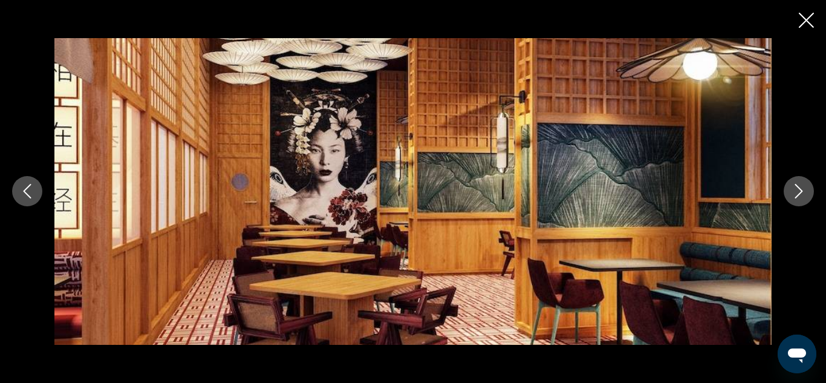
click at [796, 190] on icon "Next image" at bounding box center [798, 191] width 15 height 15
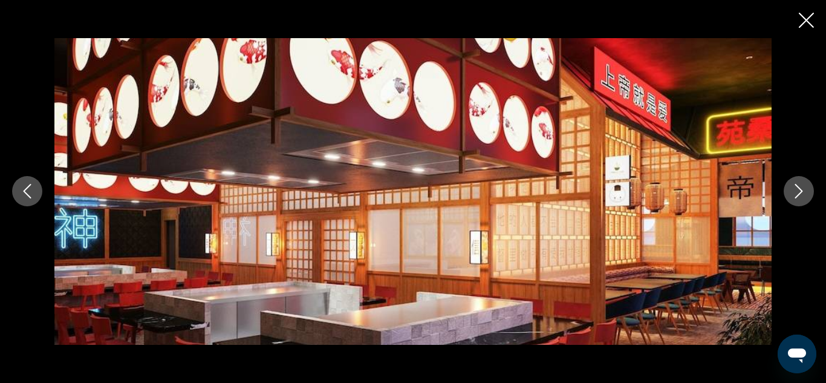
click at [796, 190] on icon "Next image" at bounding box center [798, 191] width 15 height 15
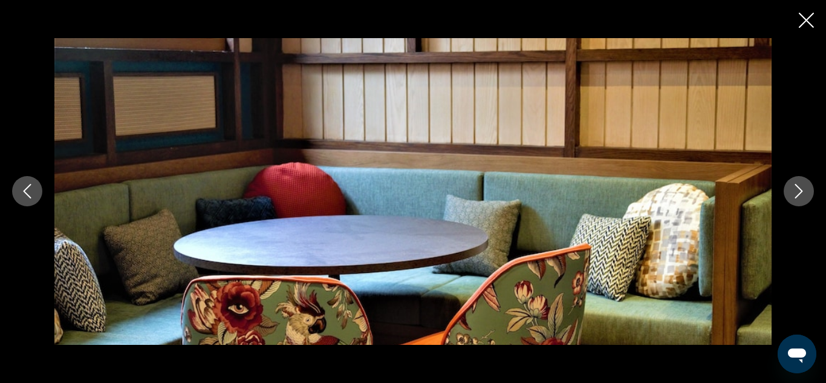
click at [796, 190] on icon "Next image" at bounding box center [798, 191] width 15 height 15
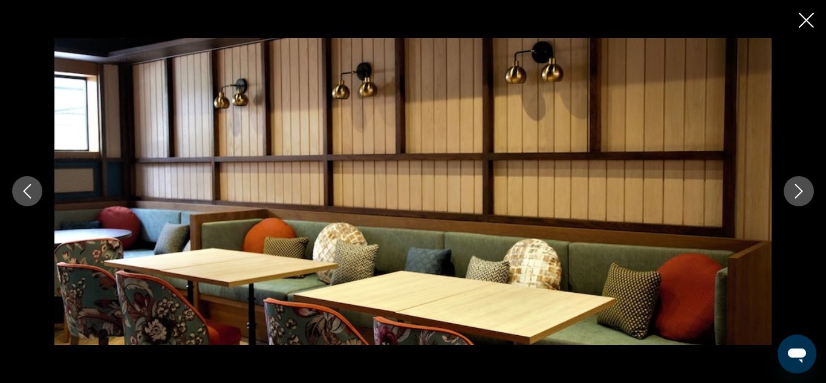
click at [796, 190] on icon "Next image" at bounding box center [798, 191] width 15 height 15
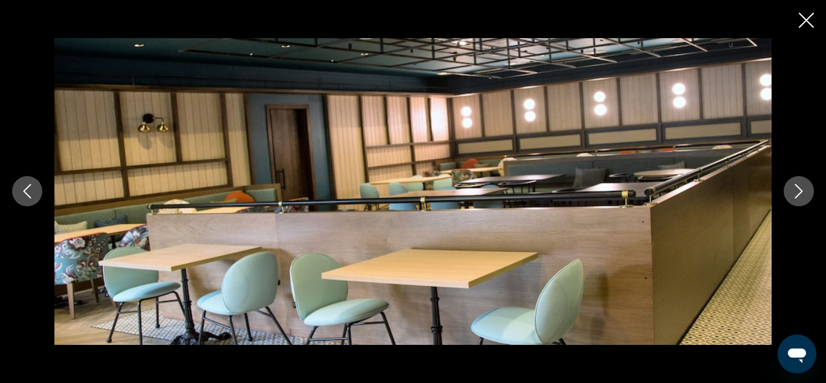
click at [796, 190] on icon "Next image" at bounding box center [798, 191] width 15 height 15
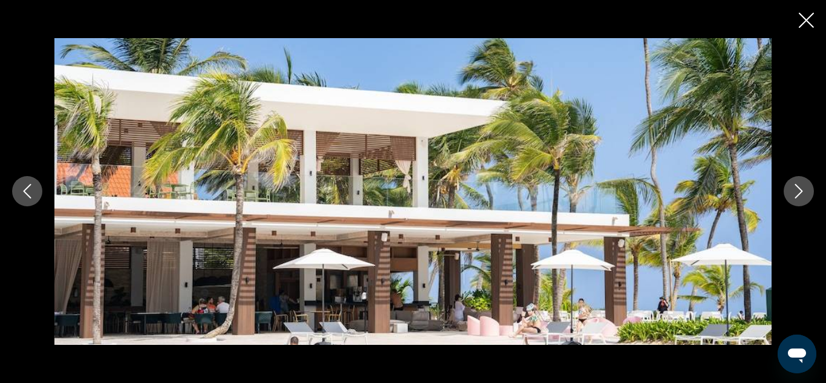
click at [796, 190] on icon "Next image" at bounding box center [798, 191] width 15 height 15
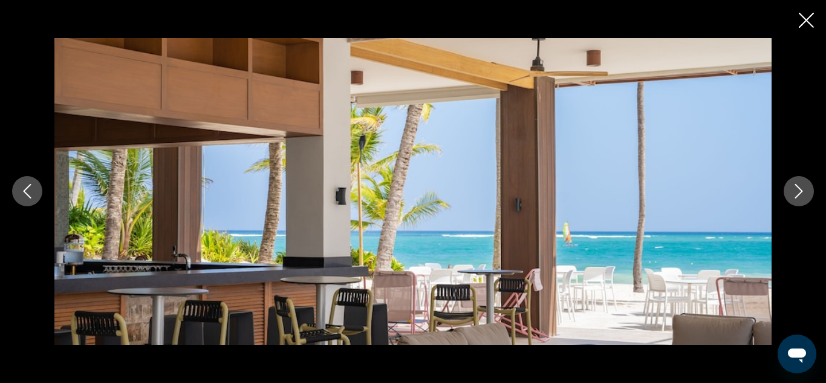
click at [796, 190] on icon "Next image" at bounding box center [798, 191] width 15 height 15
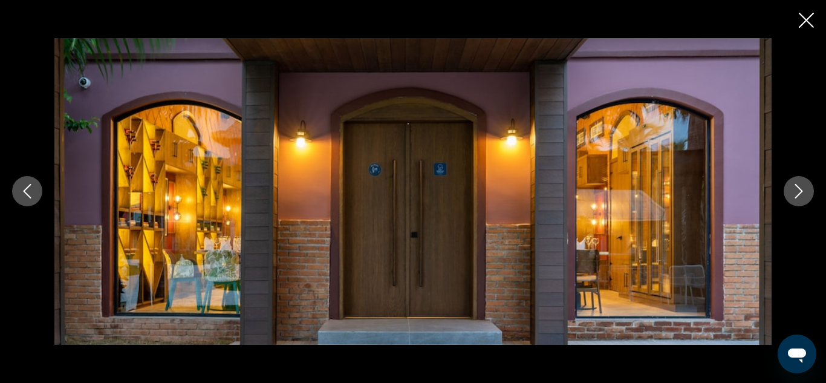
click at [796, 190] on icon "Next image" at bounding box center [798, 191] width 15 height 15
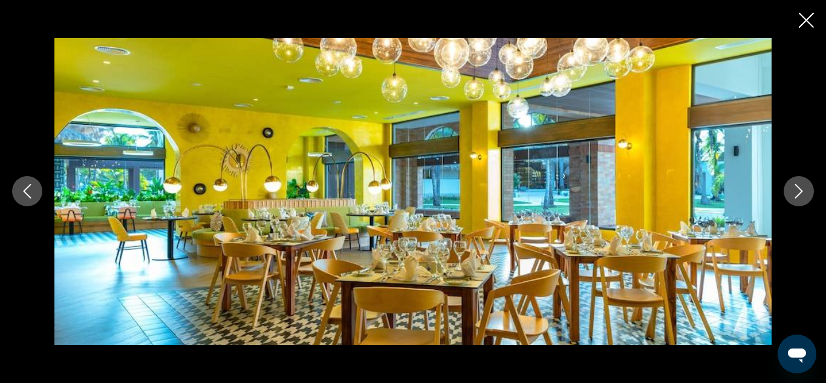
click at [796, 190] on icon "Next image" at bounding box center [798, 191] width 15 height 15
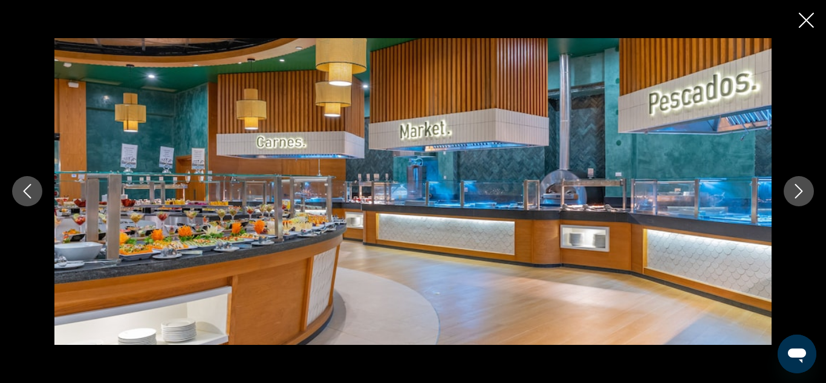
click at [796, 190] on icon "Next image" at bounding box center [798, 191] width 15 height 15
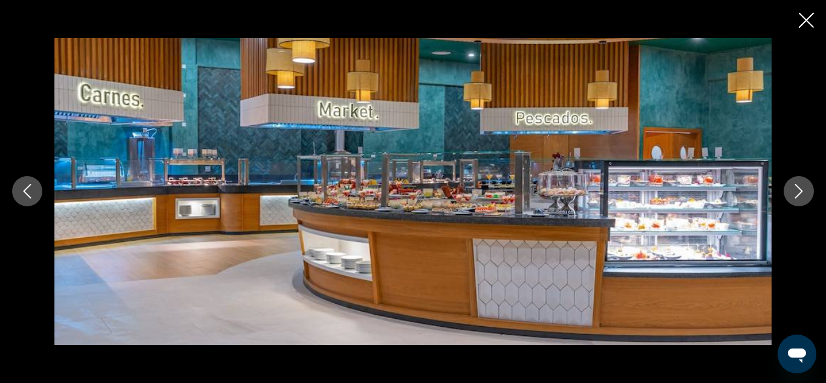
click at [796, 190] on icon "Next image" at bounding box center [798, 191] width 15 height 15
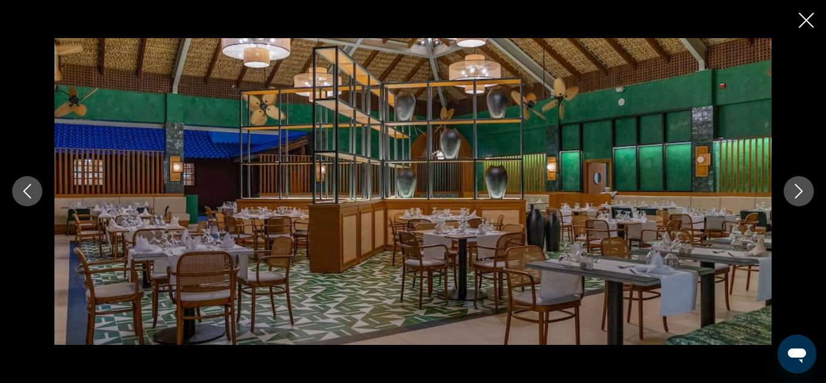
click at [796, 190] on icon "Next image" at bounding box center [798, 191] width 15 height 15
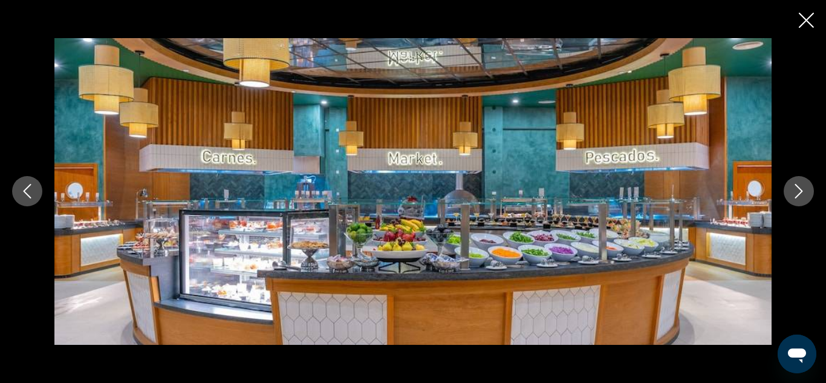
click at [796, 190] on icon "Next image" at bounding box center [798, 191] width 15 height 15
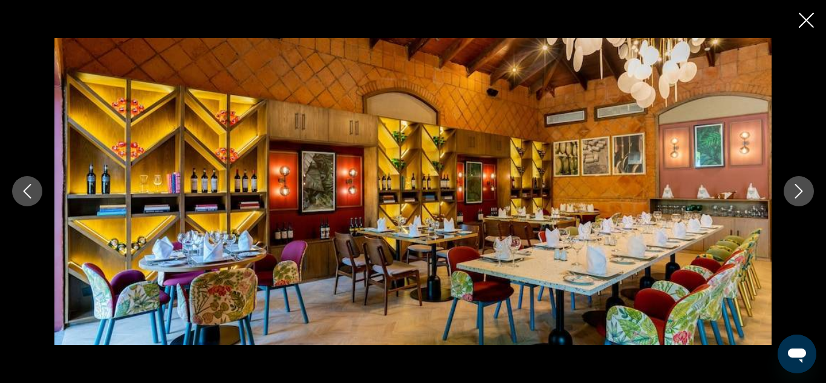
click at [796, 190] on icon "Next image" at bounding box center [798, 191] width 15 height 15
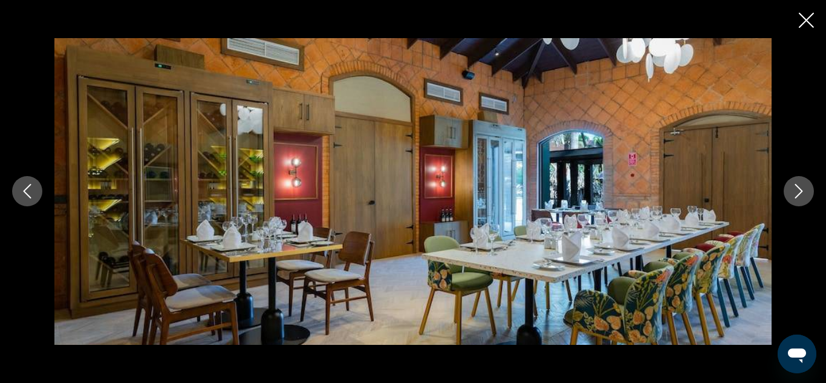
click at [796, 190] on icon "Next image" at bounding box center [798, 191] width 15 height 15
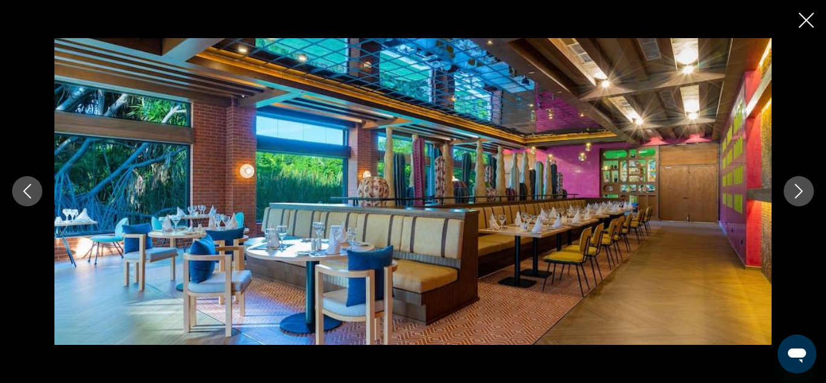
click at [796, 190] on icon "Next image" at bounding box center [798, 191] width 15 height 15
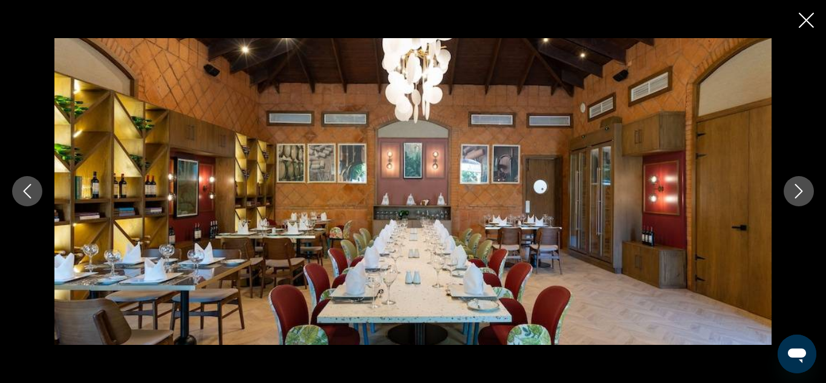
click at [796, 190] on icon "Next image" at bounding box center [798, 191] width 15 height 15
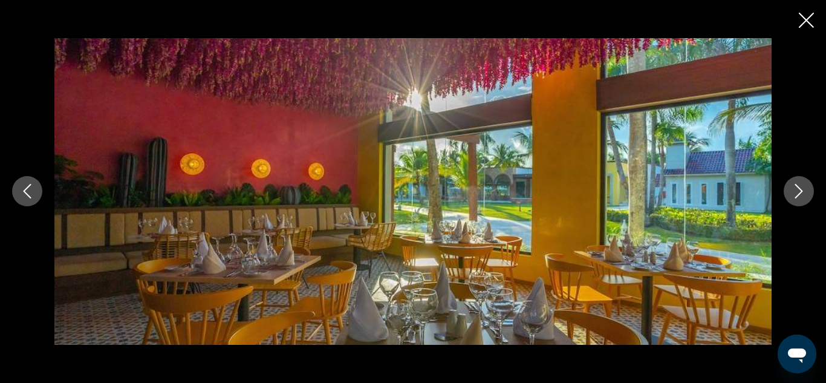
click at [796, 190] on icon "Next image" at bounding box center [798, 191] width 15 height 15
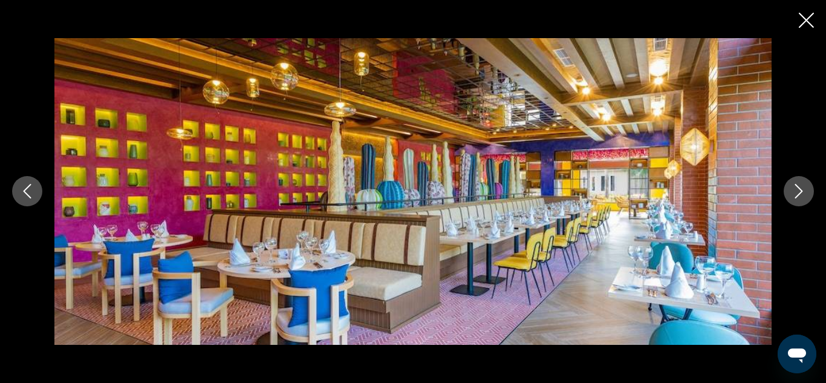
click at [796, 190] on icon "Next image" at bounding box center [798, 191] width 15 height 15
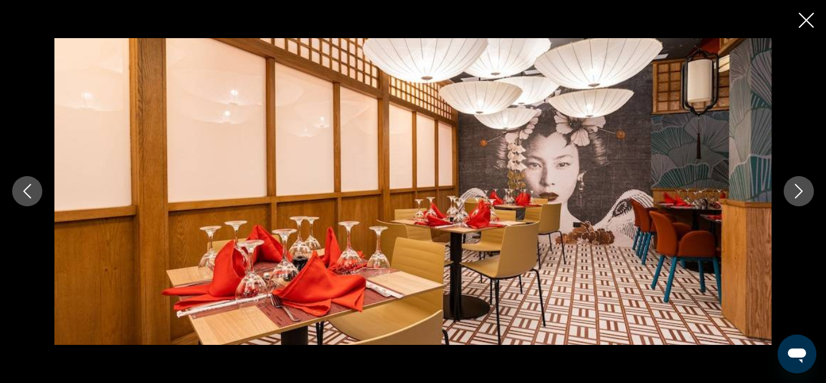
click at [796, 190] on icon "Next image" at bounding box center [798, 191] width 15 height 15
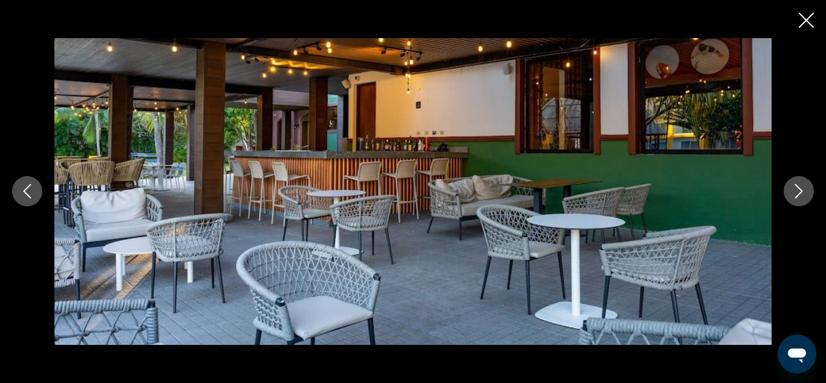
click at [796, 190] on icon "Next image" at bounding box center [798, 191] width 15 height 15
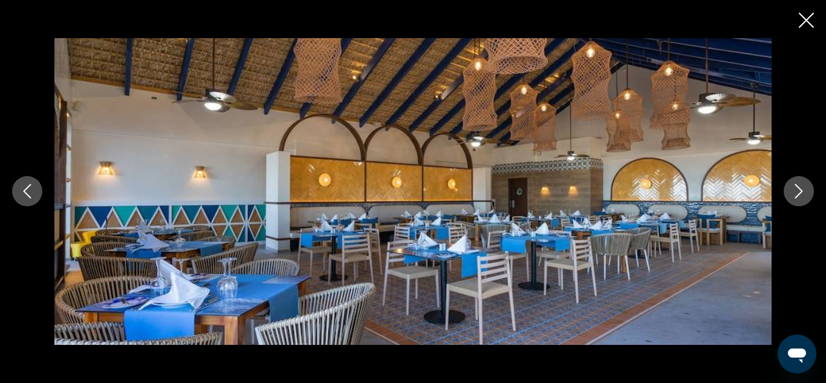
click at [796, 190] on icon "Next image" at bounding box center [798, 191] width 15 height 15
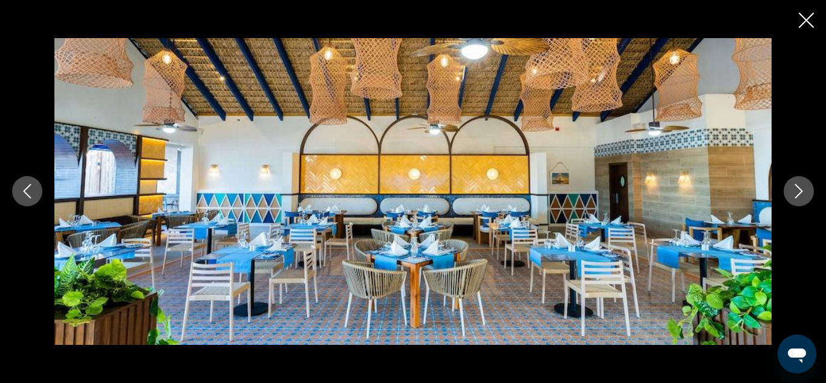
click at [796, 190] on icon "Next image" at bounding box center [798, 191] width 15 height 15
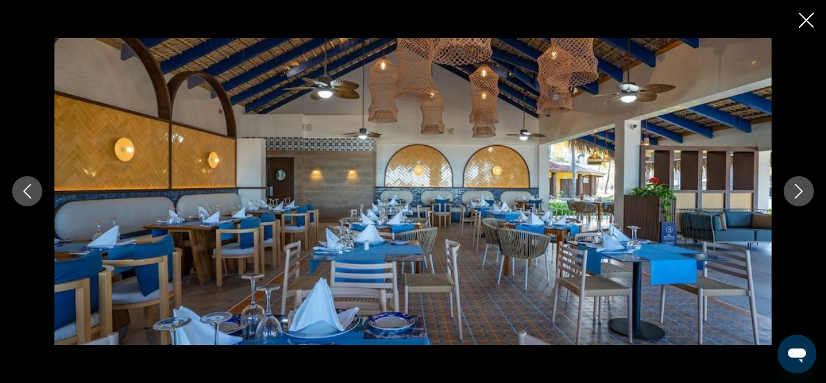
click at [796, 190] on icon "Next image" at bounding box center [798, 191] width 15 height 15
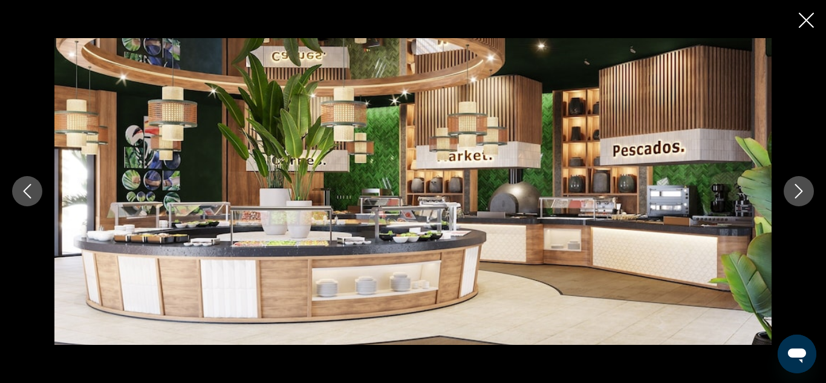
click at [796, 190] on icon "Next image" at bounding box center [798, 191] width 15 height 15
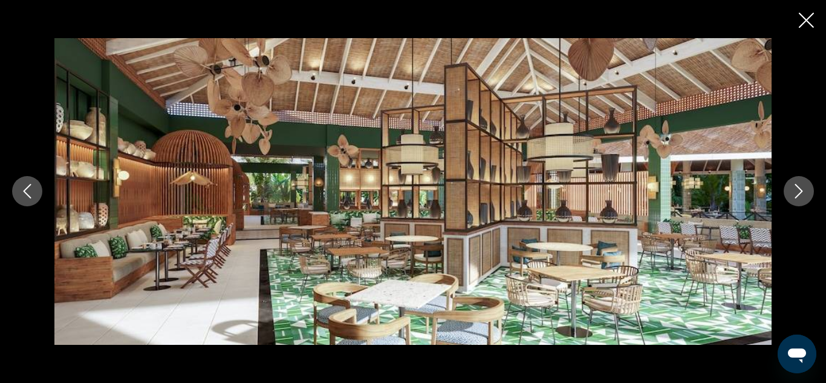
click at [796, 190] on icon "Next image" at bounding box center [798, 191] width 15 height 15
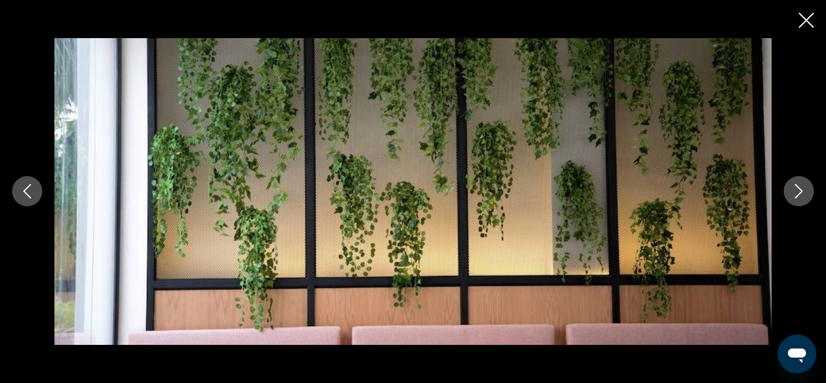
click at [796, 190] on icon "Next image" at bounding box center [798, 191] width 15 height 15
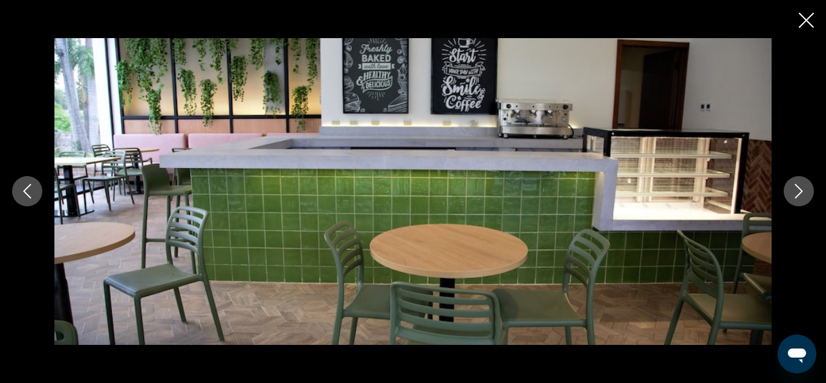
click at [796, 190] on icon "Next image" at bounding box center [798, 191] width 15 height 15
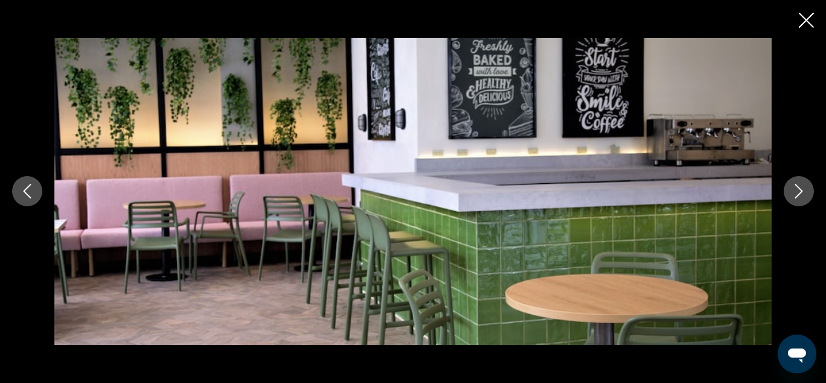
click at [796, 190] on icon "Next image" at bounding box center [798, 191] width 15 height 15
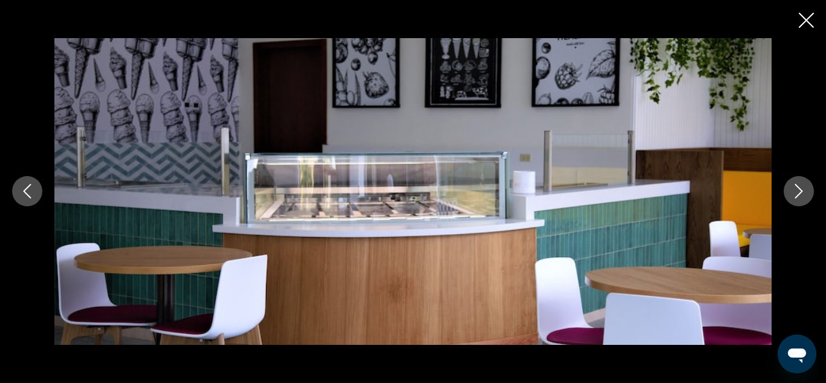
click at [796, 190] on icon "Next image" at bounding box center [798, 191] width 15 height 15
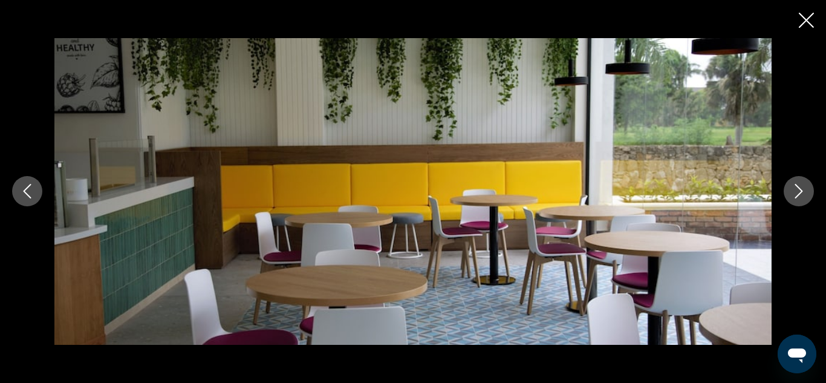
click at [796, 190] on icon "Next image" at bounding box center [798, 191] width 15 height 15
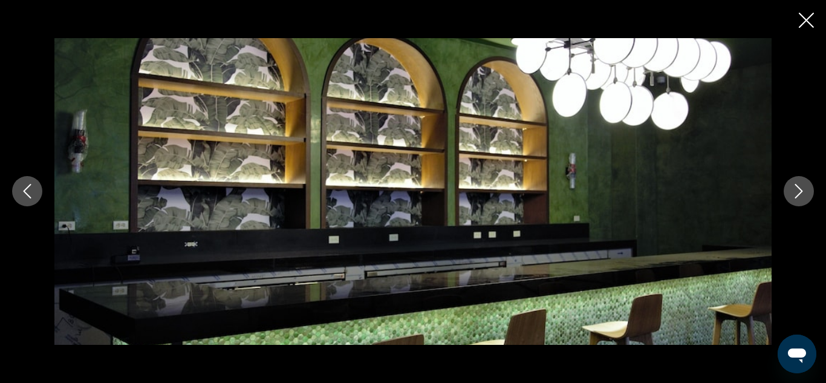
click at [796, 190] on icon "Next image" at bounding box center [798, 191] width 15 height 15
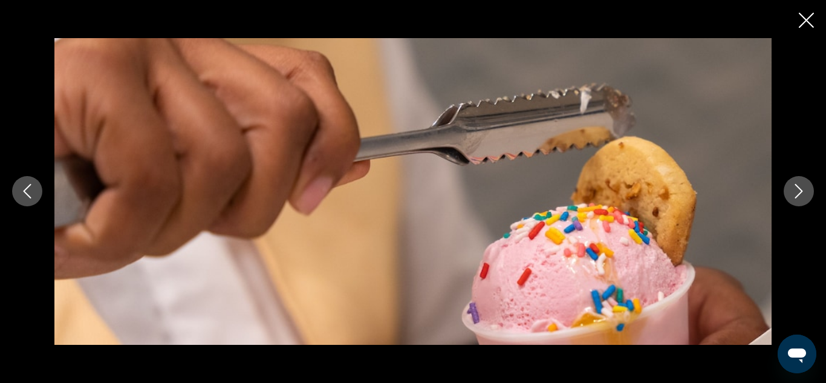
click at [796, 190] on icon "Next image" at bounding box center [798, 191] width 15 height 15
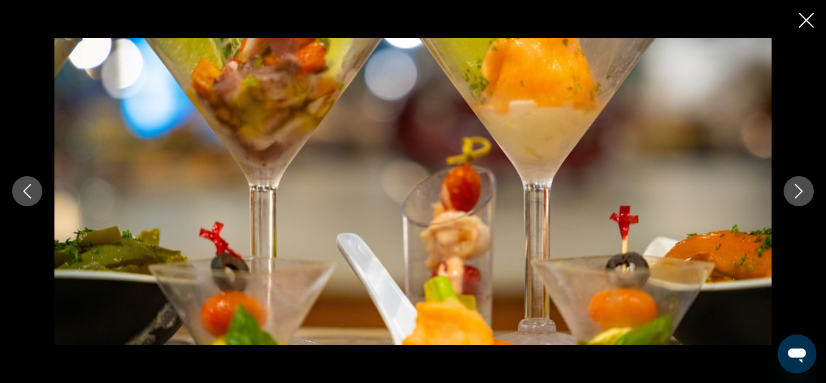
click at [796, 190] on icon "Next image" at bounding box center [798, 191] width 15 height 15
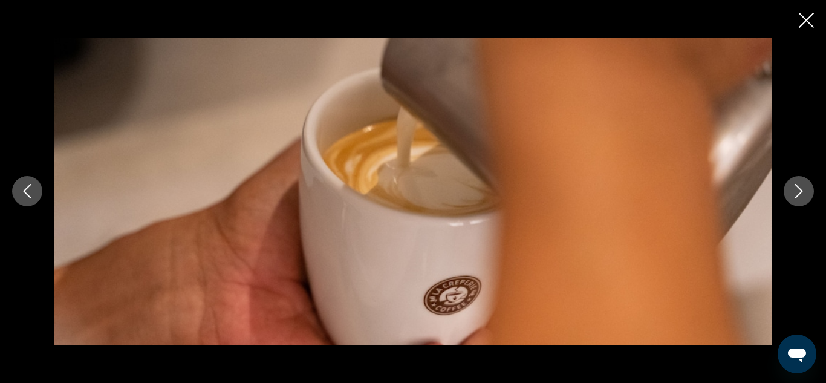
click at [796, 190] on icon "Next image" at bounding box center [798, 191] width 15 height 15
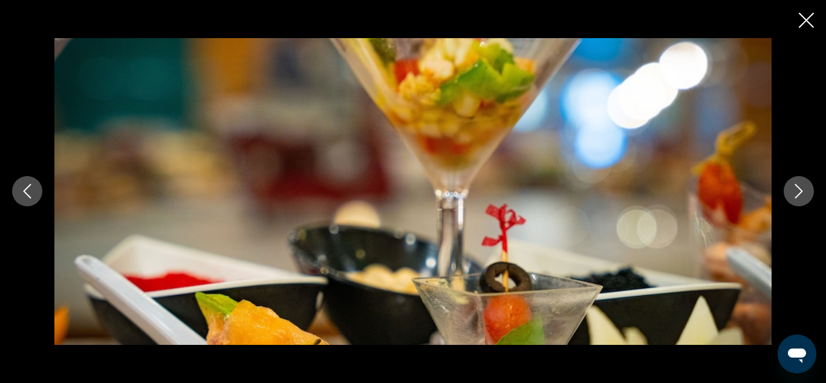
click at [796, 190] on icon "Next image" at bounding box center [798, 191] width 15 height 15
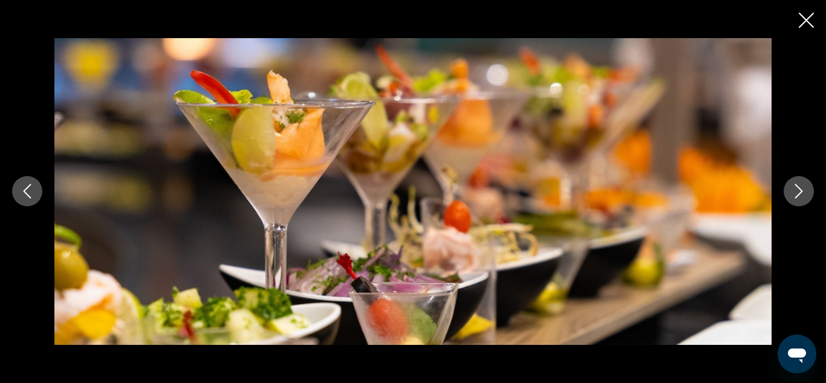
click at [796, 190] on icon "Next image" at bounding box center [798, 191] width 15 height 15
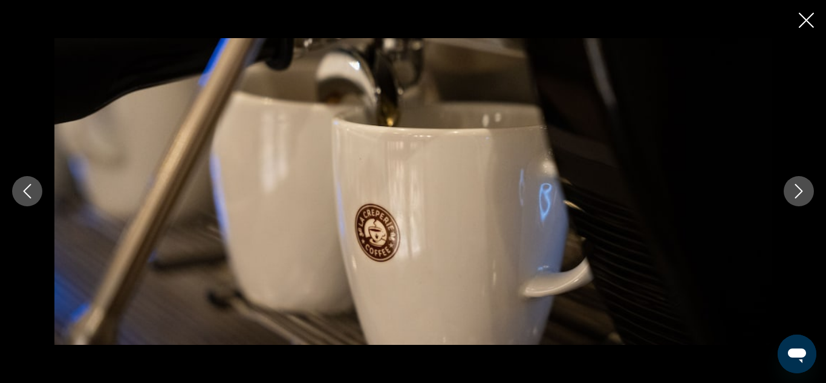
click at [796, 190] on icon "Next image" at bounding box center [798, 191] width 15 height 15
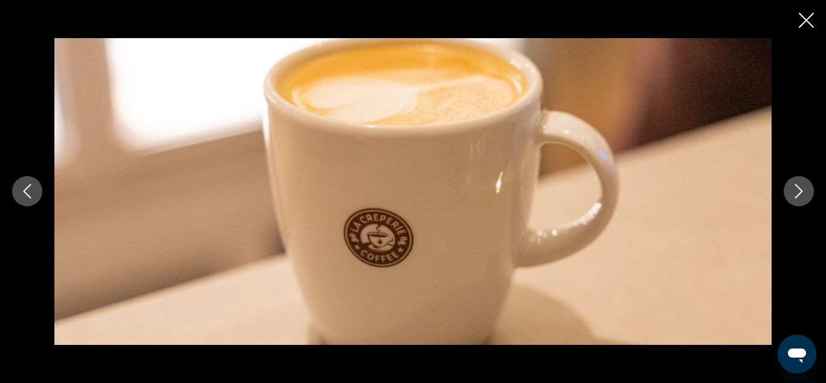
click at [796, 190] on icon "Next image" at bounding box center [798, 191] width 15 height 15
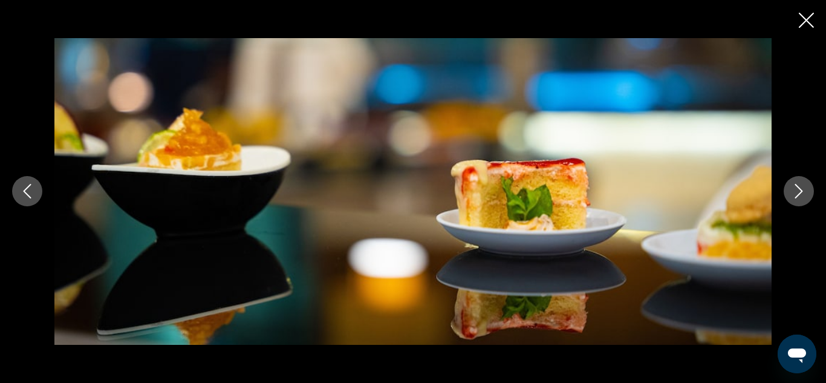
click at [796, 190] on icon "Next image" at bounding box center [798, 191] width 15 height 15
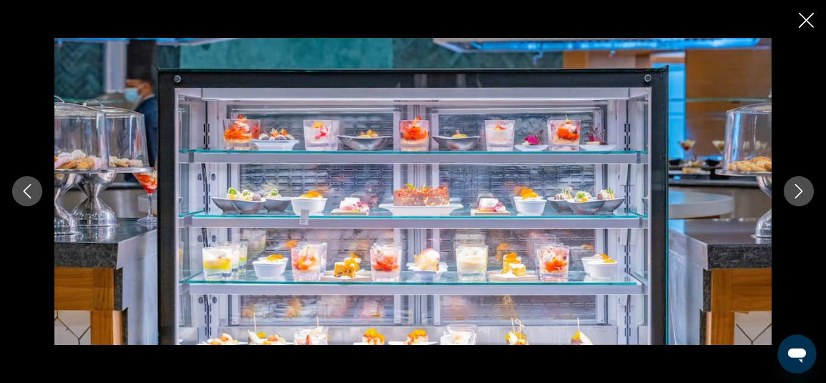
click at [796, 190] on icon "Next image" at bounding box center [798, 191] width 15 height 15
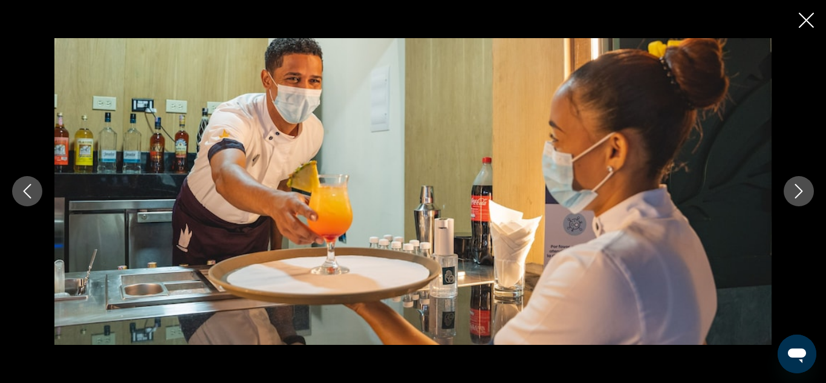
click at [796, 190] on icon "Next image" at bounding box center [798, 191] width 15 height 15
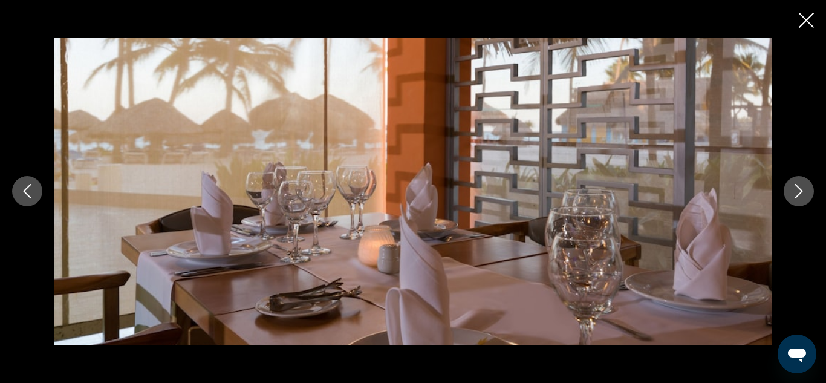
click at [796, 190] on icon "Next image" at bounding box center [798, 191] width 15 height 15
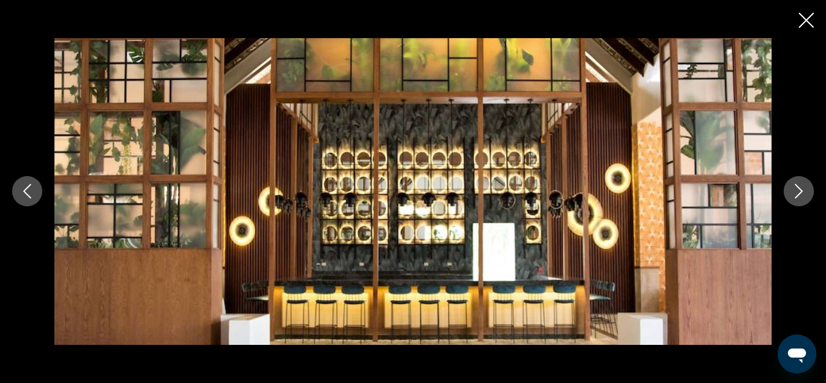
click at [796, 190] on icon "Next image" at bounding box center [798, 191] width 15 height 15
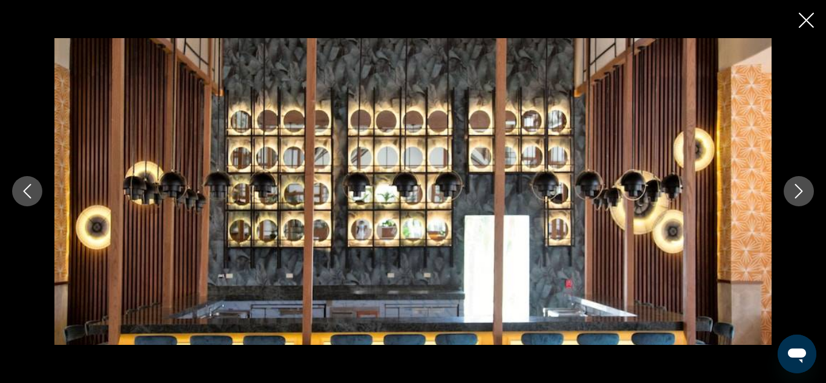
click at [796, 190] on icon "Next image" at bounding box center [798, 191] width 15 height 15
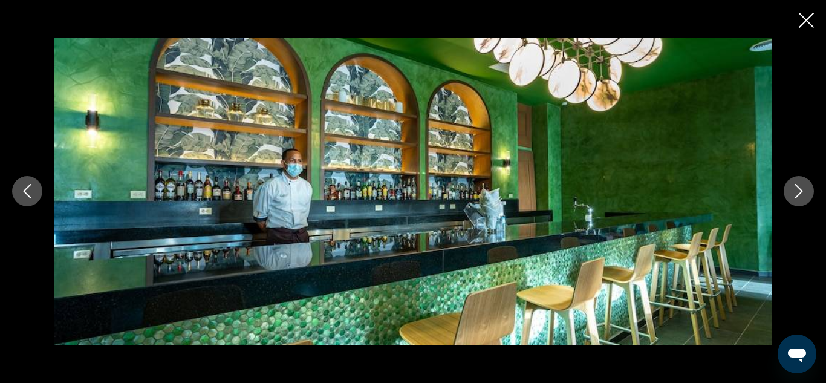
click at [796, 190] on icon "Next image" at bounding box center [798, 191] width 15 height 15
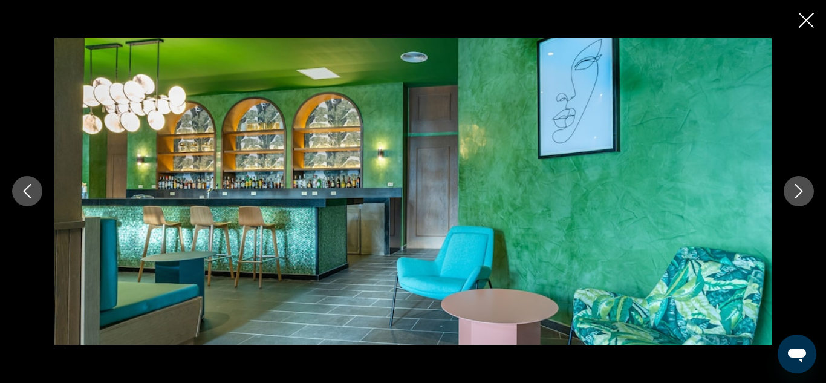
click at [796, 190] on icon "Next image" at bounding box center [798, 191] width 15 height 15
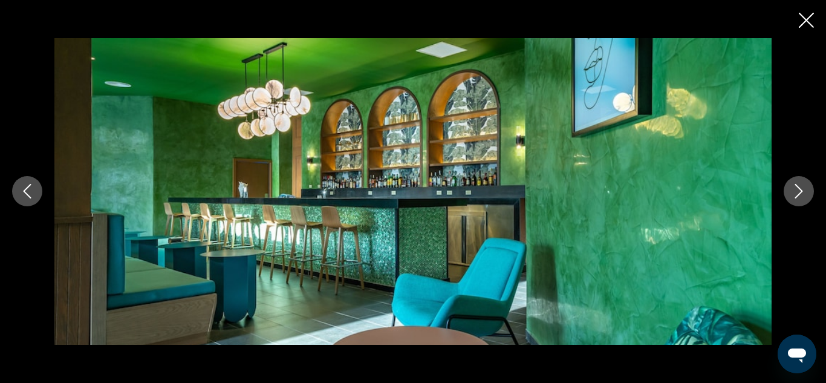
click at [796, 190] on icon "Next image" at bounding box center [798, 191] width 15 height 15
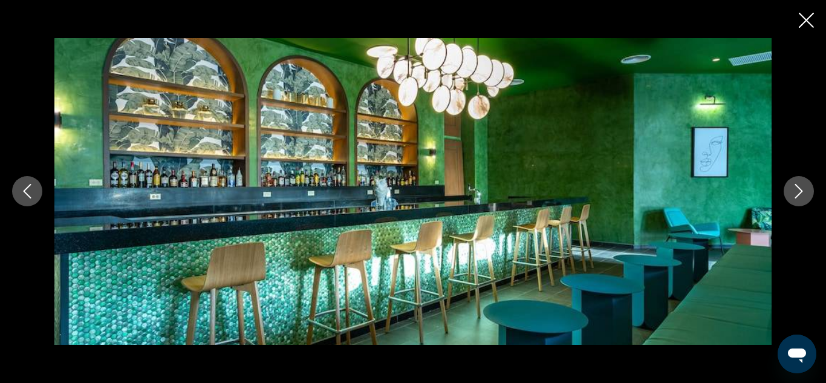
click at [796, 190] on icon "Next image" at bounding box center [798, 191] width 15 height 15
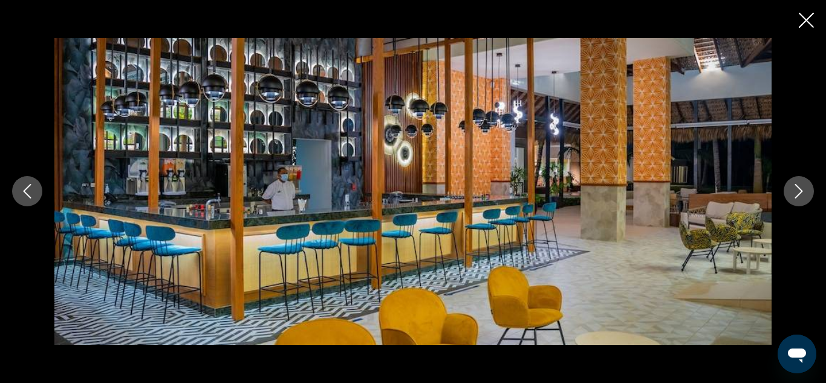
click at [796, 190] on icon "Next image" at bounding box center [798, 191] width 15 height 15
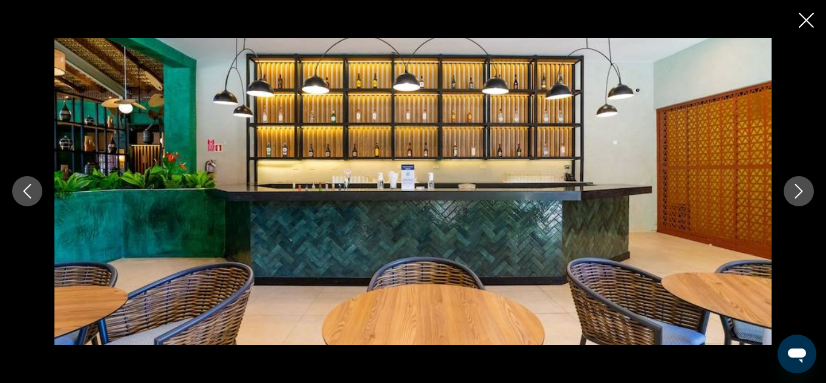
click at [796, 190] on icon "Next image" at bounding box center [798, 191] width 15 height 15
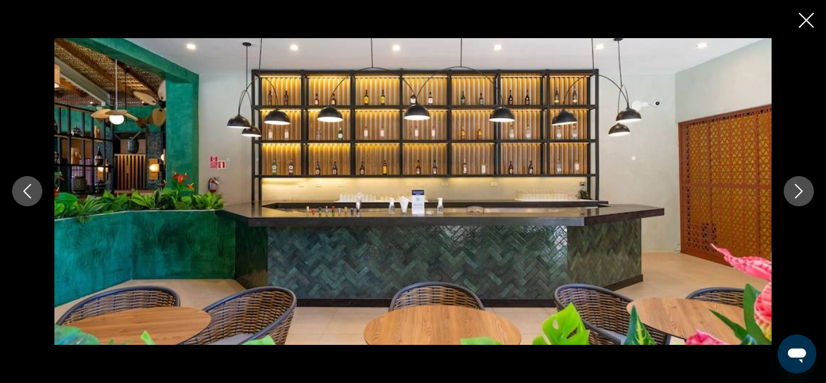
click at [796, 190] on icon "Next image" at bounding box center [798, 191] width 15 height 15
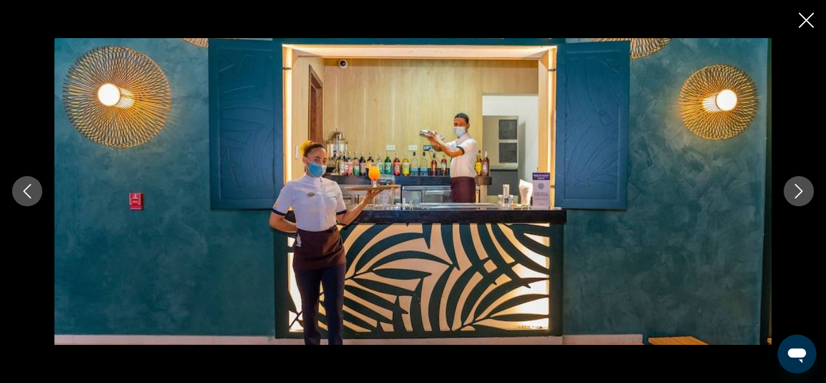
click at [796, 190] on icon "Next image" at bounding box center [798, 191] width 15 height 15
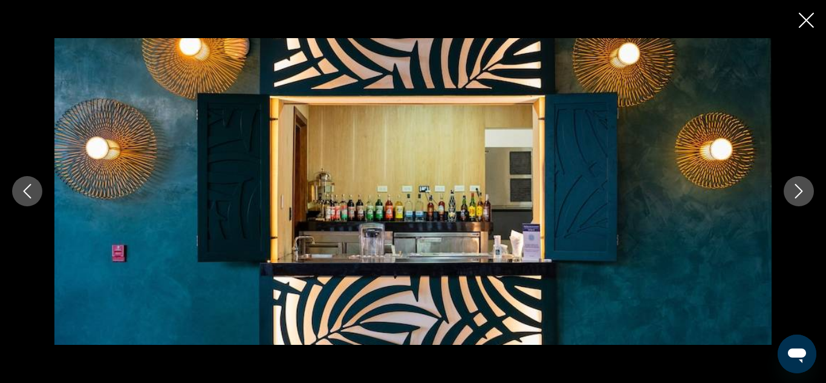
click at [796, 190] on icon "Next image" at bounding box center [798, 191] width 15 height 15
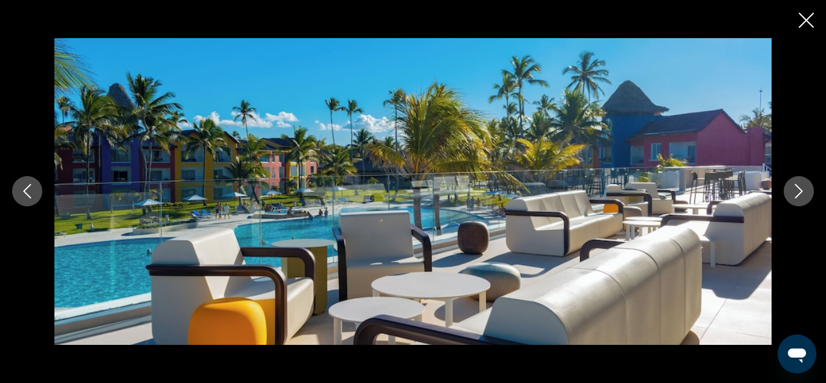
click at [796, 190] on icon "Next image" at bounding box center [798, 191] width 15 height 15
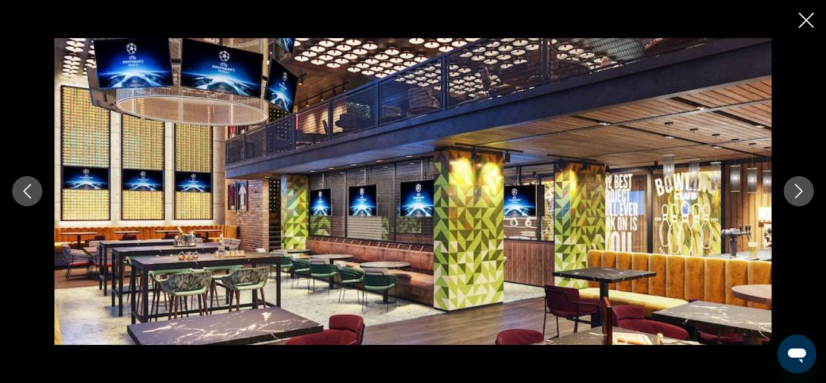
click at [796, 190] on icon "Next image" at bounding box center [798, 191] width 15 height 15
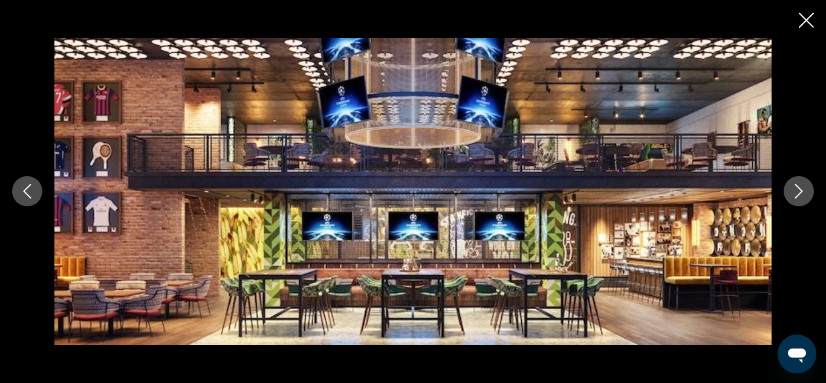
click at [796, 190] on icon "Next image" at bounding box center [798, 191] width 15 height 15
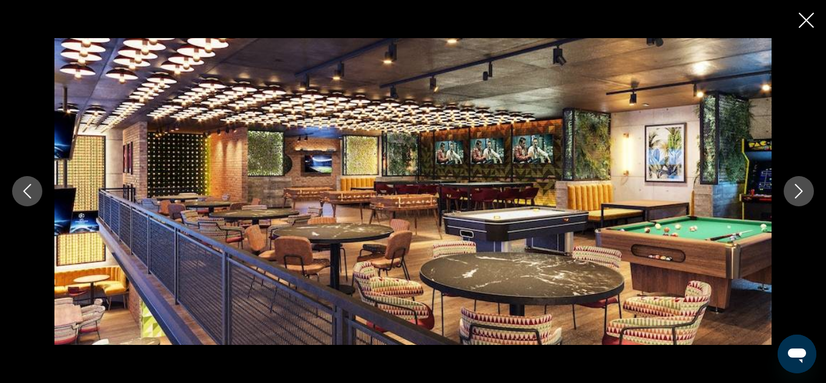
click at [796, 190] on icon "Next image" at bounding box center [798, 191] width 15 height 15
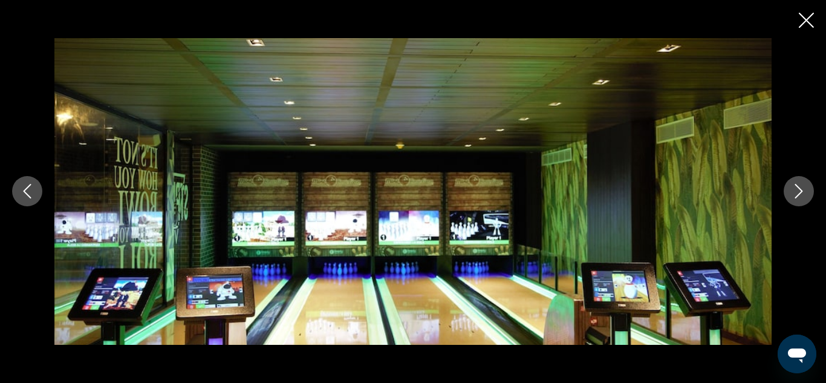
click at [796, 190] on icon "Next image" at bounding box center [798, 191] width 15 height 15
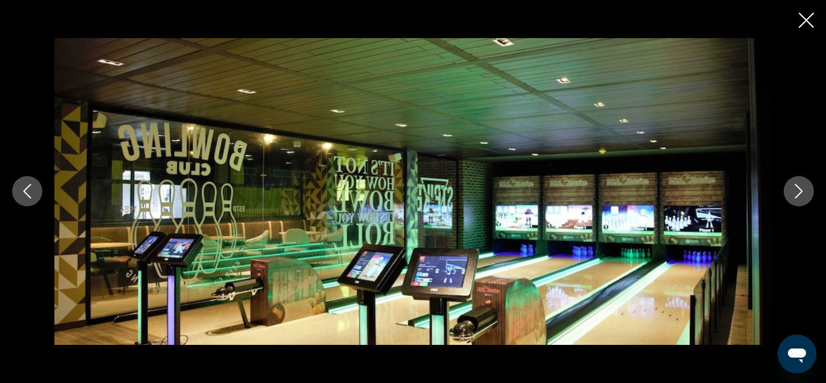
click at [796, 190] on icon "Next image" at bounding box center [798, 191] width 15 height 15
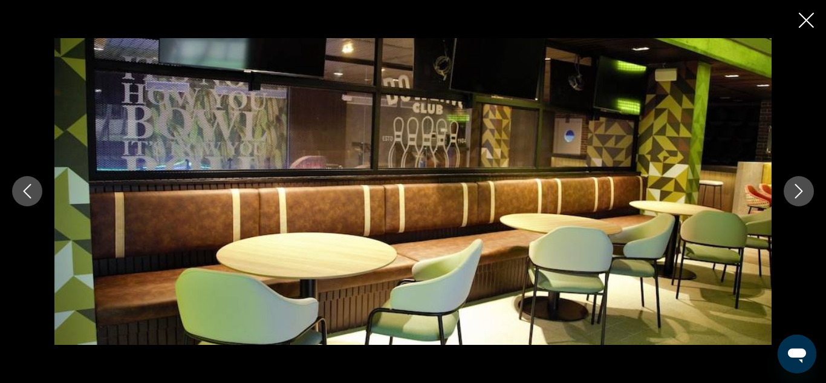
click at [796, 190] on icon "Next image" at bounding box center [798, 191] width 15 height 15
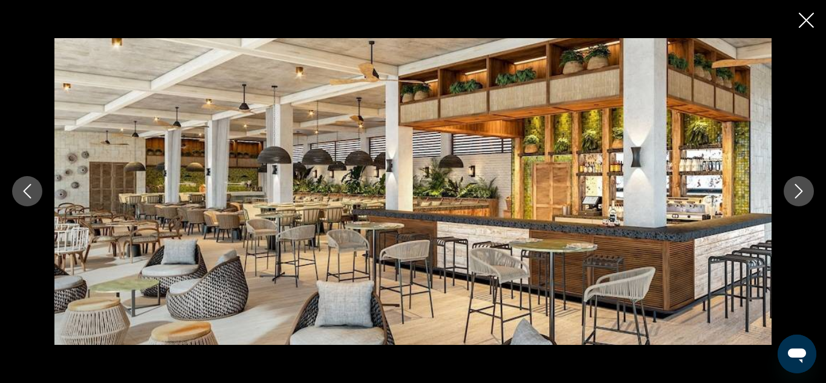
click at [796, 190] on icon "Next image" at bounding box center [798, 191] width 15 height 15
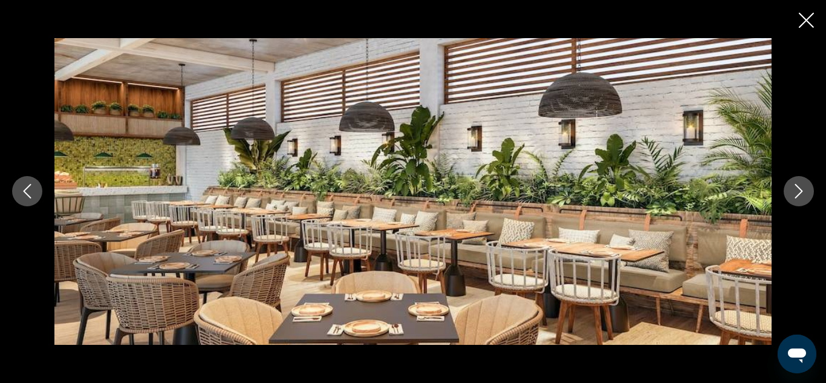
click at [796, 190] on icon "Next image" at bounding box center [798, 191] width 15 height 15
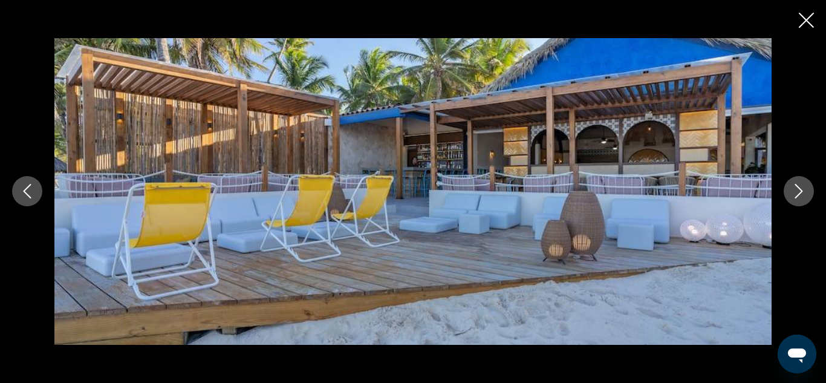
click at [796, 190] on icon "Next image" at bounding box center [798, 191] width 15 height 15
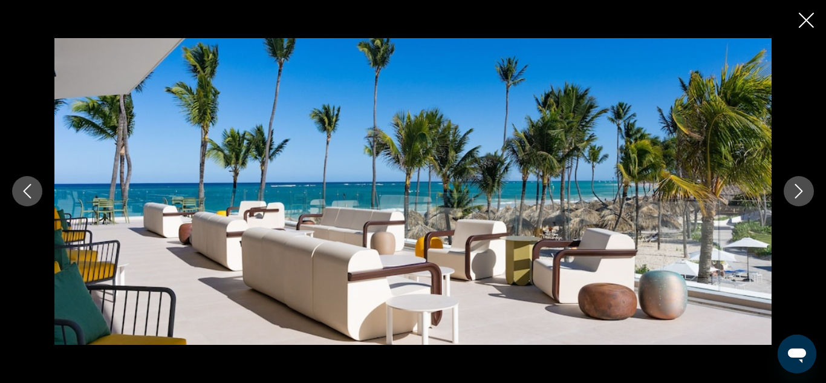
click at [796, 190] on icon "Next image" at bounding box center [798, 191] width 15 height 15
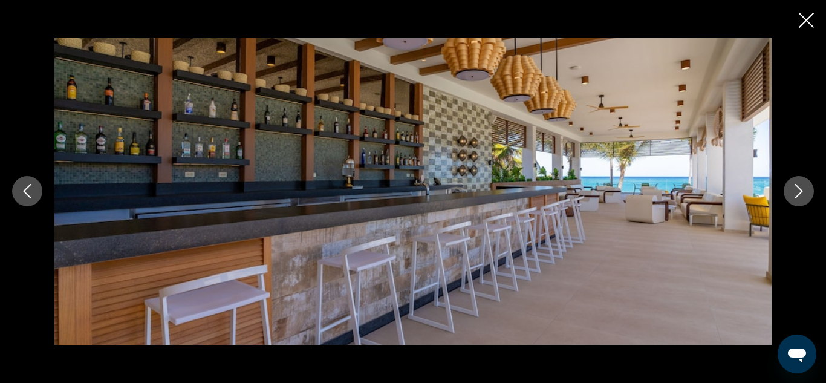
click at [796, 190] on icon "Next image" at bounding box center [798, 191] width 15 height 15
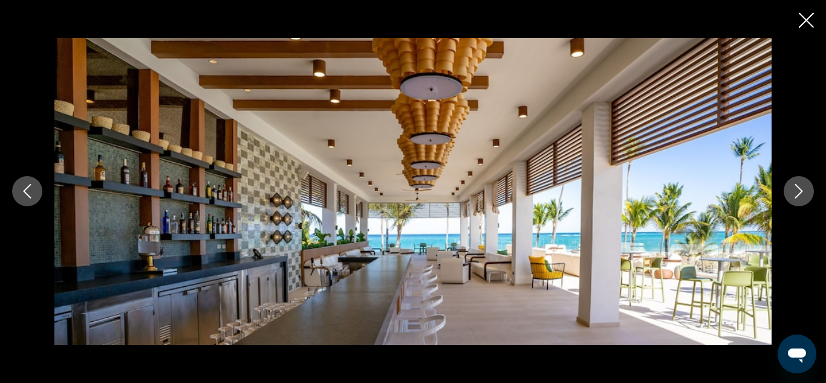
click at [796, 190] on icon "Next image" at bounding box center [798, 191] width 15 height 15
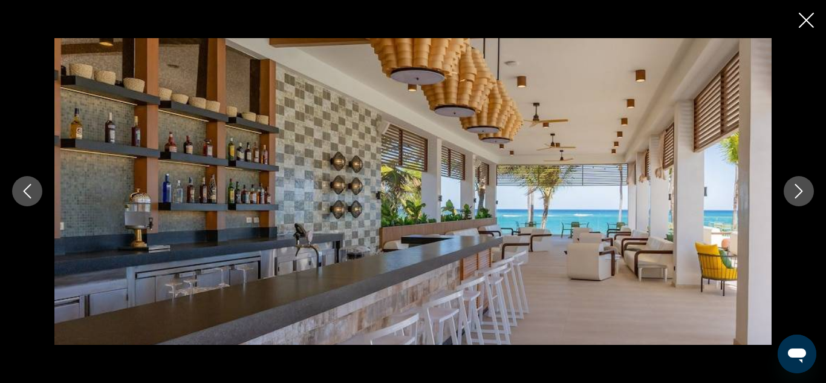
click at [796, 190] on icon "Next image" at bounding box center [798, 191] width 15 height 15
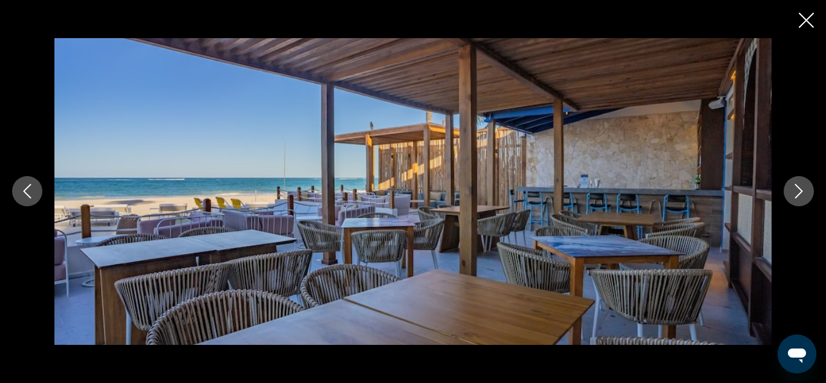
click at [796, 190] on icon "Next image" at bounding box center [798, 191] width 15 height 15
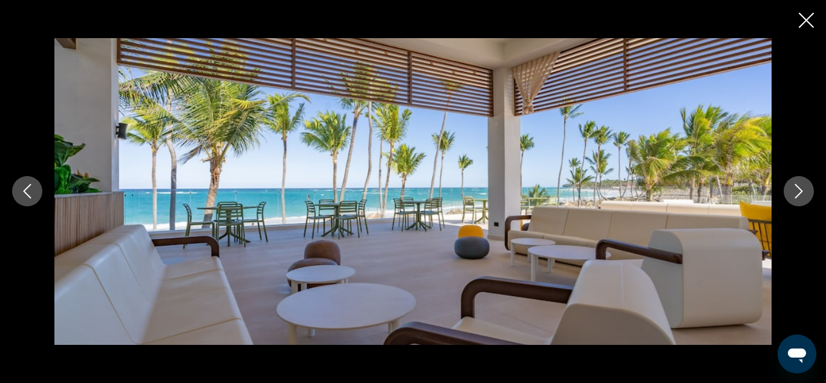
click at [796, 190] on icon "Next image" at bounding box center [798, 191] width 15 height 15
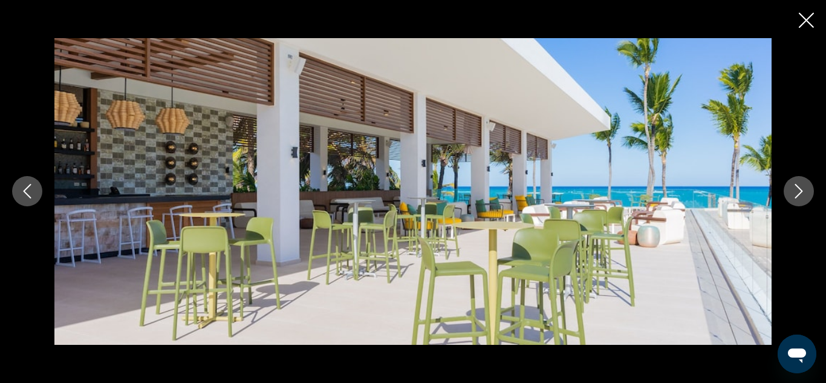
click at [796, 190] on icon "Next image" at bounding box center [798, 191] width 15 height 15
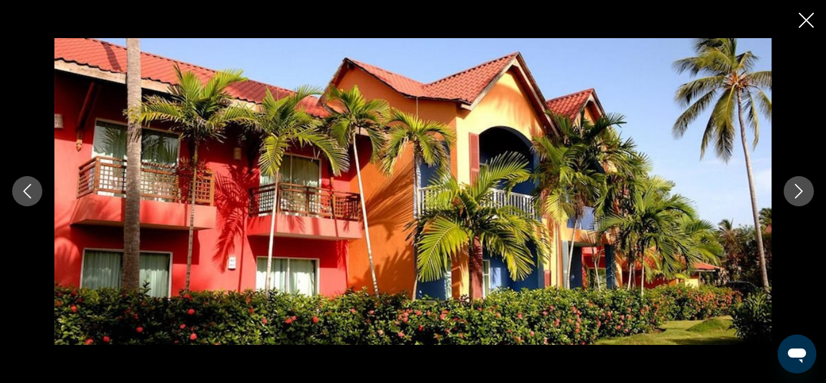
click at [796, 190] on icon "Next image" at bounding box center [798, 191] width 15 height 15
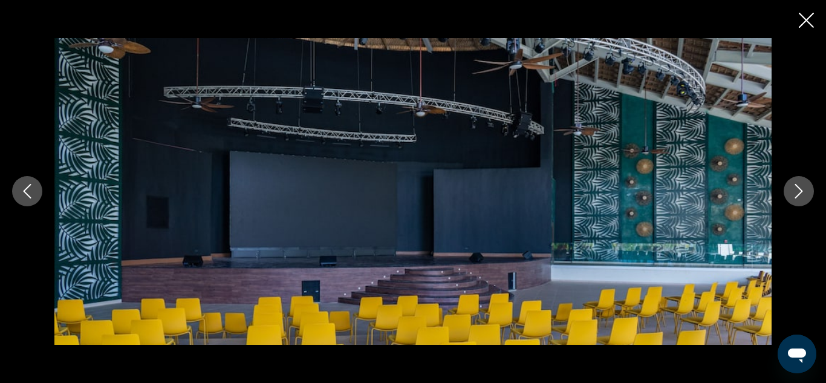
click at [796, 190] on icon "Next image" at bounding box center [798, 191] width 15 height 15
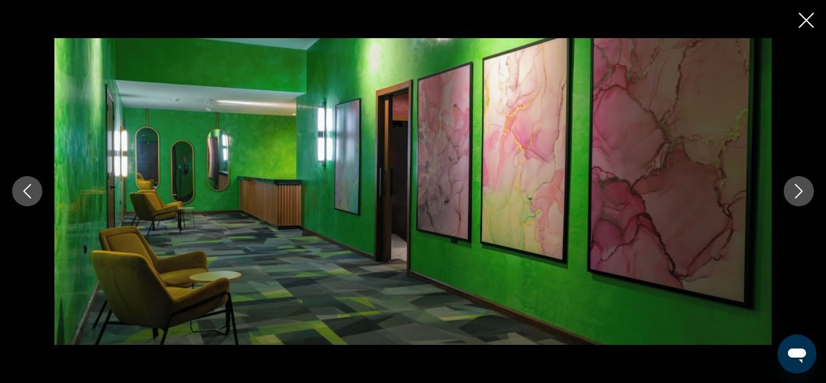
click at [796, 191] on icon "Next image" at bounding box center [798, 191] width 15 height 15
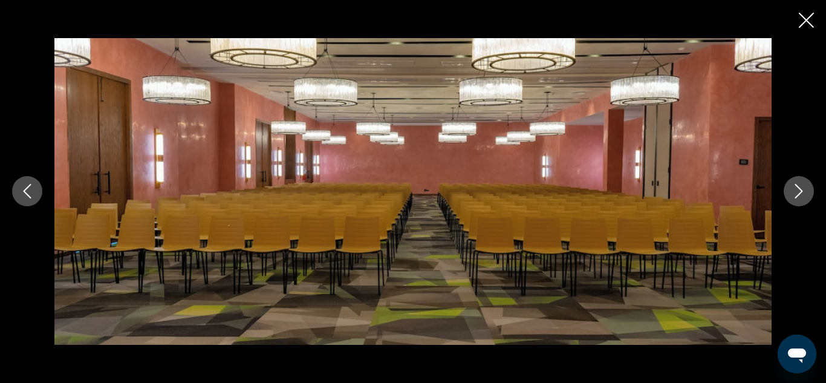
click at [796, 191] on icon "Next image" at bounding box center [798, 191] width 15 height 15
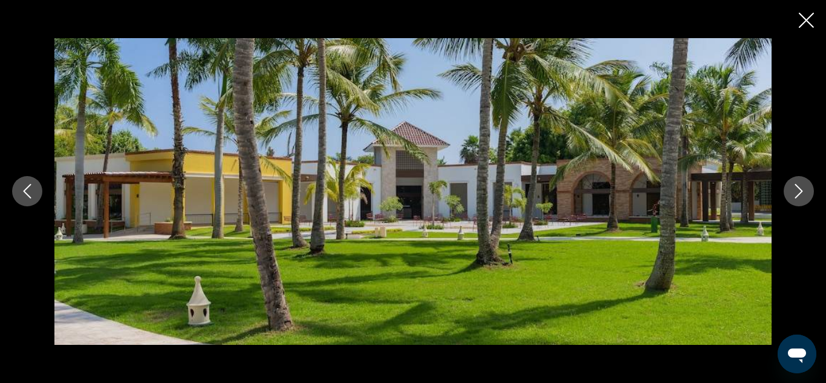
click at [796, 191] on icon "Next image" at bounding box center [798, 191] width 15 height 15
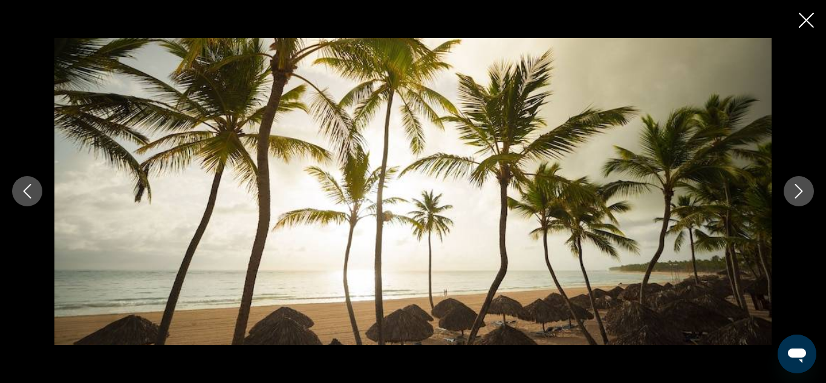
click at [796, 191] on icon "Next image" at bounding box center [798, 191] width 15 height 15
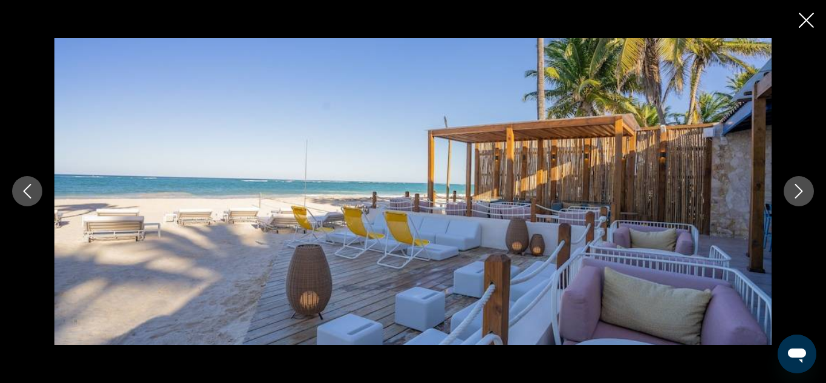
click at [796, 191] on icon "Next image" at bounding box center [798, 191] width 15 height 15
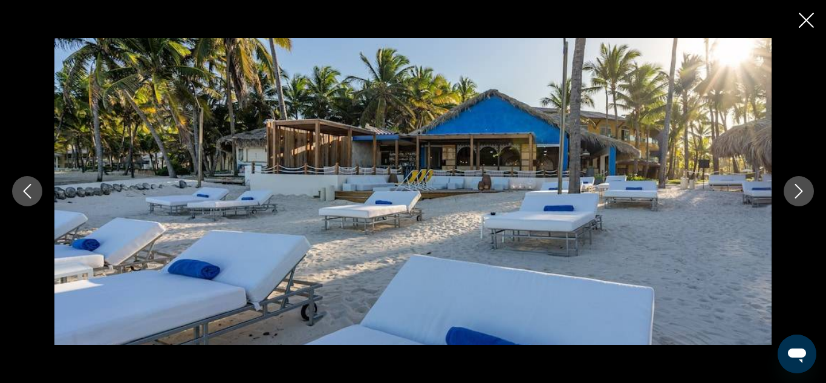
click at [796, 191] on icon "Next image" at bounding box center [798, 191] width 15 height 15
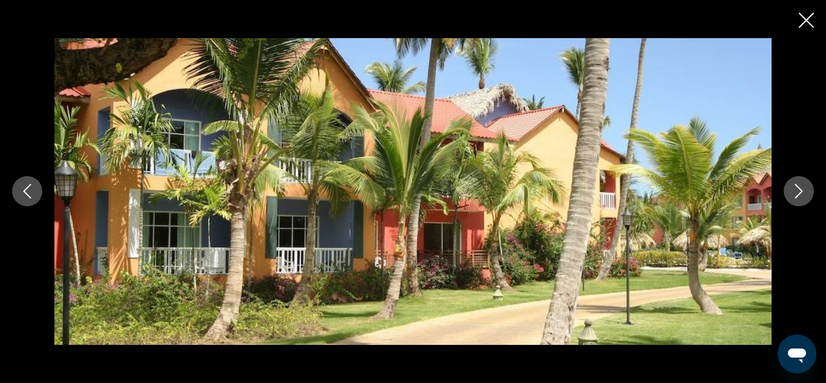
click at [796, 191] on icon "Next image" at bounding box center [798, 191] width 15 height 15
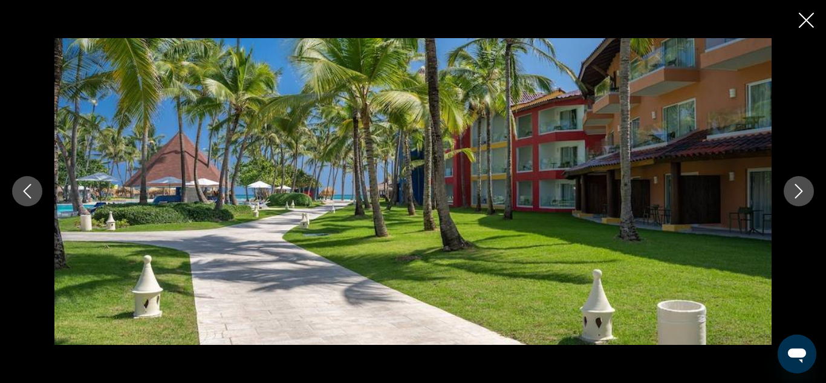
click at [805, 18] on icon "Close slideshow" at bounding box center [806, 20] width 15 height 15
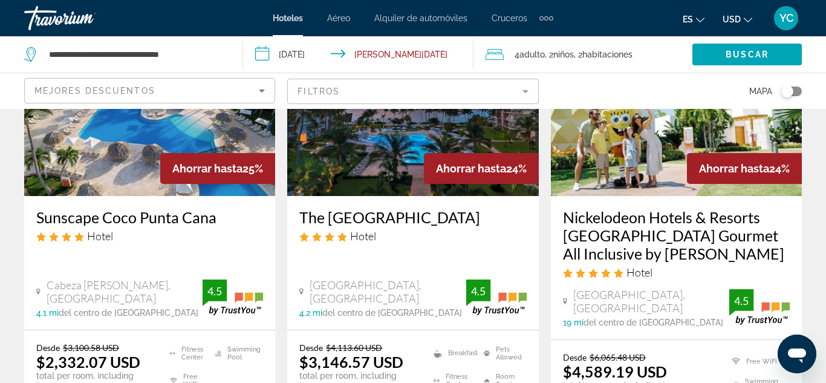
scroll to position [1926, 0]
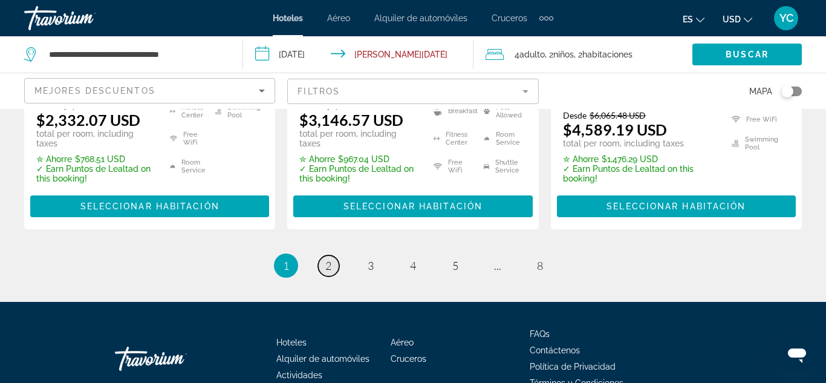
click at [329, 259] on span "2" at bounding box center [328, 265] width 6 height 13
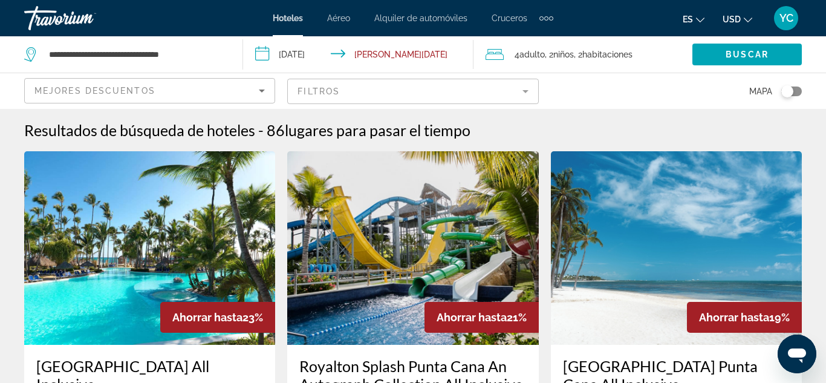
click at [329, 203] on img "Main content" at bounding box center [412, 247] width 251 height 193
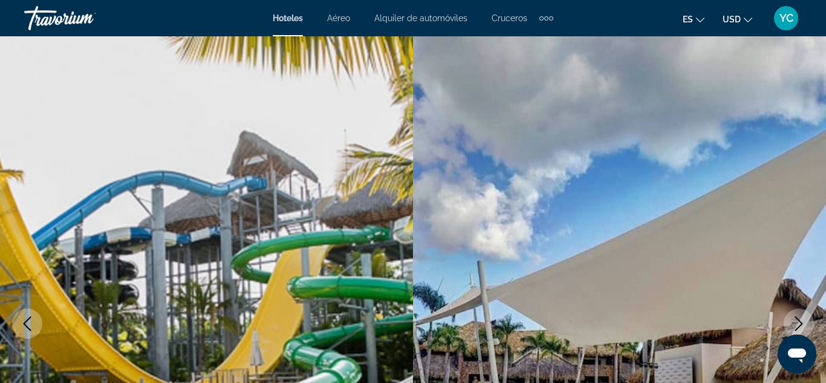
click at [404, 95] on img "Main content" at bounding box center [206, 323] width 413 height 574
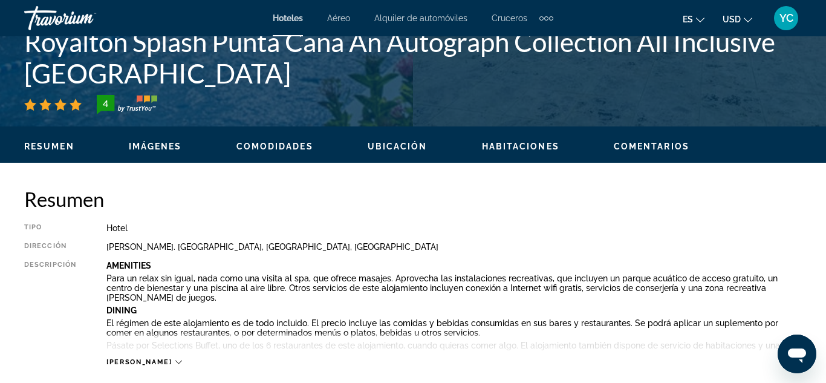
scroll to position [476, 0]
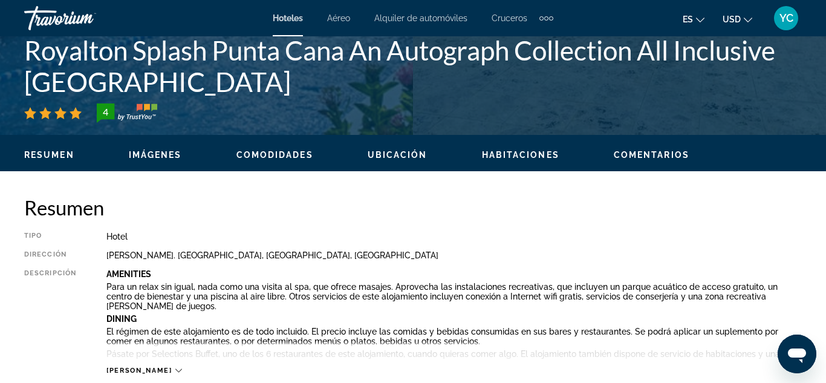
click at [155, 157] on span "Imágenes" at bounding box center [155, 155] width 53 height 10
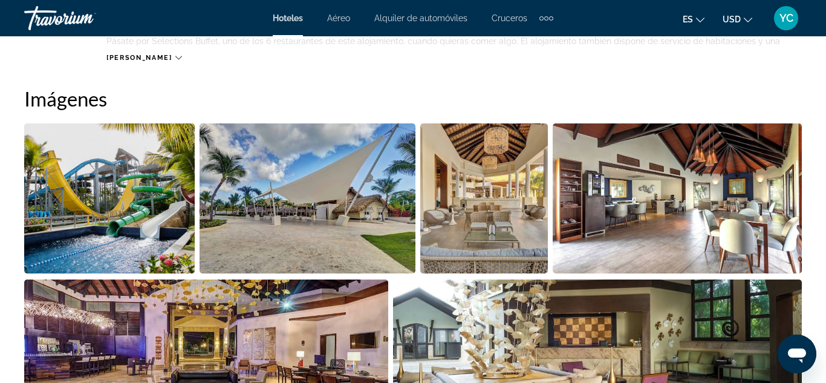
scroll to position [802, 0]
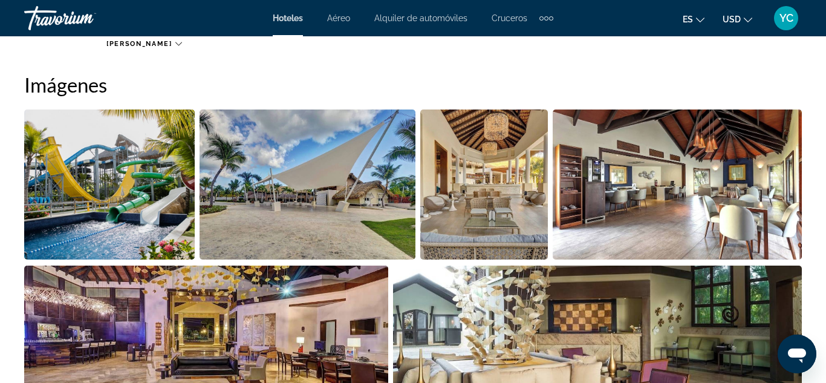
click at [63, 169] on img "Open full-screen image slider" at bounding box center [109, 184] width 171 height 150
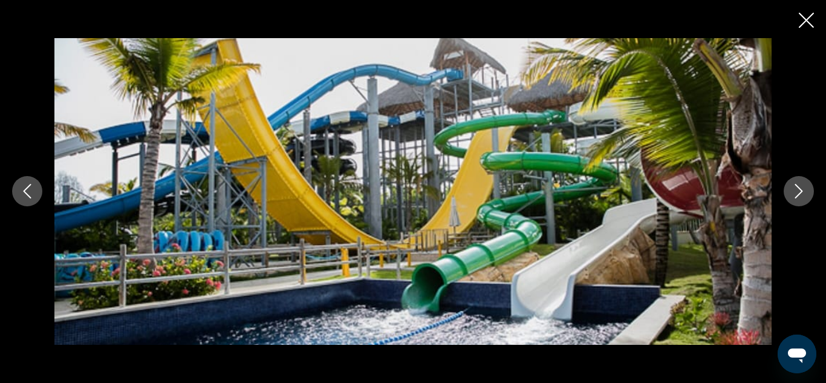
click at [797, 189] on icon "Next image" at bounding box center [798, 191] width 15 height 15
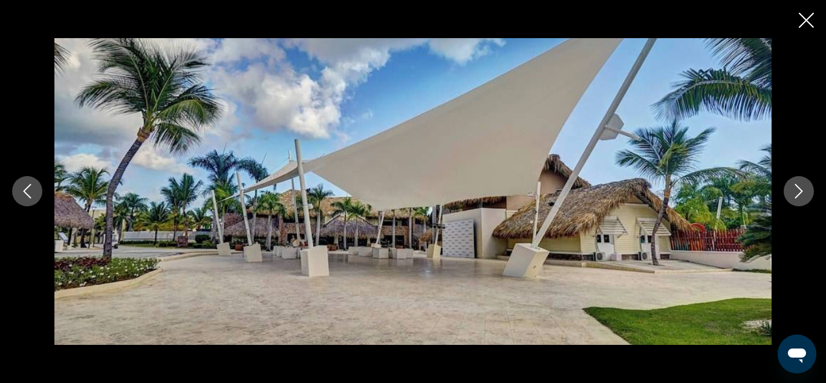
click at [797, 189] on icon "Next image" at bounding box center [798, 191] width 15 height 15
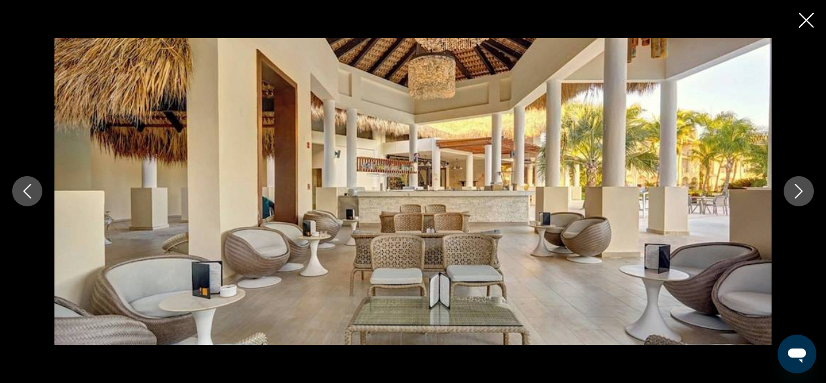
click at [797, 189] on icon "Next image" at bounding box center [798, 191] width 15 height 15
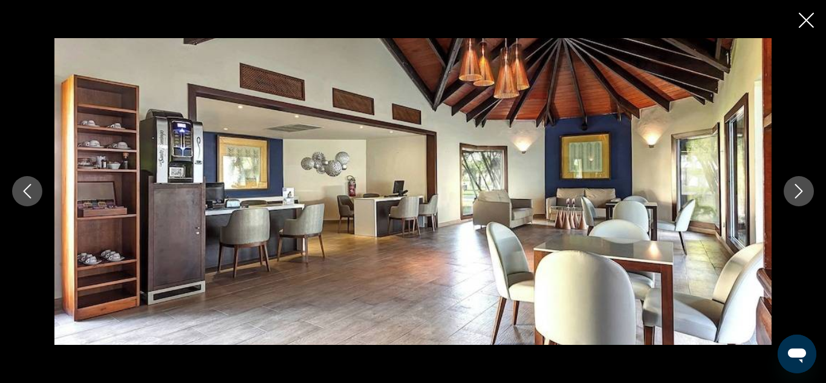
click at [797, 189] on icon "Next image" at bounding box center [798, 191] width 15 height 15
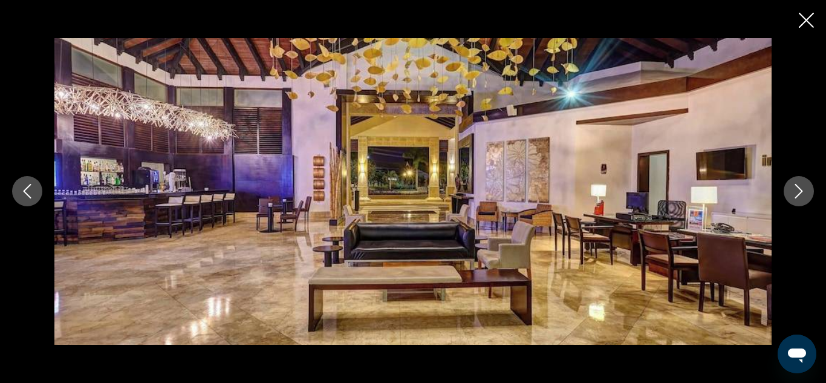
click at [797, 189] on icon "Next image" at bounding box center [798, 191] width 15 height 15
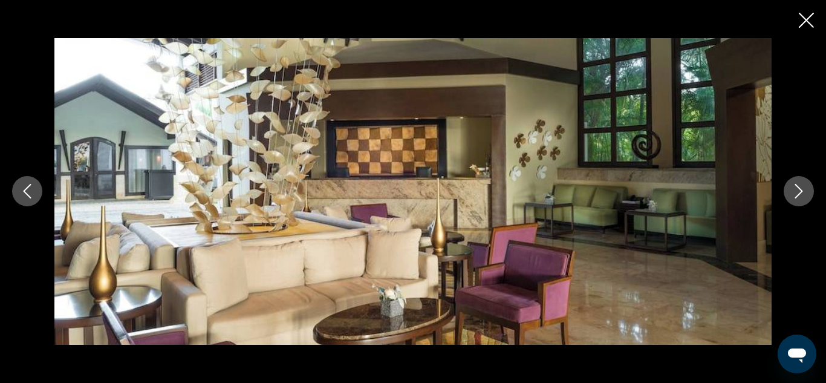
click at [797, 189] on icon "Next image" at bounding box center [798, 191] width 15 height 15
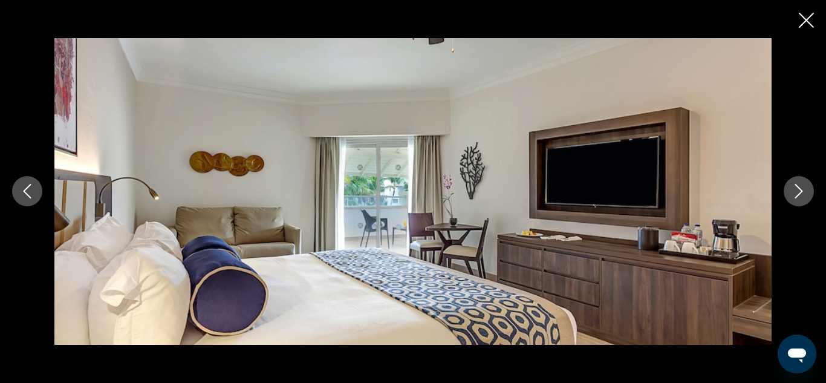
click at [797, 189] on icon "Next image" at bounding box center [798, 191] width 15 height 15
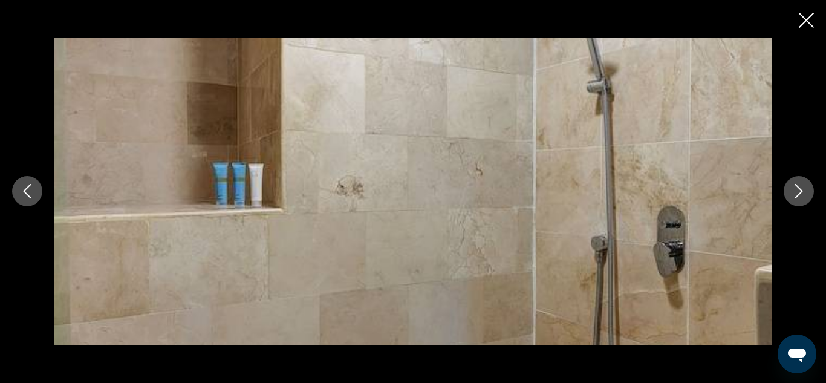
click at [797, 189] on icon "Next image" at bounding box center [798, 191] width 15 height 15
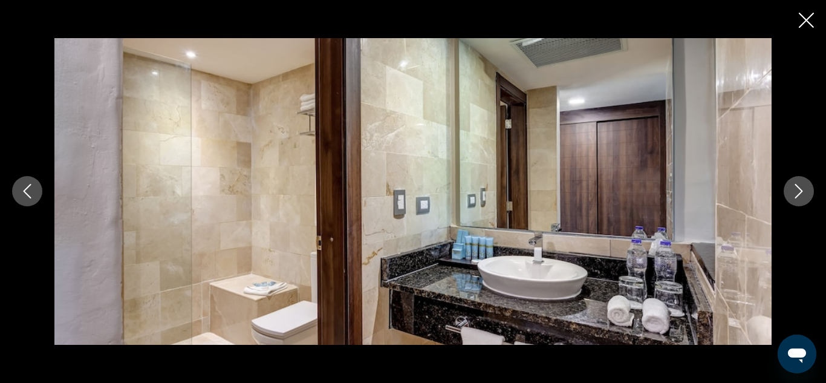
click at [797, 189] on icon "Next image" at bounding box center [798, 191] width 15 height 15
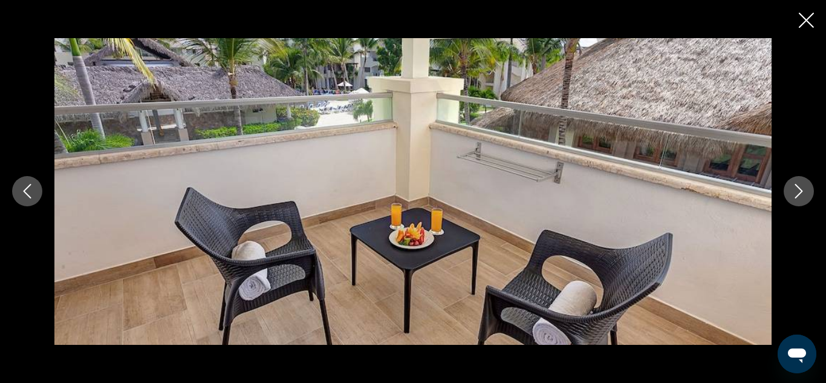
click at [797, 189] on icon "Next image" at bounding box center [798, 191] width 15 height 15
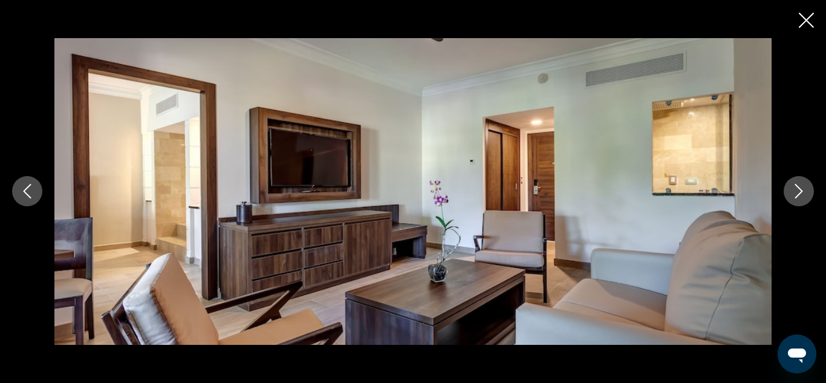
click at [797, 189] on icon "Next image" at bounding box center [798, 191] width 15 height 15
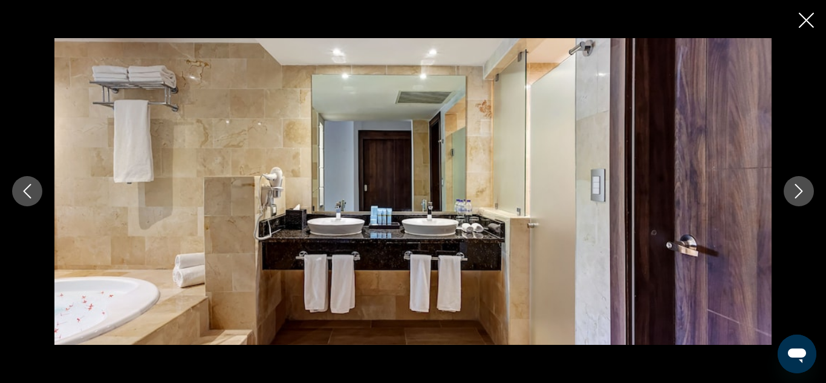
click at [797, 189] on icon "Next image" at bounding box center [798, 191] width 15 height 15
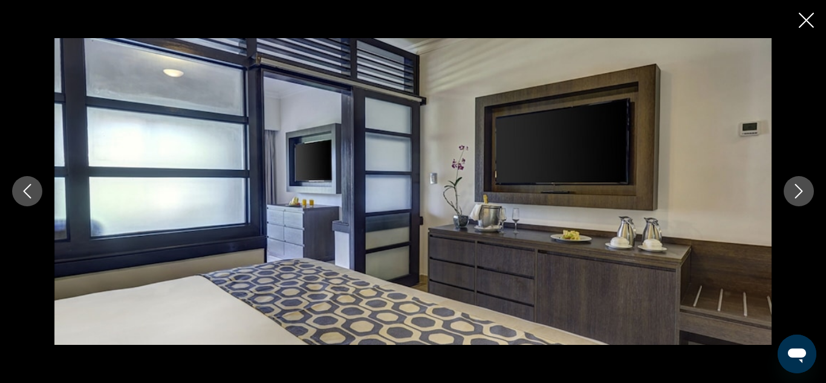
click at [797, 189] on icon "Next image" at bounding box center [798, 191] width 15 height 15
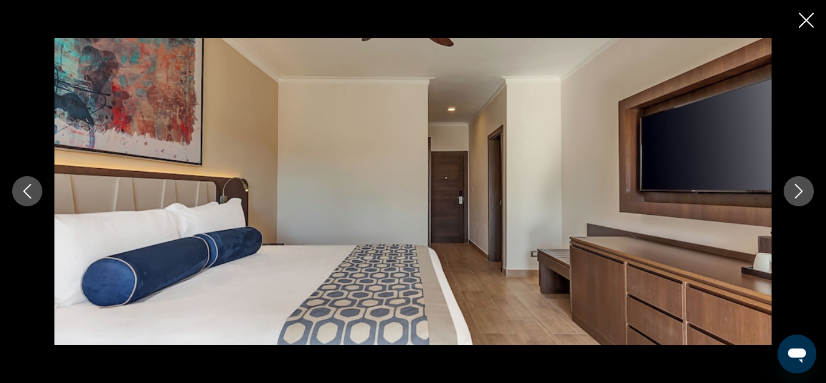
click at [797, 189] on icon "Next image" at bounding box center [798, 191] width 15 height 15
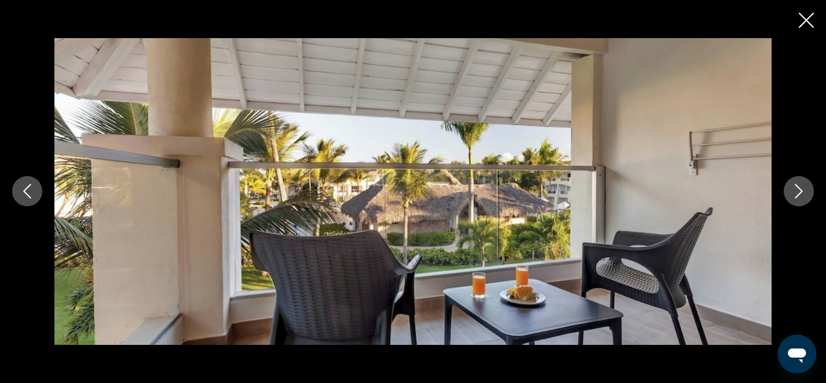
click at [797, 189] on icon "Next image" at bounding box center [798, 191] width 15 height 15
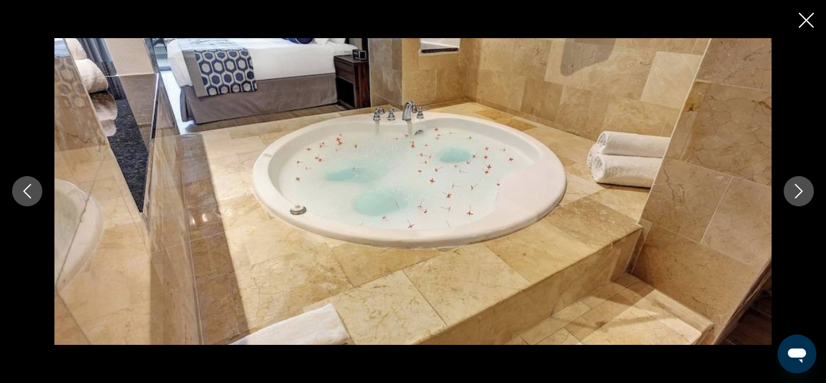
click at [797, 189] on icon "Next image" at bounding box center [798, 191] width 15 height 15
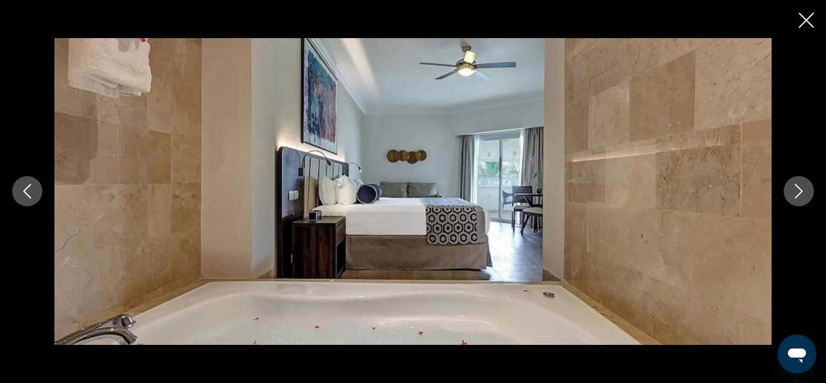
click at [797, 189] on icon "Next image" at bounding box center [798, 191] width 15 height 15
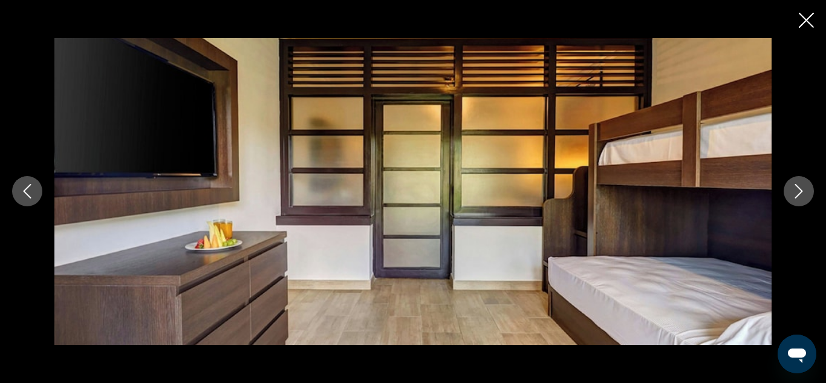
click at [797, 189] on icon "Next image" at bounding box center [798, 191] width 15 height 15
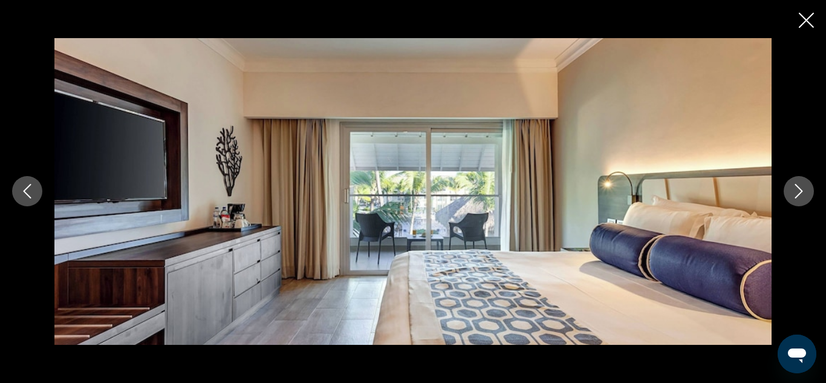
click at [797, 189] on icon "Next image" at bounding box center [798, 191] width 15 height 15
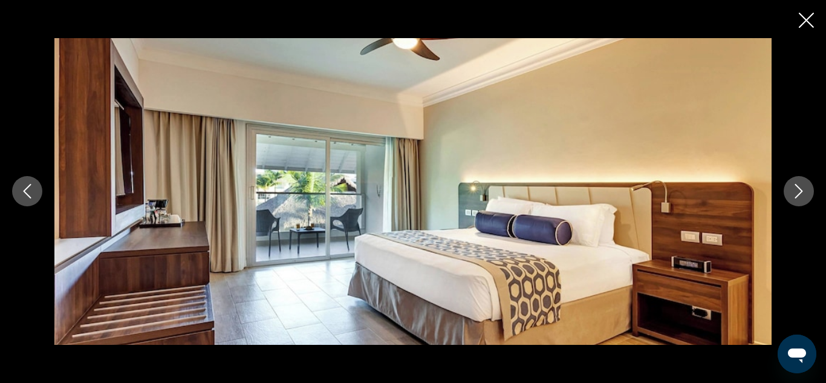
click at [797, 189] on icon "Next image" at bounding box center [798, 191] width 15 height 15
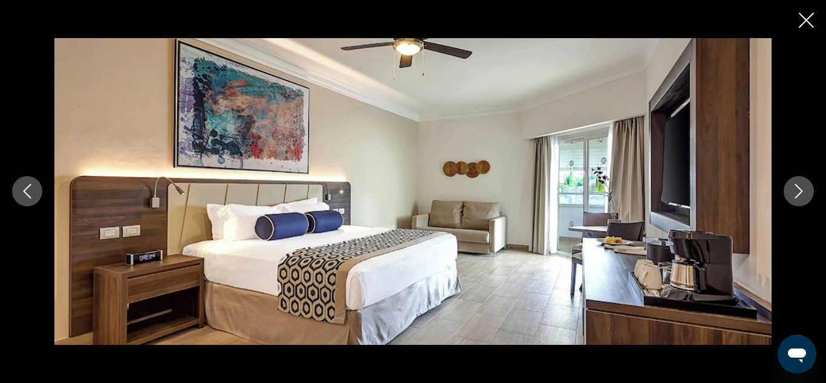
click at [797, 189] on icon "Next image" at bounding box center [798, 191] width 15 height 15
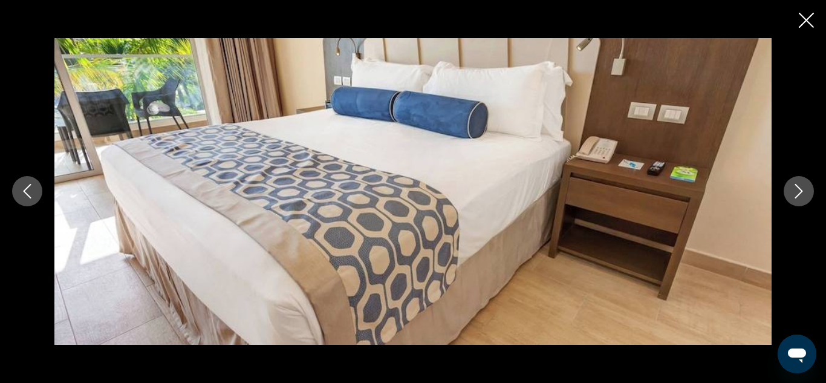
click at [797, 189] on icon "Next image" at bounding box center [798, 191] width 15 height 15
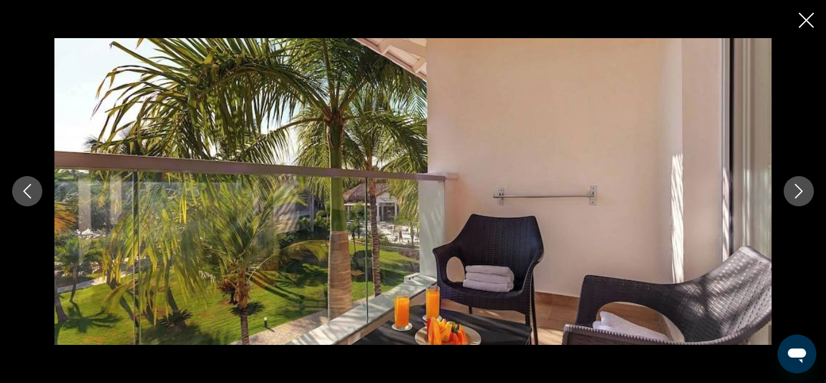
click at [797, 189] on icon "Next image" at bounding box center [798, 191] width 15 height 15
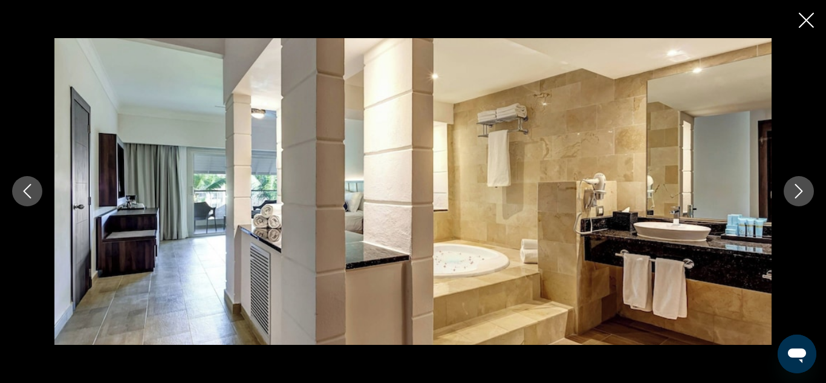
click at [797, 189] on icon "Next image" at bounding box center [798, 191] width 15 height 15
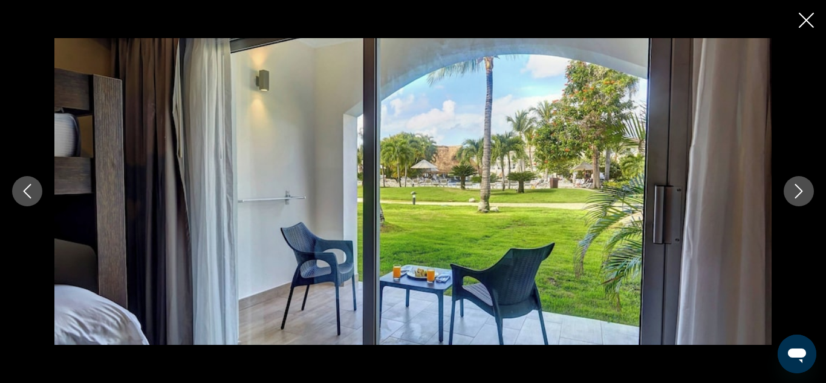
click at [797, 189] on icon "Next image" at bounding box center [798, 191] width 15 height 15
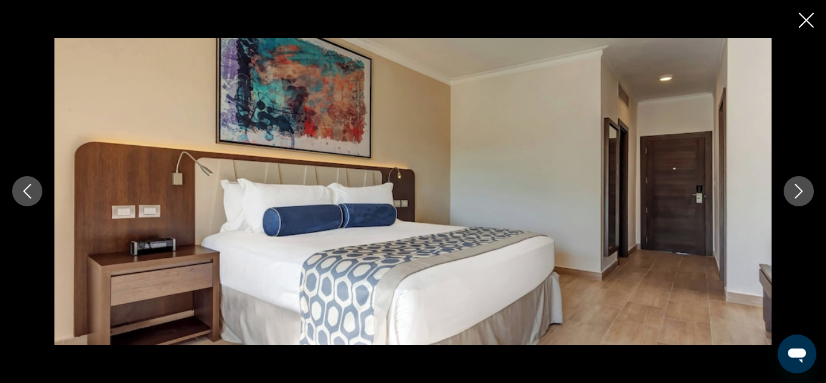
click at [797, 189] on icon "Next image" at bounding box center [798, 191] width 15 height 15
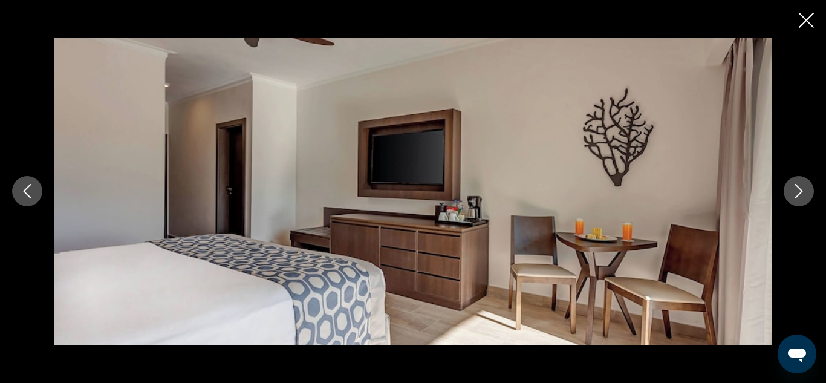
click at [797, 189] on icon "Next image" at bounding box center [798, 191] width 15 height 15
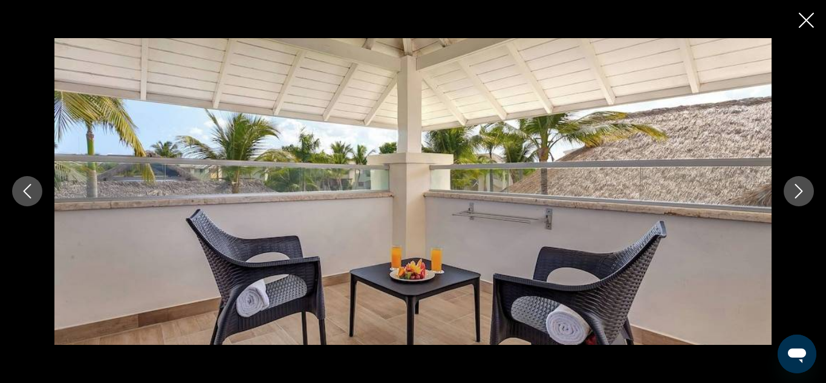
click at [797, 189] on icon "Next image" at bounding box center [798, 191] width 15 height 15
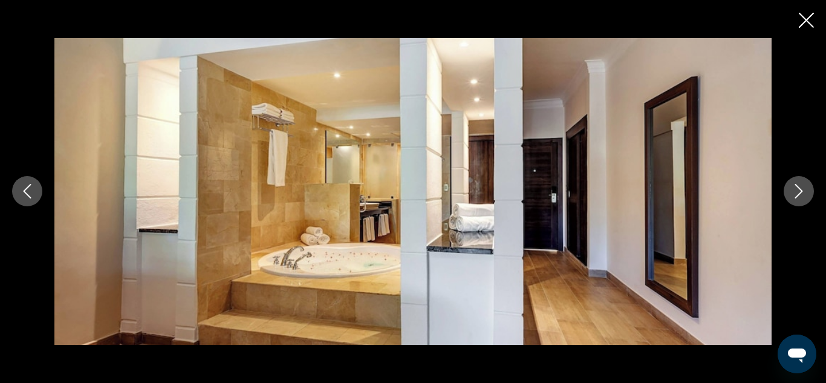
click at [797, 189] on icon "Next image" at bounding box center [798, 191] width 15 height 15
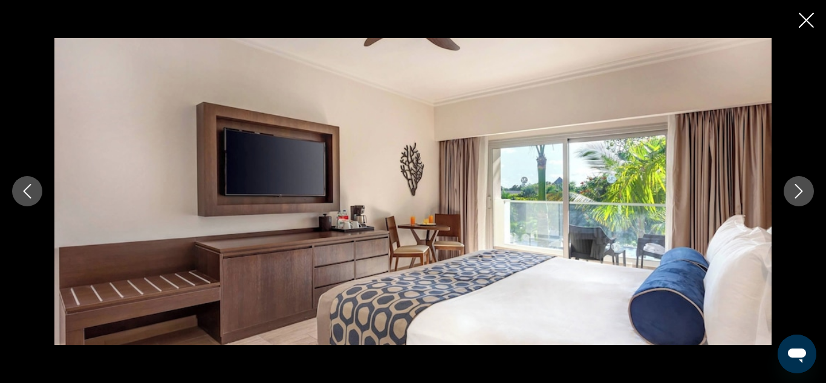
click at [797, 189] on icon "Next image" at bounding box center [798, 191] width 15 height 15
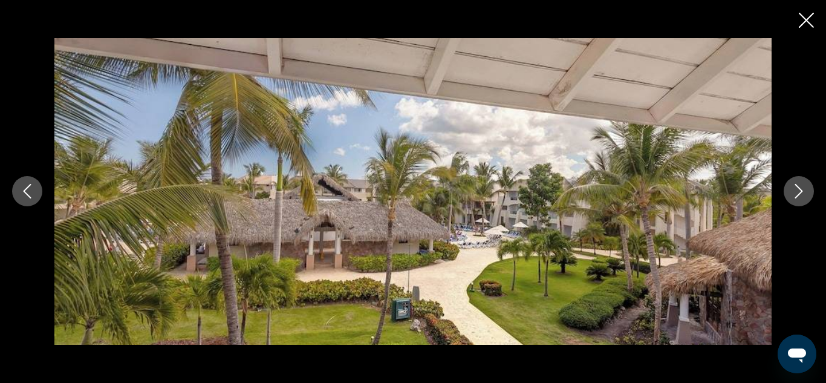
click at [24, 187] on icon "Previous image" at bounding box center [27, 191] width 15 height 15
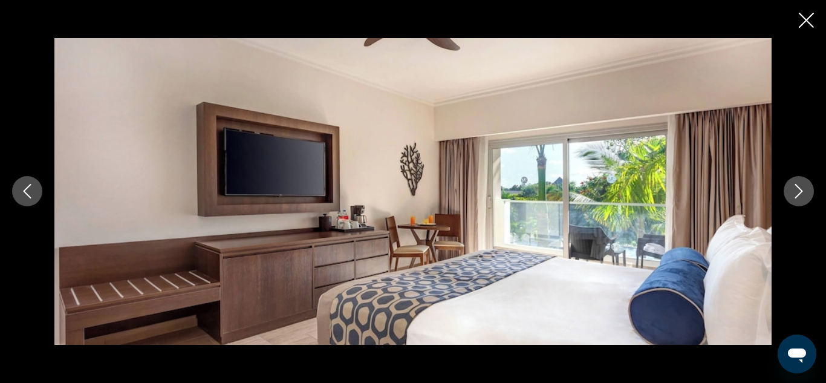
click at [24, 187] on icon "Previous image" at bounding box center [27, 191] width 15 height 15
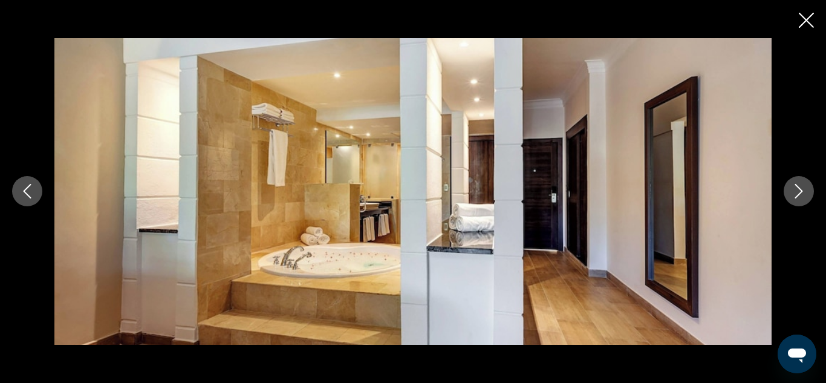
click at [24, 187] on icon "Previous image" at bounding box center [27, 191] width 15 height 15
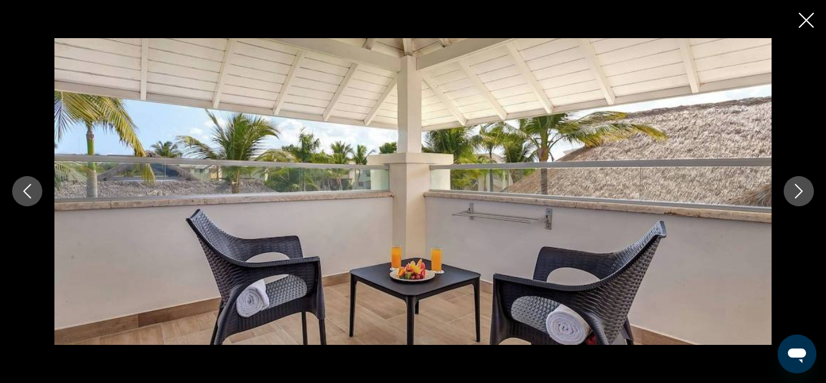
click at [804, 195] on icon "Next image" at bounding box center [798, 191] width 15 height 15
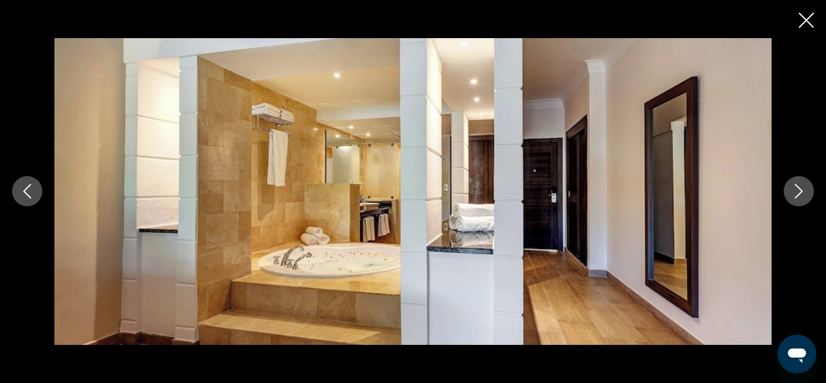
click at [804, 195] on icon "Next image" at bounding box center [798, 191] width 15 height 15
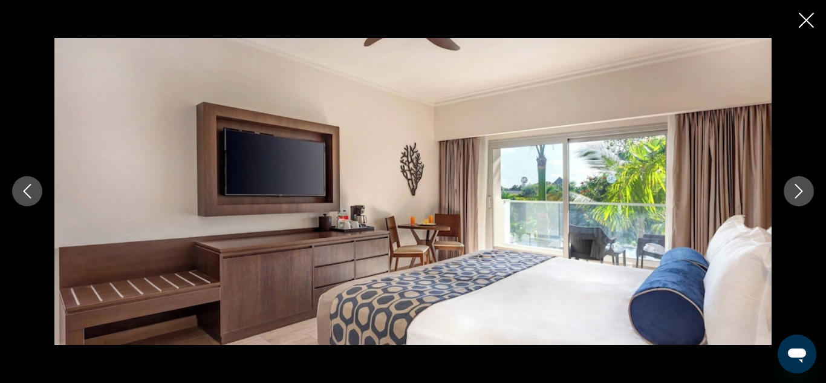
click at [804, 195] on icon "Next image" at bounding box center [798, 191] width 15 height 15
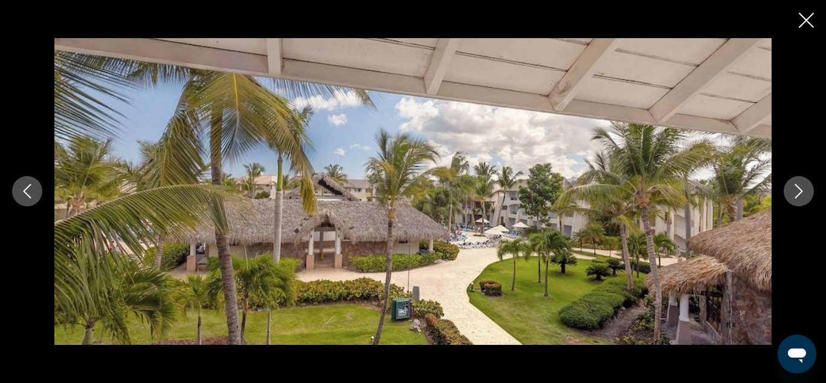
click at [804, 195] on icon "Next image" at bounding box center [798, 191] width 15 height 15
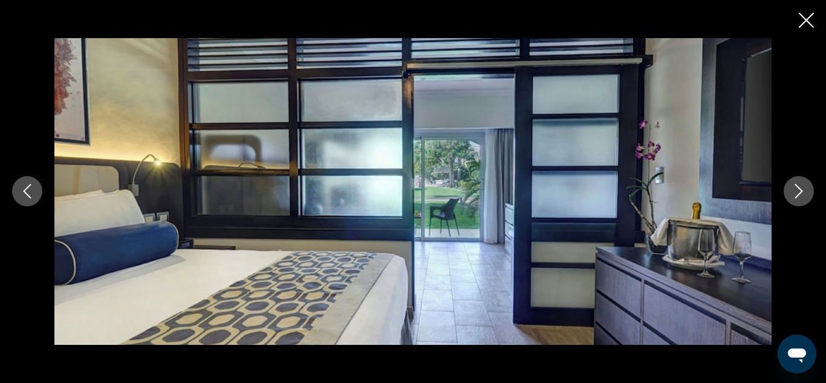
click at [804, 195] on icon "Next image" at bounding box center [798, 191] width 15 height 15
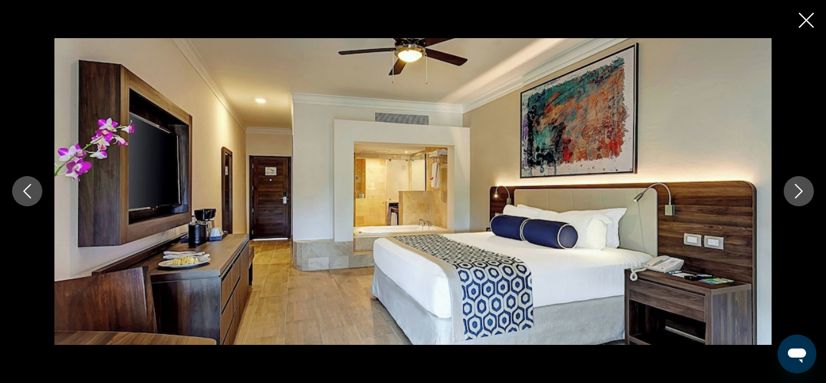
click at [804, 195] on icon "Next image" at bounding box center [798, 191] width 15 height 15
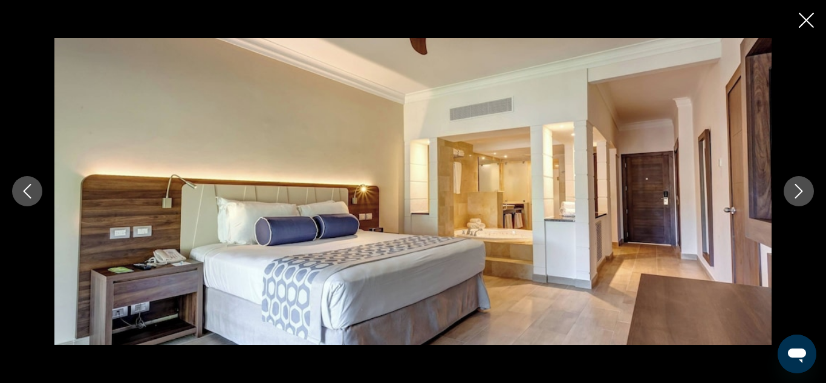
click at [23, 186] on icon "Previous image" at bounding box center [27, 191] width 15 height 15
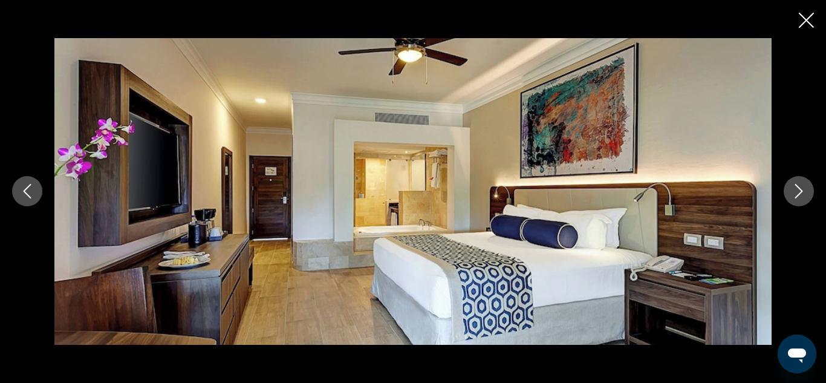
click at [23, 186] on icon "Previous image" at bounding box center [27, 191] width 15 height 15
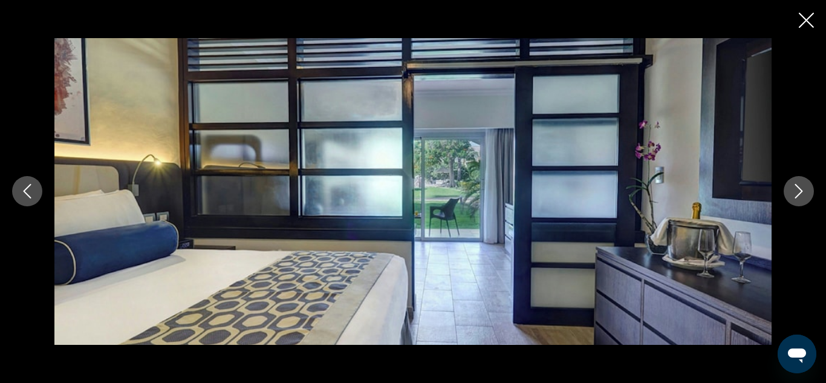
click at [799, 193] on icon "Next image" at bounding box center [798, 191] width 15 height 15
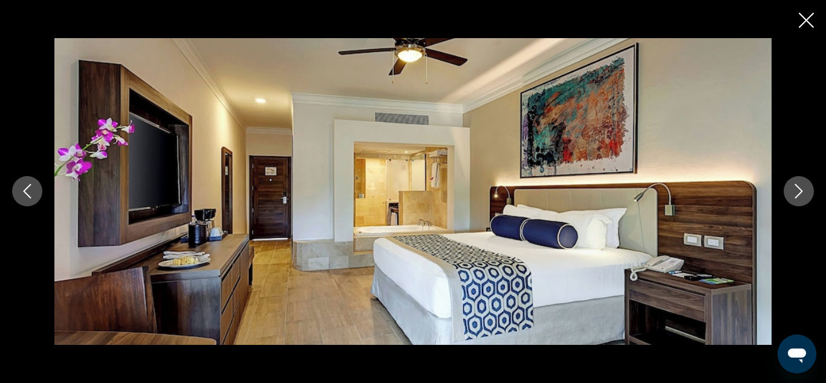
click at [799, 193] on icon "Next image" at bounding box center [798, 191] width 15 height 15
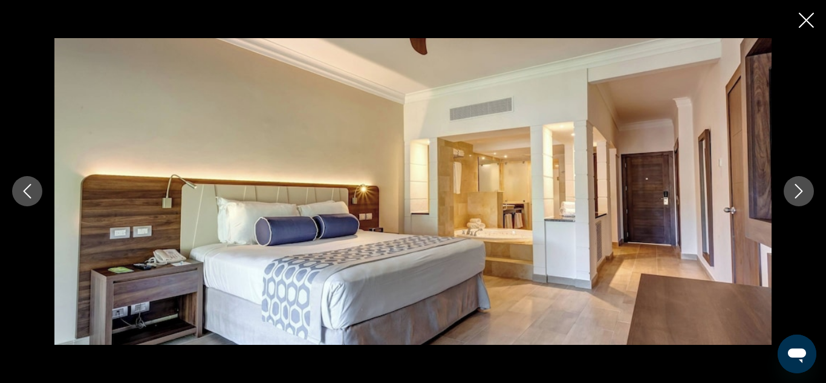
click at [799, 193] on icon "Next image" at bounding box center [798, 191] width 15 height 15
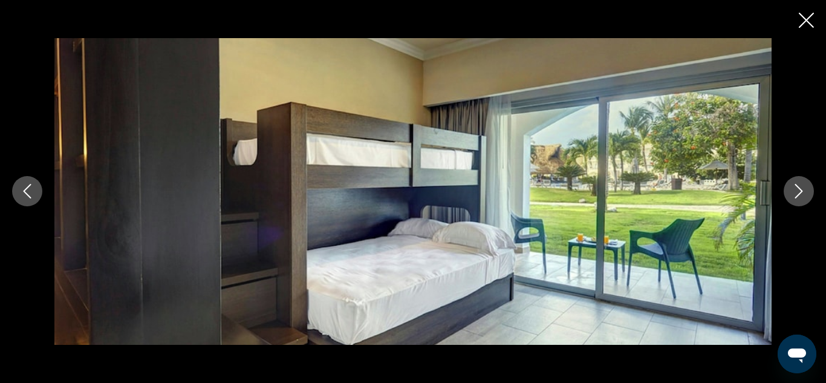
click at [799, 193] on icon "Next image" at bounding box center [798, 191] width 15 height 15
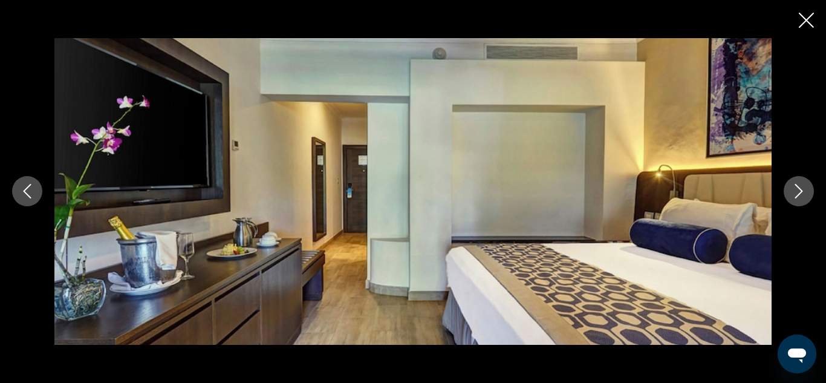
click at [799, 193] on icon "Next image" at bounding box center [798, 191] width 15 height 15
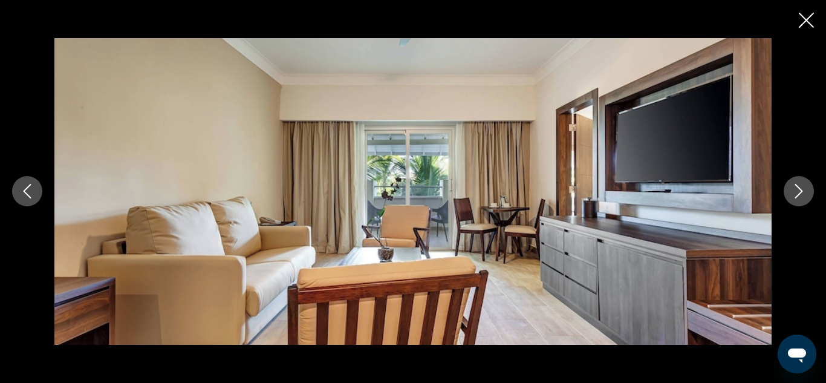
click at [799, 193] on icon "Next image" at bounding box center [798, 191] width 15 height 15
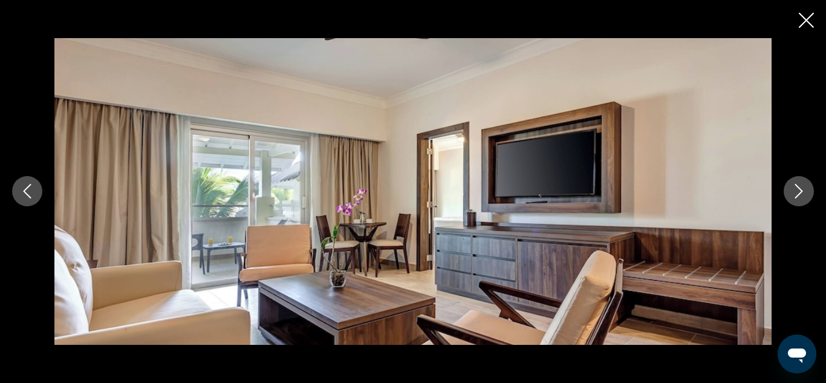
click at [799, 193] on icon "Next image" at bounding box center [798, 191] width 15 height 15
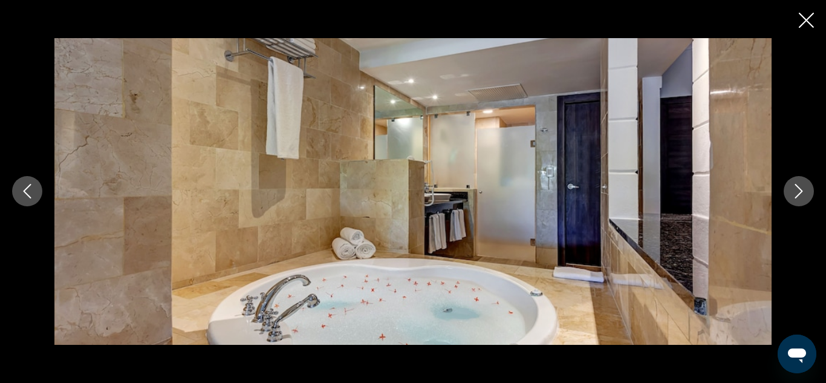
click at [799, 193] on icon "Next image" at bounding box center [798, 191] width 15 height 15
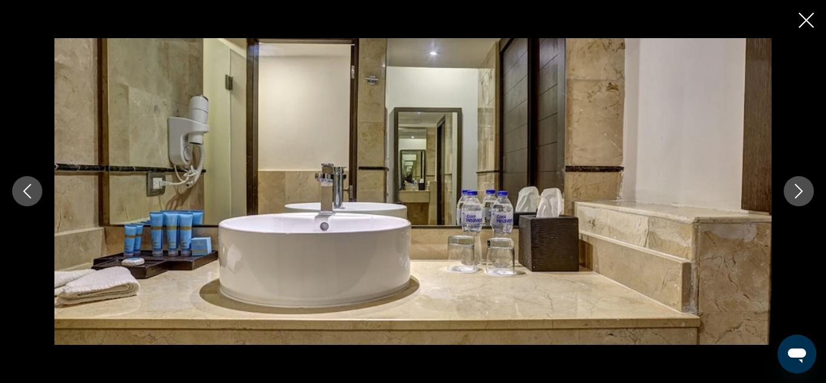
click at [799, 193] on icon "Next image" at bounding box center [798, 191] width 15 height 15
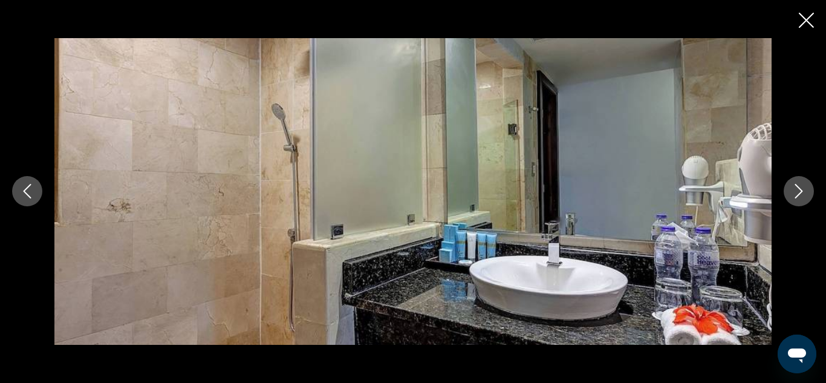
click at [799, 193] on icon "Next image" at bounding box center [798, 191] width 15 height 15
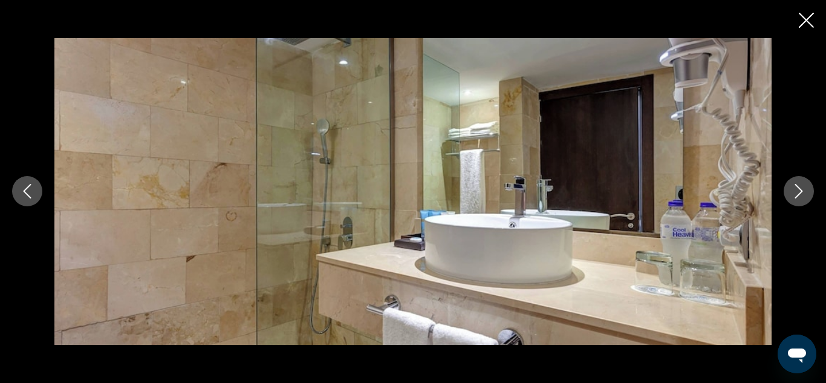
click at [799, 193] on icon "Next image" at bounding box center [798, 191] width 15 height 15
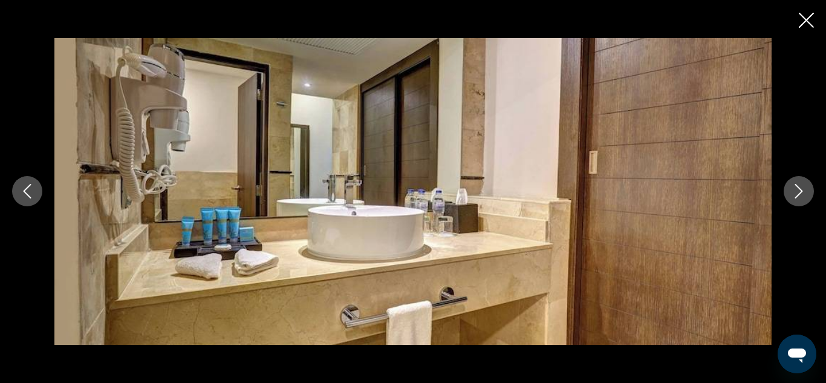
click at [799, 193] on icon "Next image" at bounding box center [798, 191] width 15 height 15
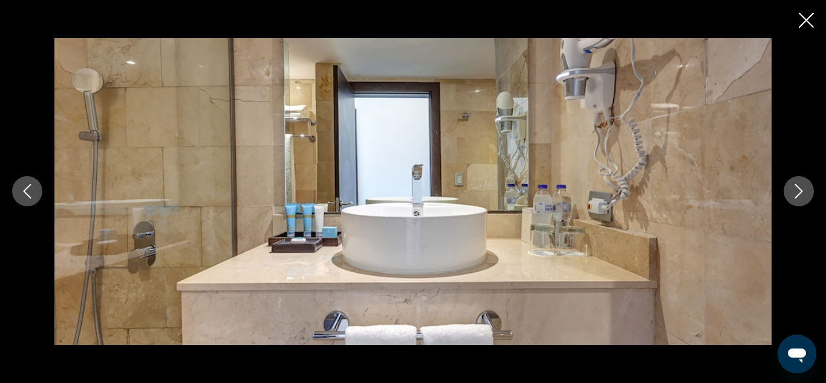
click at [799, 193] on icon "Next image" at bounding box center [798, 191] width 15 height 15
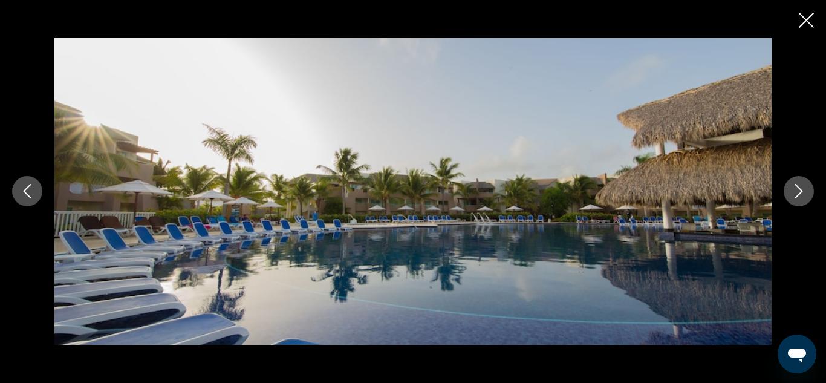
click at [799, 193] on icon "Next image" at bounding box center [798, 191] width 15 height 15
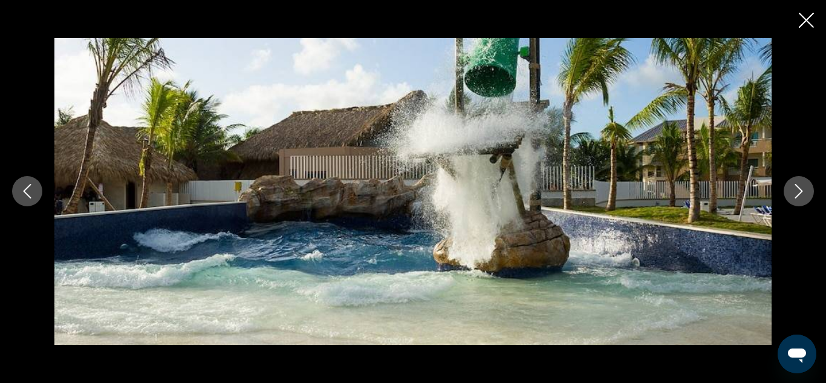
click at [799, 193] on icon "Next image" at bounding box center [798, 191] width 15 height 15
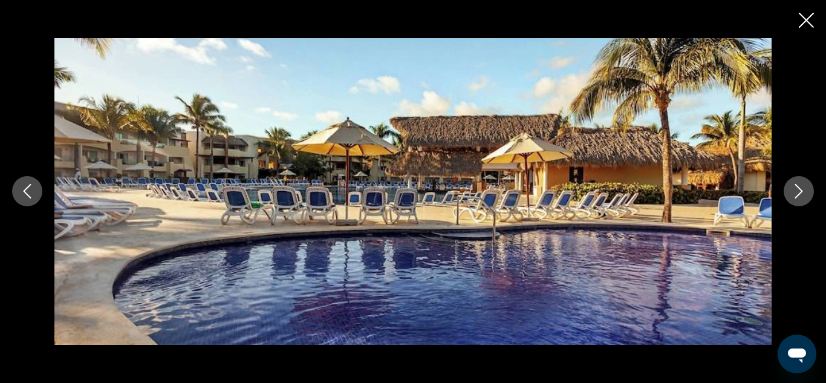
click at [799, 193] on icon "Next image" at bounding box center [798, 191] width 15 height 15
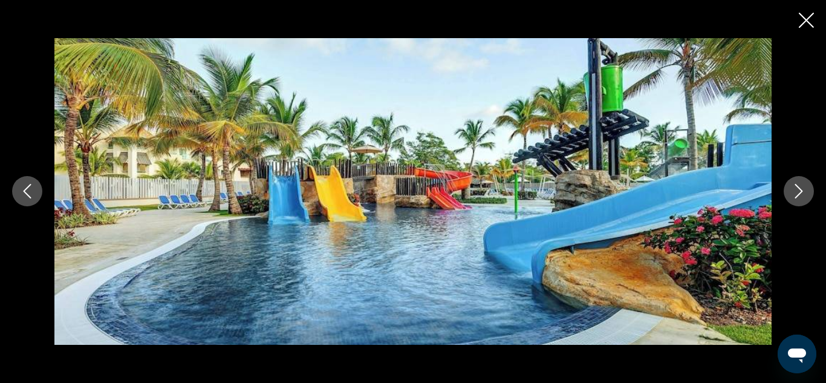
click at [799, 193] on icon "Next image" at bounding box center [798, 191] width 15 height 15
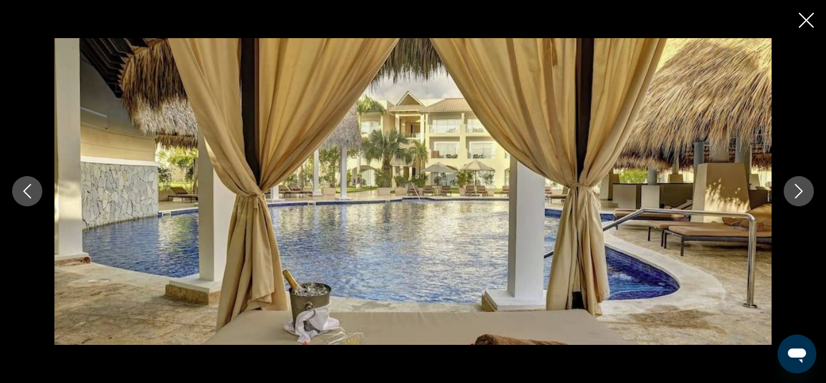
click at [799, 193] on icon "Next image" at bounding box center [798, 191] width 15 height 15
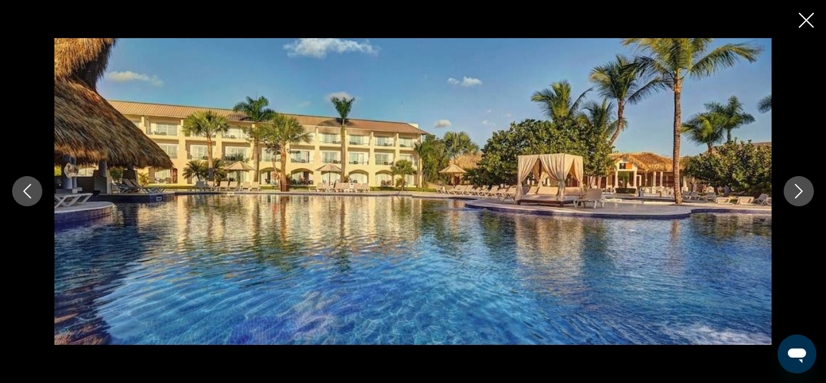
click at [799, 193] on icon "Next image" at bounding box center [798, 191] width 15 height 15
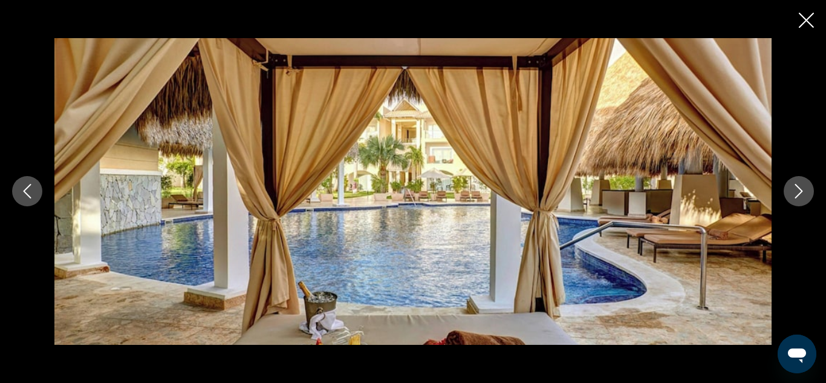
click at [799, 193] on icon "Next image" at bounding box center [798, 191] width 15 height 15
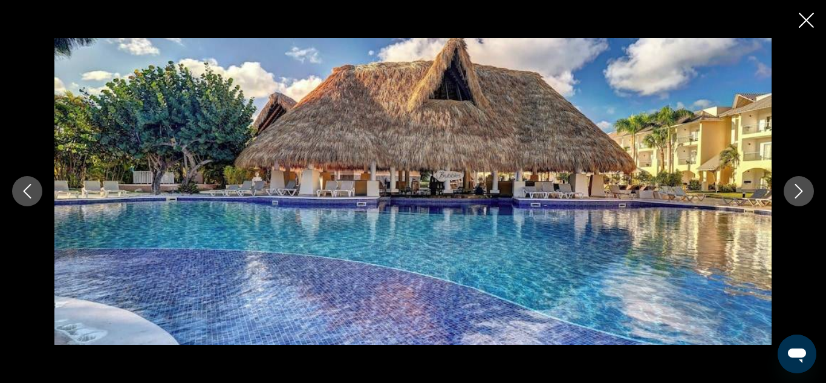
click at [799, 193] on icon "Next image" at bounding box center [798, 191] width 15 height 15
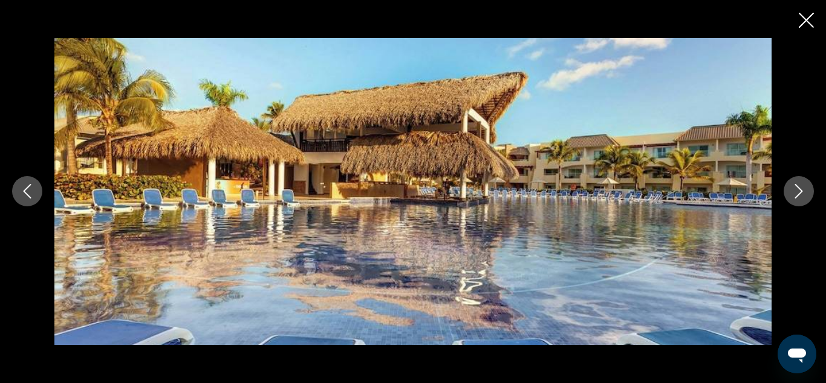
click at [799, 193] on icon "Next image" at bounding box center [798, 191] width 15 height 15
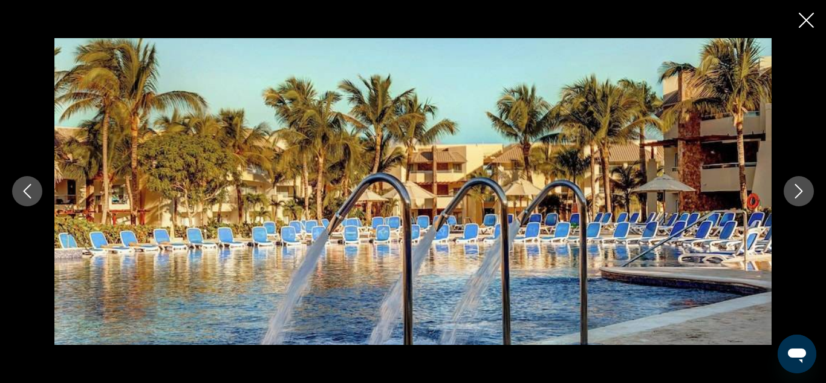
click at [799, 193] on icon "Next image" at bounding box center [798, 191] width 15 height 15
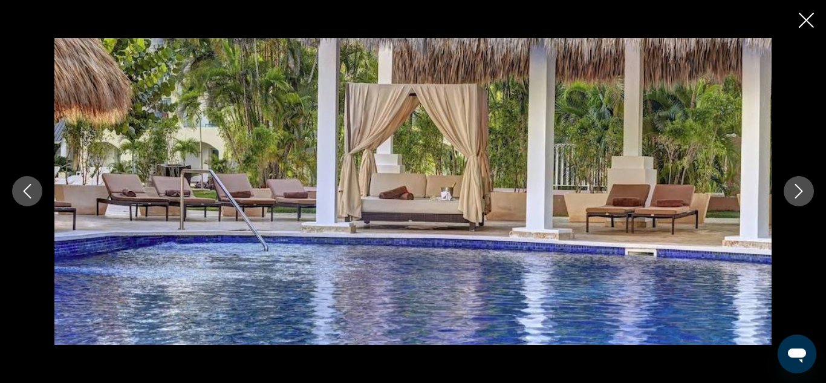
click at [799, 193] on icon "Next image" at bounding box center [798, 191] width 15 height 15
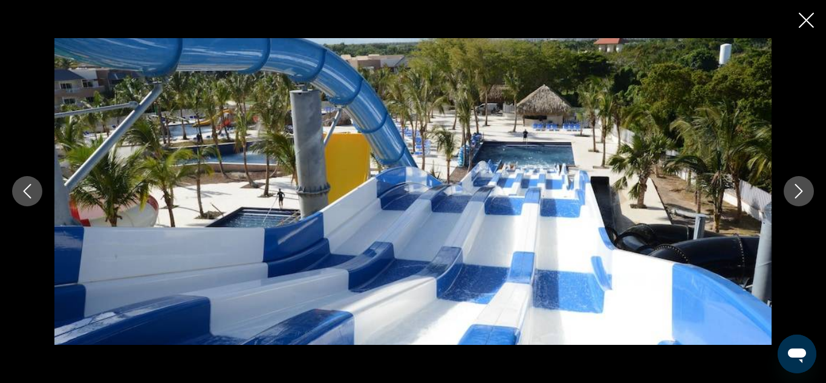
click at [799, 193] on icon "Next image" at bounding box center [798, 191] width 15 height 15
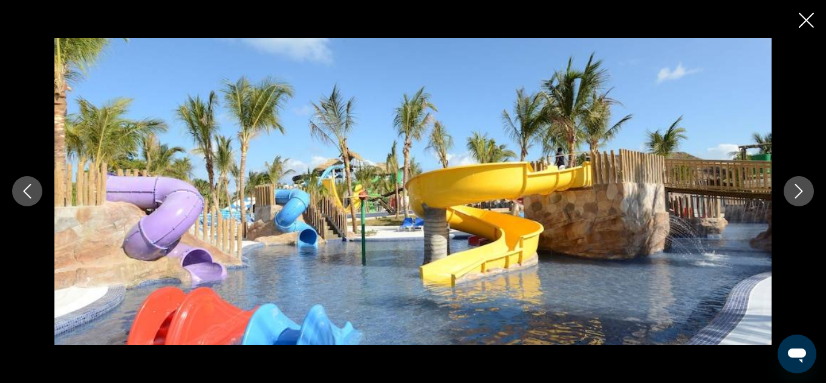
click at [799, 193] on icon "Next image" at bounding box center [798, 191] width 15 height 15
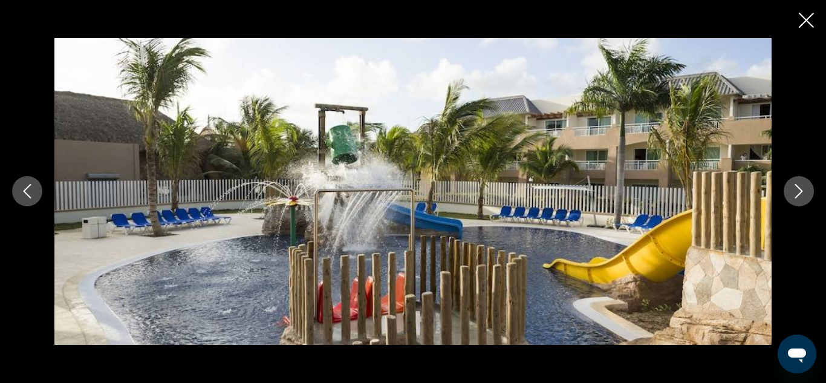
click at [799, 193] on icon "Next image" at bounding box center [798, 191] width 15 height 15
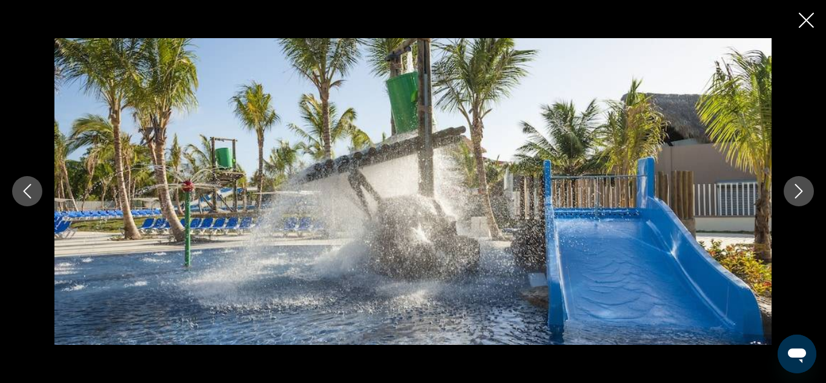
click at [799, 193] on icon "Next image" at bounding box center [798, 191] width 15 height 15
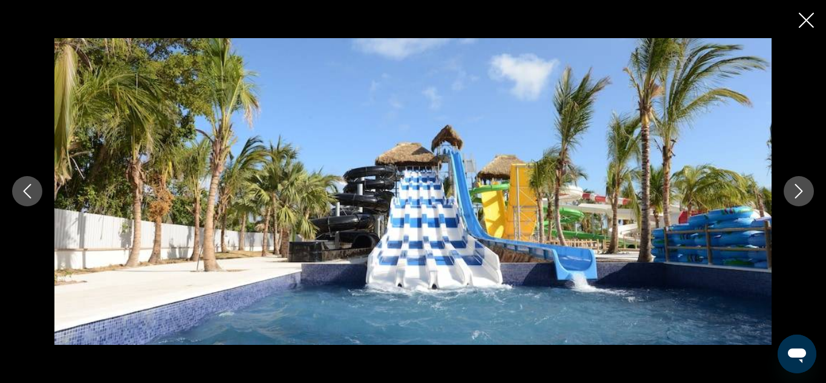
click at [799, 193] on icon "Next image" at bounding box center [798, 191] width 15 height 15
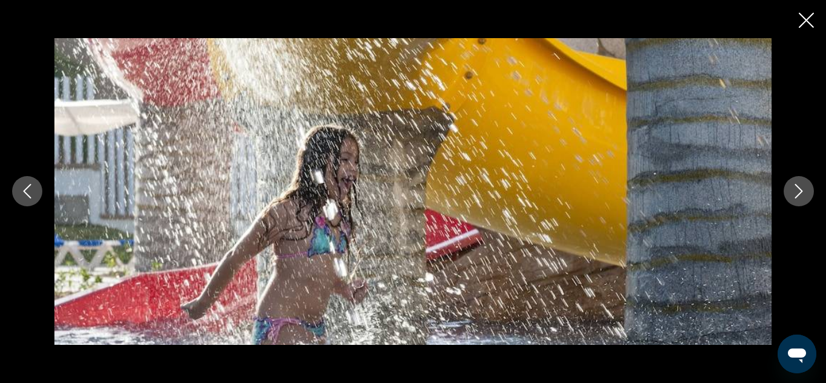
click at [799, 193] on icon "Next image" at bounding box center [798, 191] width 15 height 15
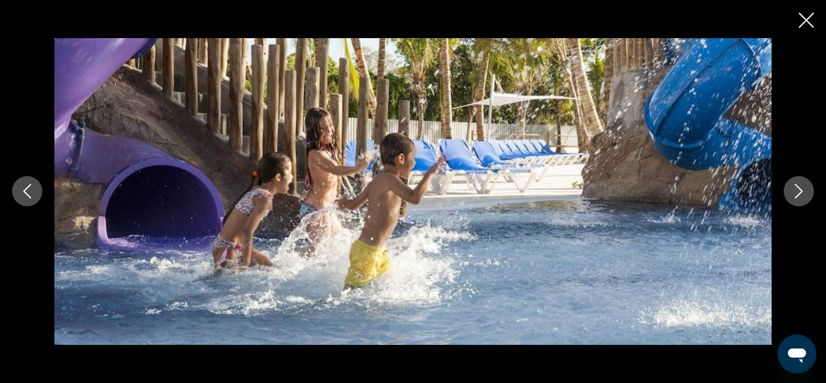
click at [799, 193] on icon "Next image" at bounding box center [798, 191] width 15 height 15
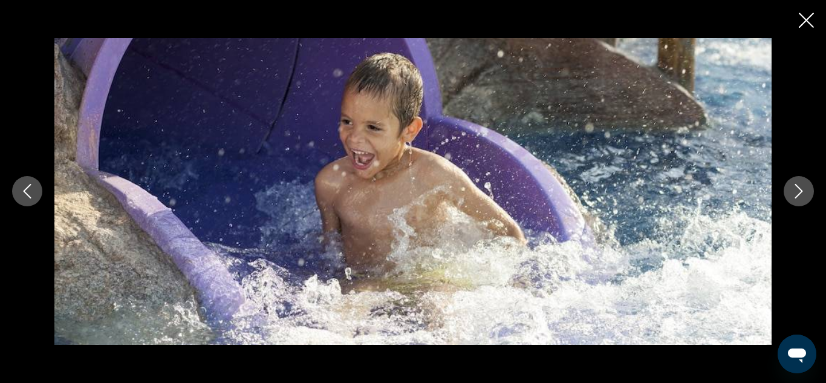
click at [799, 193] on icon "Next image" at bounding box center [798, 191] width 15 height 15
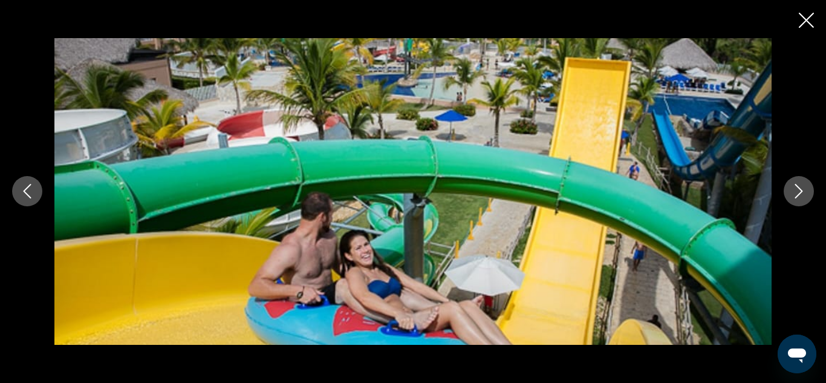
click at [799, 193] on icon "Next image" at bounding box center [798, 191] width 15 height 15
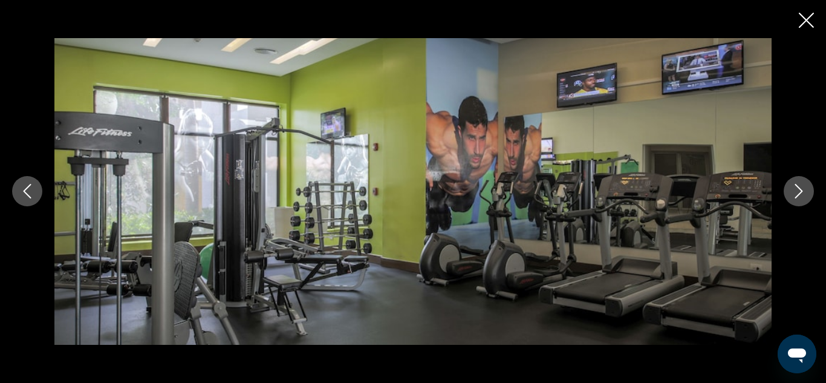
click at [799, 193] on icon "Next image" at bounding box center [798, 191] width 15 height 15
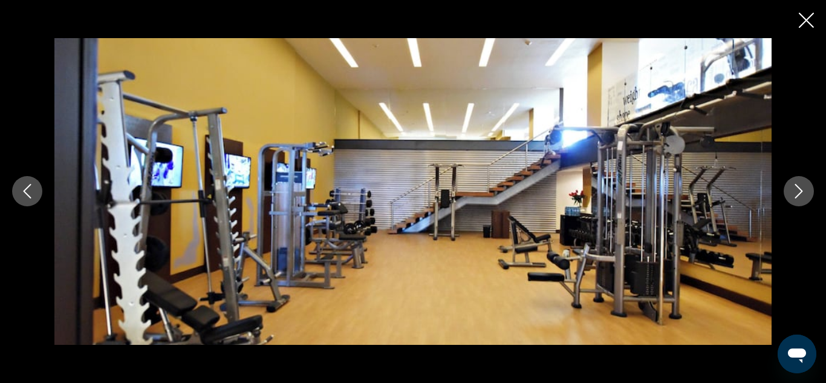
click at [799, 193] on icon "Next image" at bounding box center [798, 191] width 15 height 15
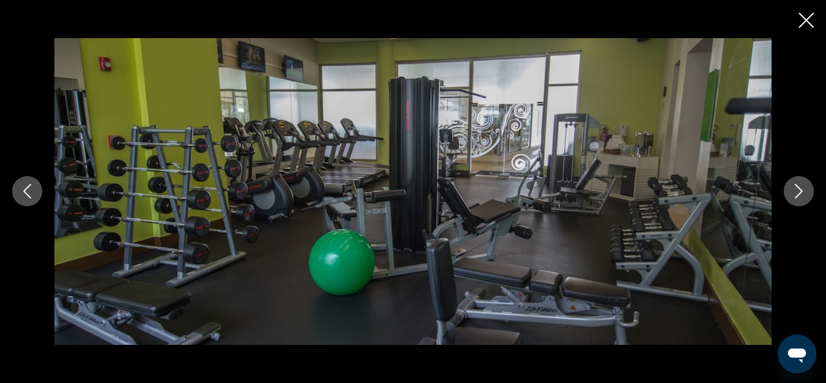
click at [799, 193] on icon "Next image" at bounding box center [798, 191] width 15 height 15
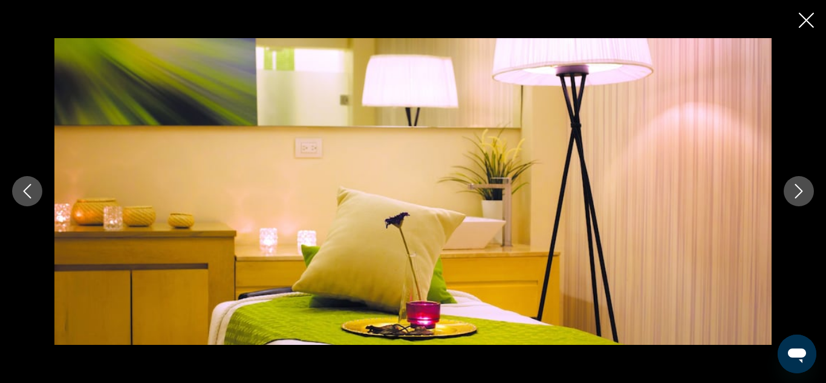
click at [799, 193] on icon "Next image" at bounding box center [798, 191] width 15 height 15
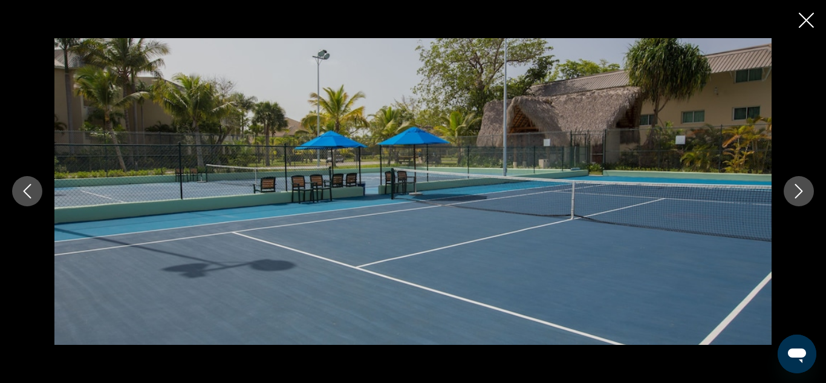
click at [799, 193] on icon "Next image" at bounding box center [798, 191] width 15 height 15
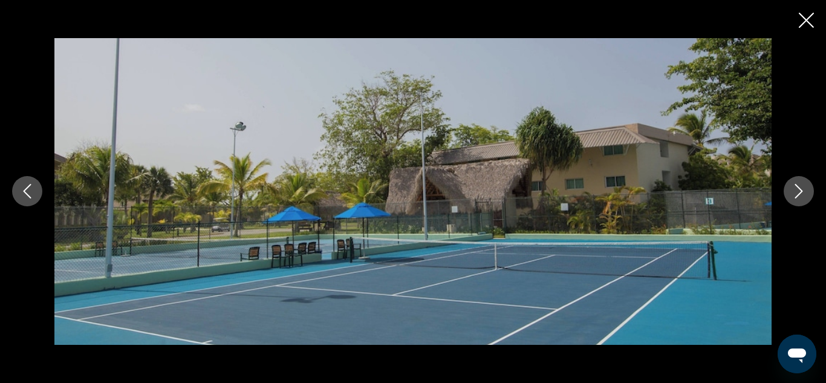
click at [799, 193] on icon "Next image" at bounding box center [798, 191] width 15 height 15
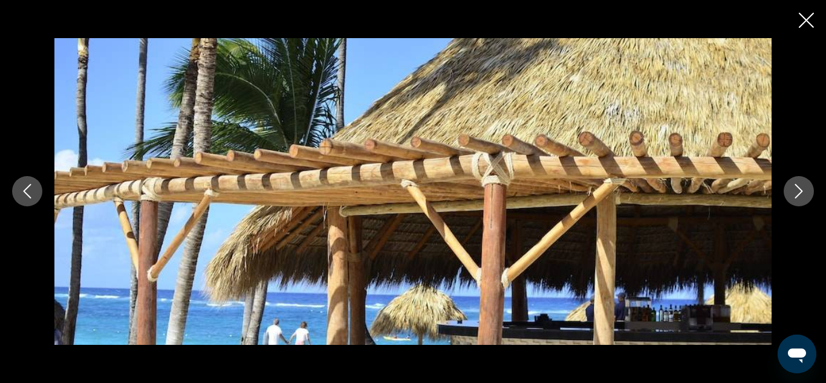
click at [799, 193] on icon "Next image" at bounding box center [798, 191] width 15 height 15
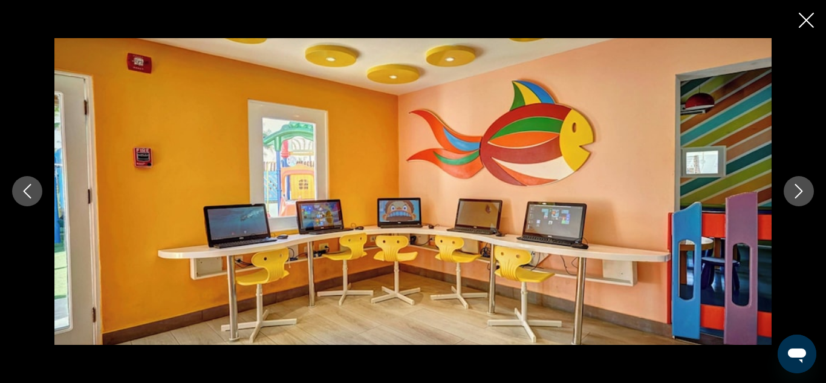
click at [799, 193] on icon "Next image" at bounding box center [798, 191] width 15 height 15
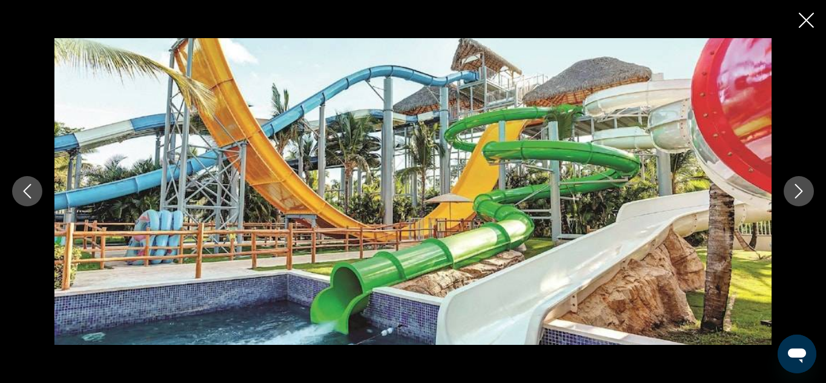
click at [799, 193] on icon "Next image" at bounding box center [798, 191] width 15 height 15
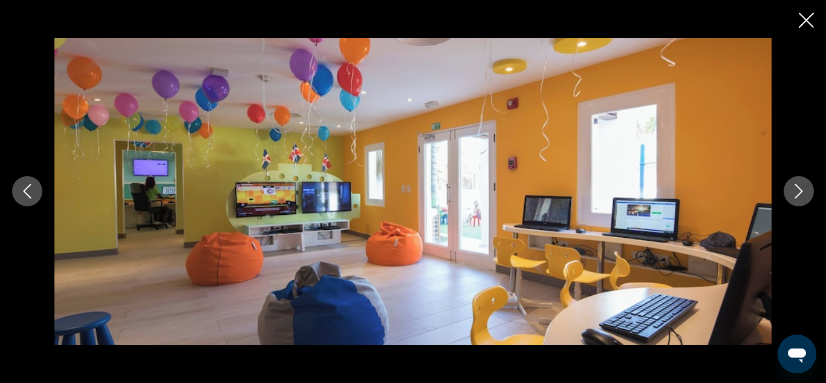
click at [799, 193] on icon "Next image" at bounding box center [798, 191] width 15 height 15
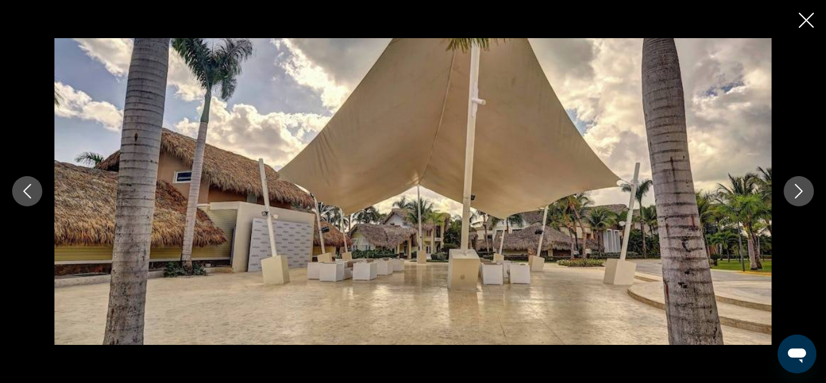
click at [799, 193] on icon "Next image" at bounding box center [798, 191] width 15 height 15
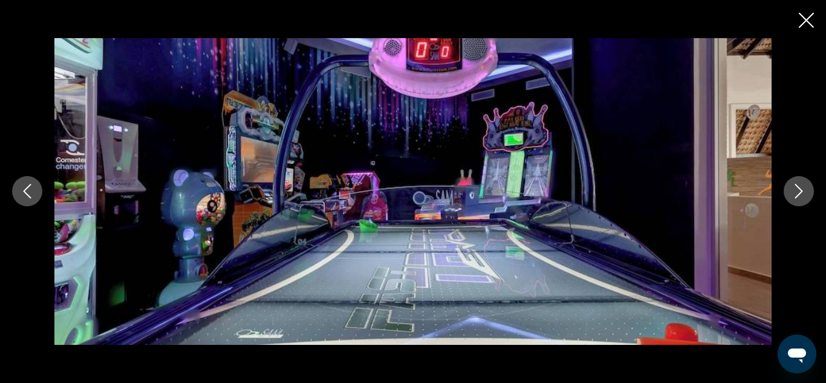
click at [799, 193] on icon "Next image" at bounding box center [798, 191] width 15 height 15
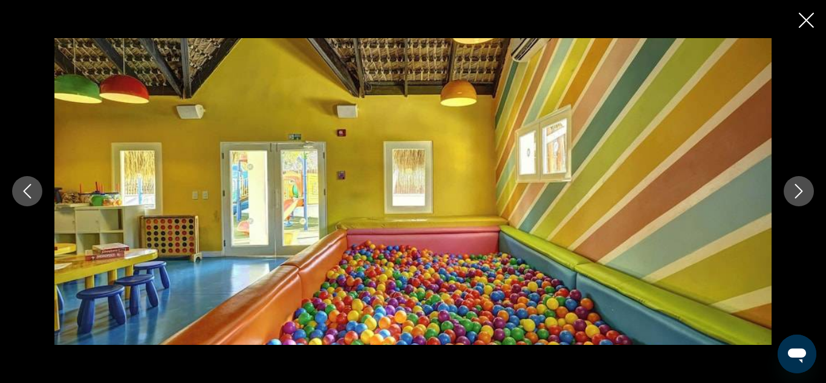
click at [799, 193] on icon "Next image" at bounding box center [798, 191] width 15 height 15
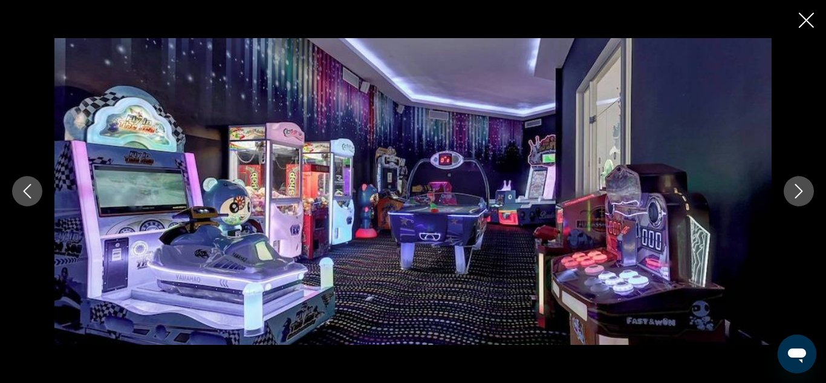
click at [799, 193] on icon "Next image" at bounding box center [798, 191] width 15 height 15
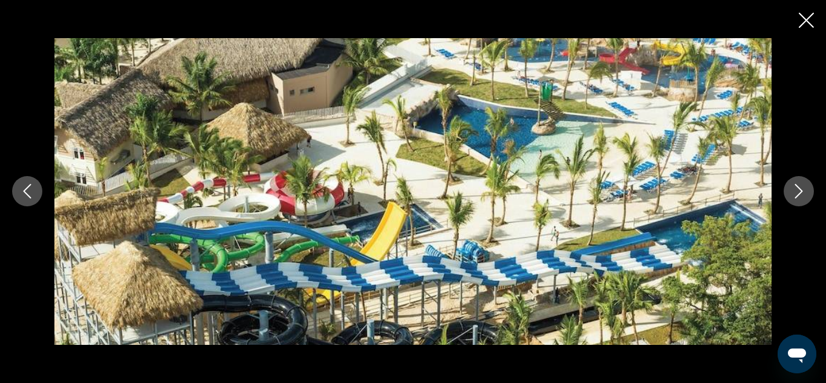
click at [799, 193] on icon "Next image" at bounding box center [798, 191] width 15 height 15
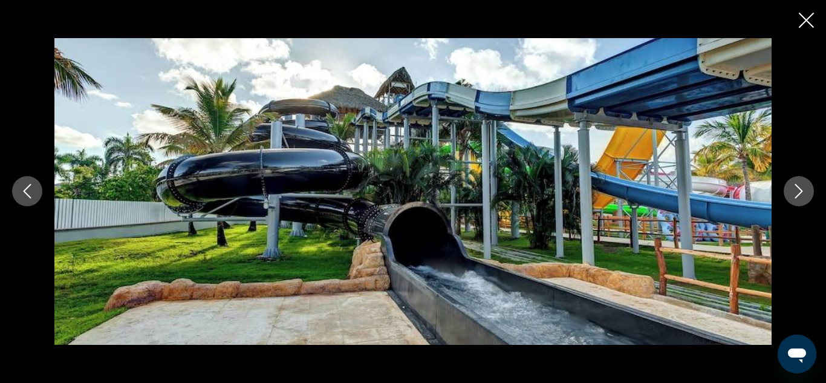
click at [808, 19] on icon "Close slideshow" at bounding box center [806, 20] width 15 height 15
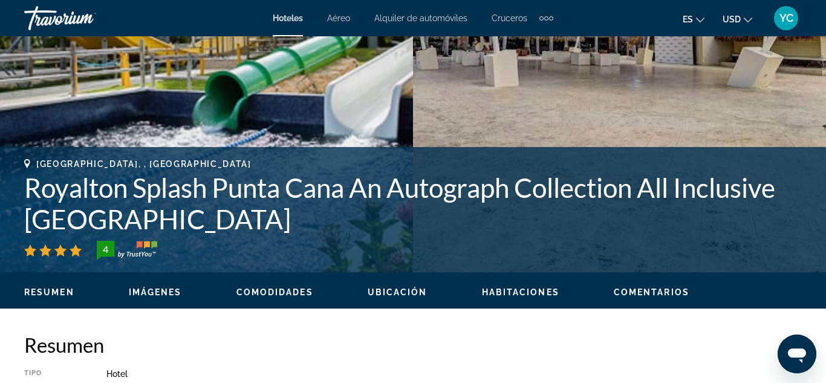
scroll to position [304, 0]
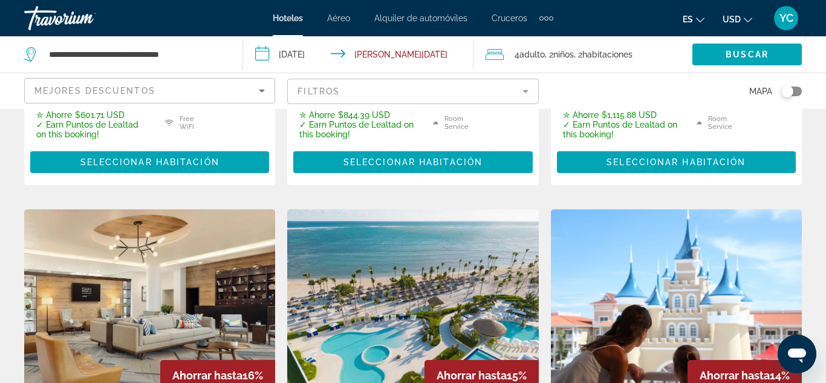
scroll to position [965, 0]
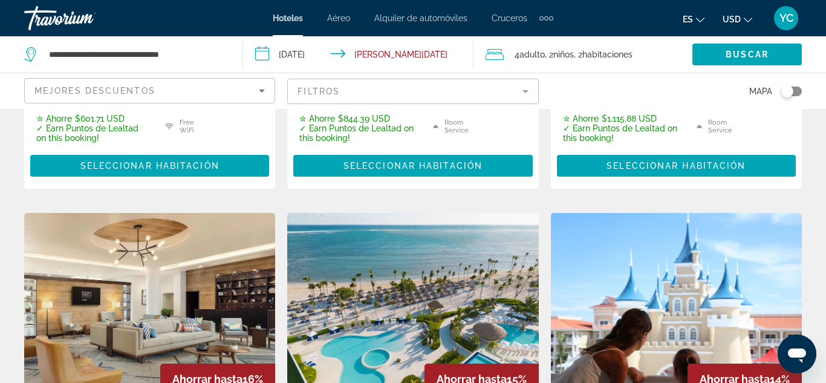
click at [654, 267] on img "Main content" at bounding box center [676, 309] width 251 height 193
